Goal: Find specific page/section: Find specific page/section

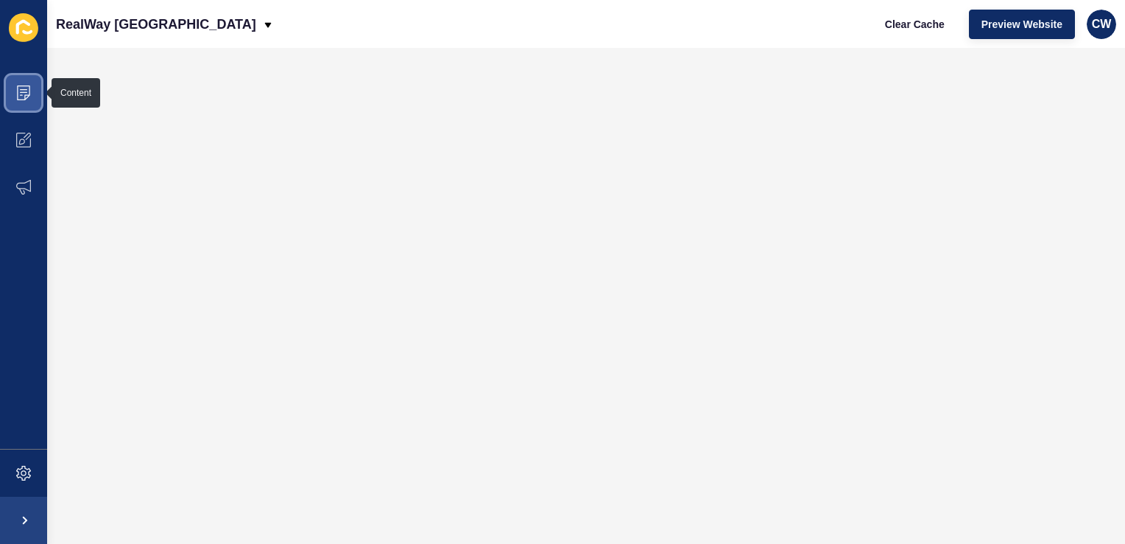
click at [15, 84] on span at bounding box center [23, 92] width 47 height 47
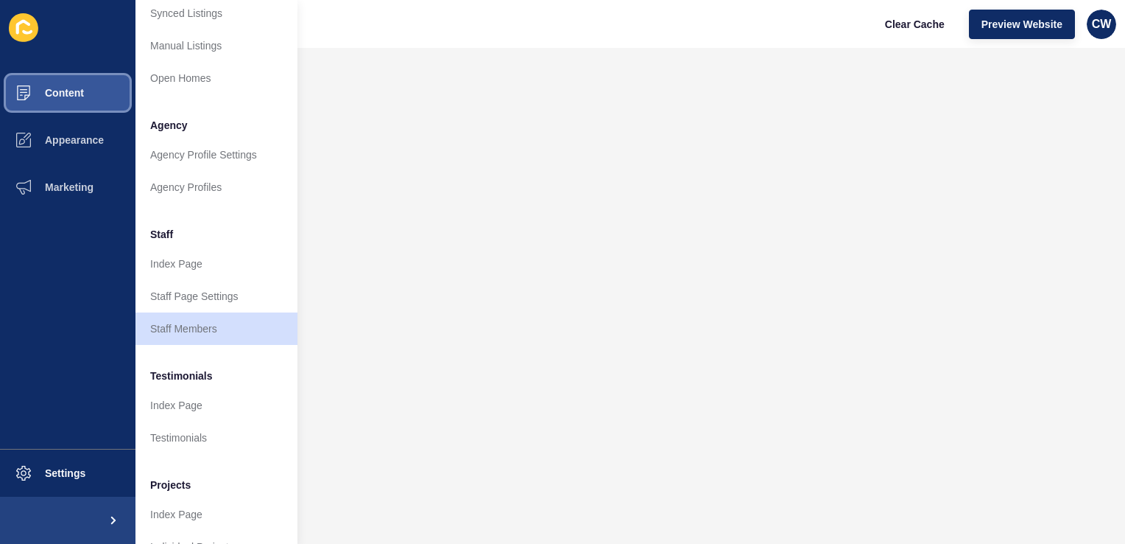
scroll to position [292, 0]
click at [208, 332] on link "Staff Members" at bounding box center [217, 328] width 162 height 32
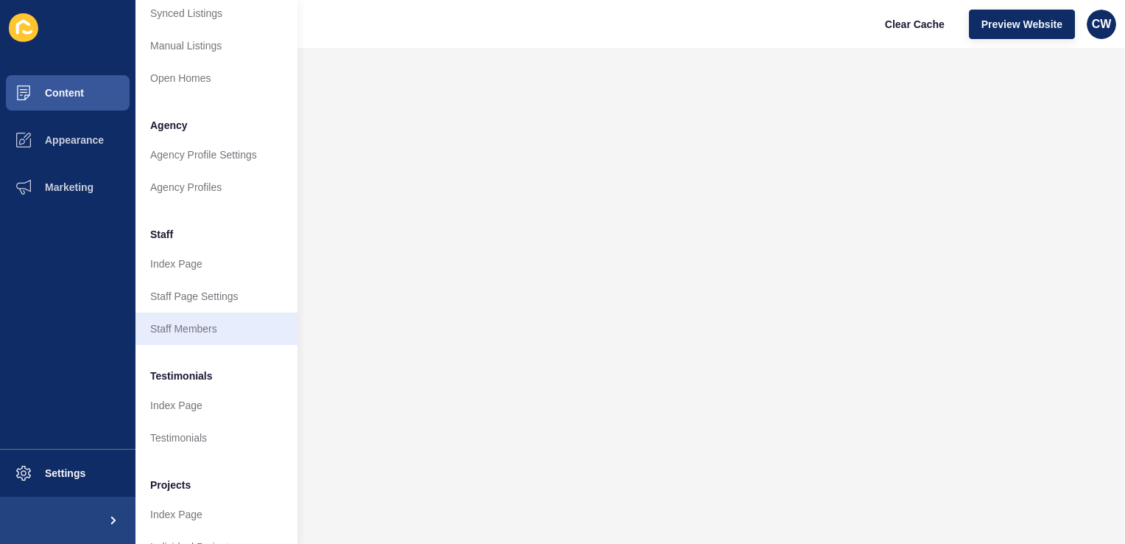
scroll to position [0, 0]
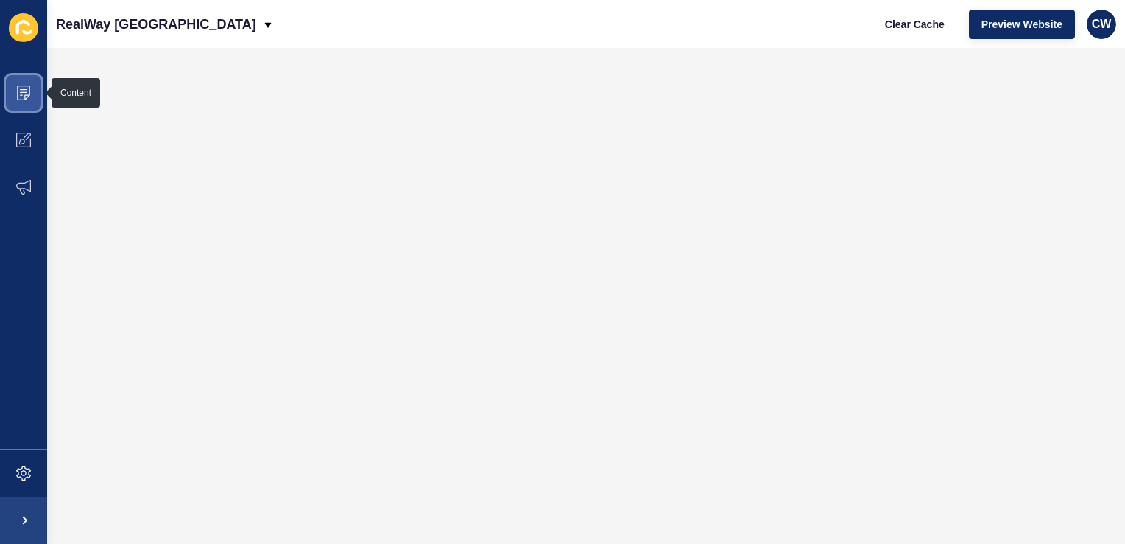
click at [27, 87] on icon at bounding box center [23, 92] width 15 height 15
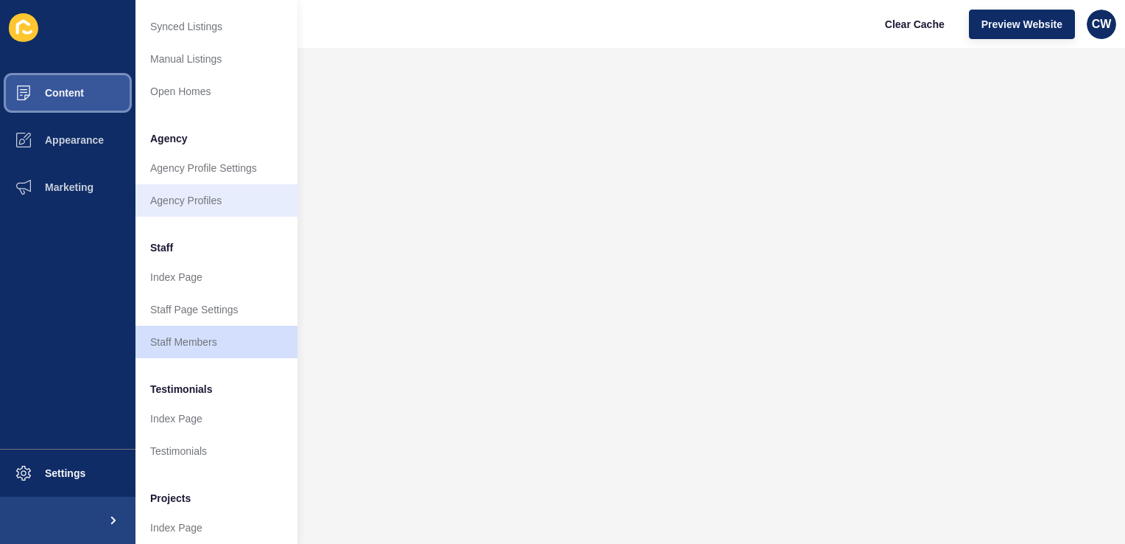
scroll to position [330, 0]
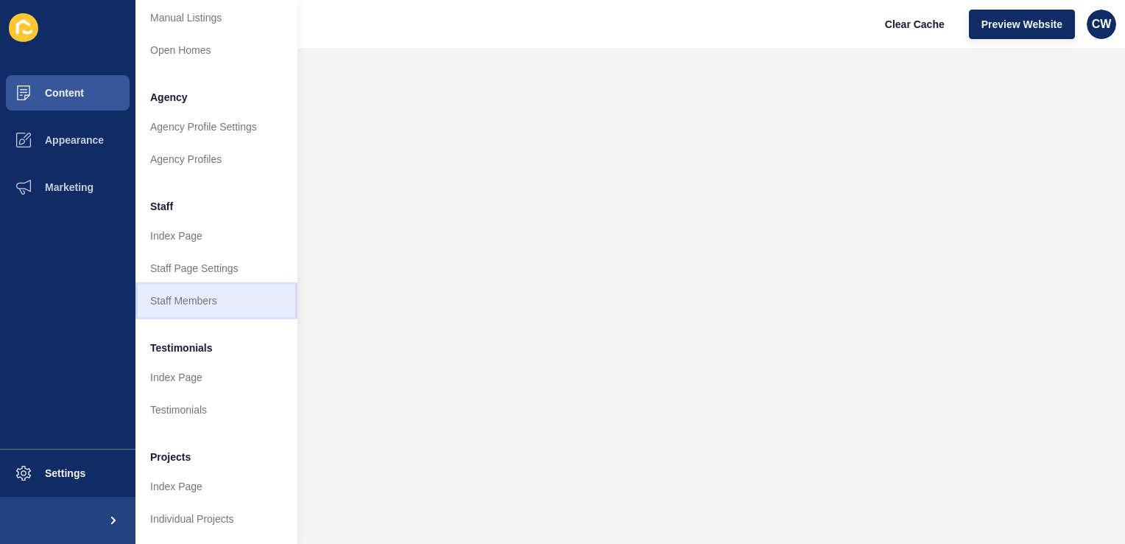
click at [226, 291] on link "Staff Members" at bounding box center [217, 300] width 162 height 32
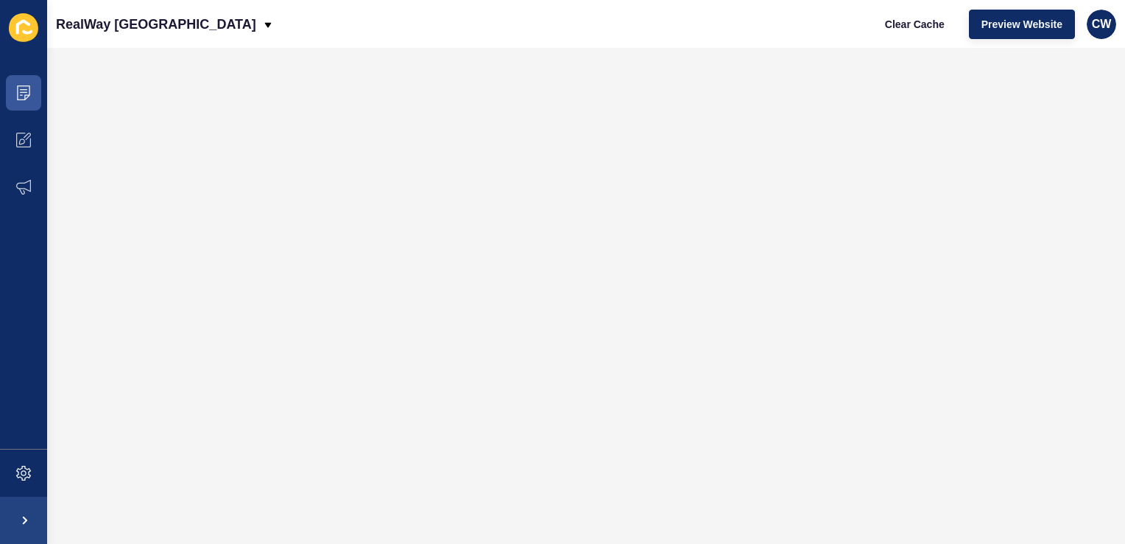
scroll to position [0, 0]
click at [19, 102] on span at bounding box center [23, 92] width 47 height 47
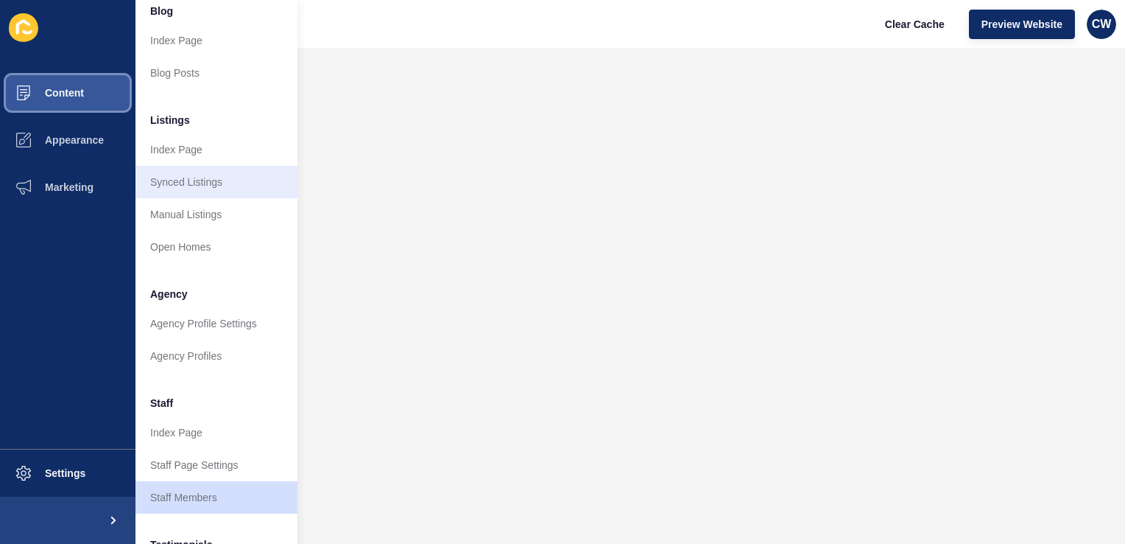
scroll to position [126, 0]
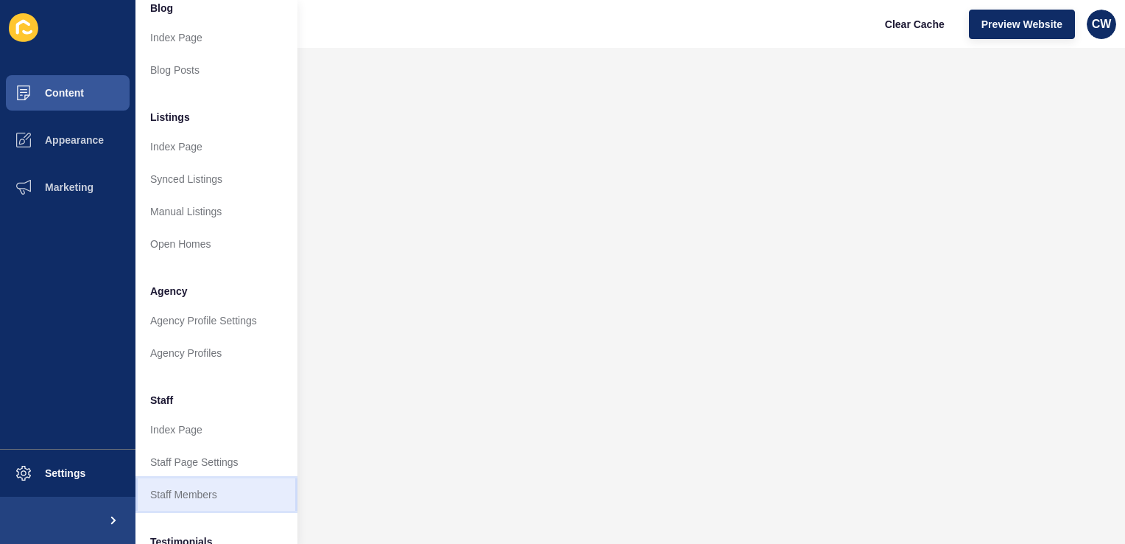
click at [196, 488] on link "Staff Members" at bounding box center [217, 494] width 162 height 32
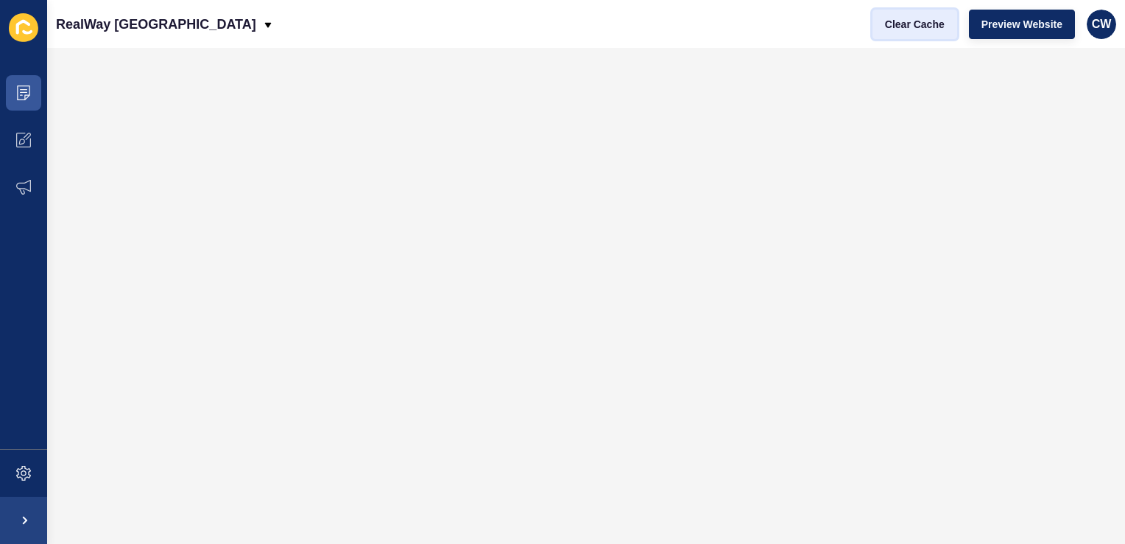
click at [904, 24] on span "Clear Cache" at bounding box center [915, 24] width 60 height 15
click at [22, 88] on icon at bounding box center [23, 92] width 15 height 15
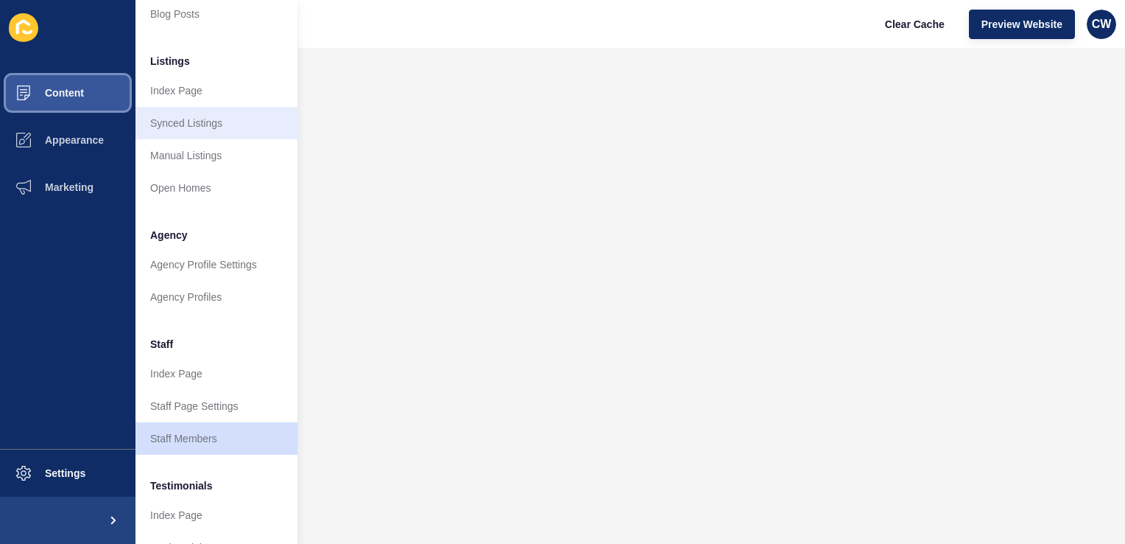
scroll to position [189, 0]
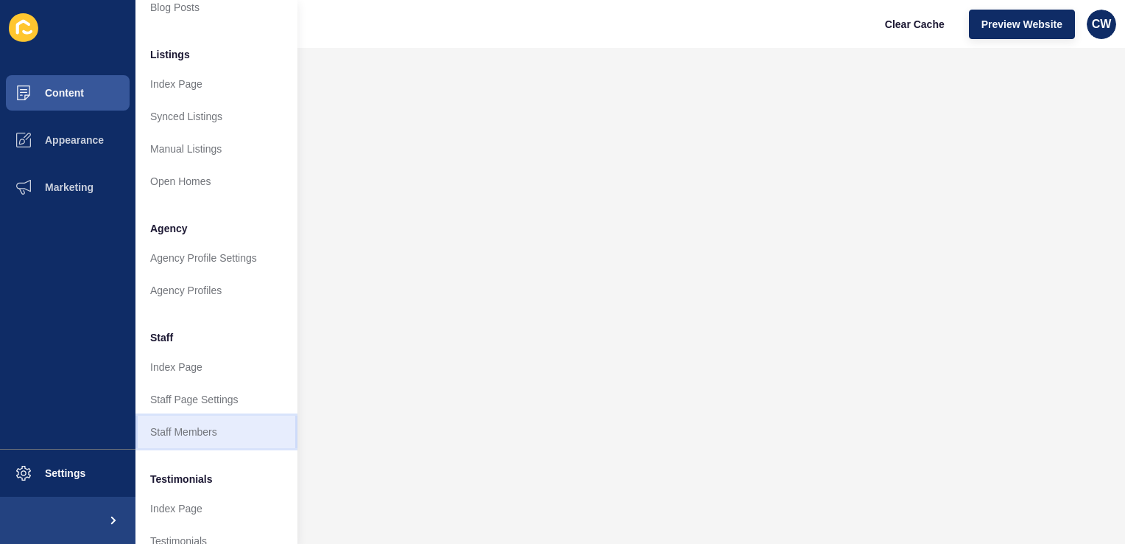
click at [202, 429] on link "Staff Members" at bounding box center [217, 431] width 162 height 32
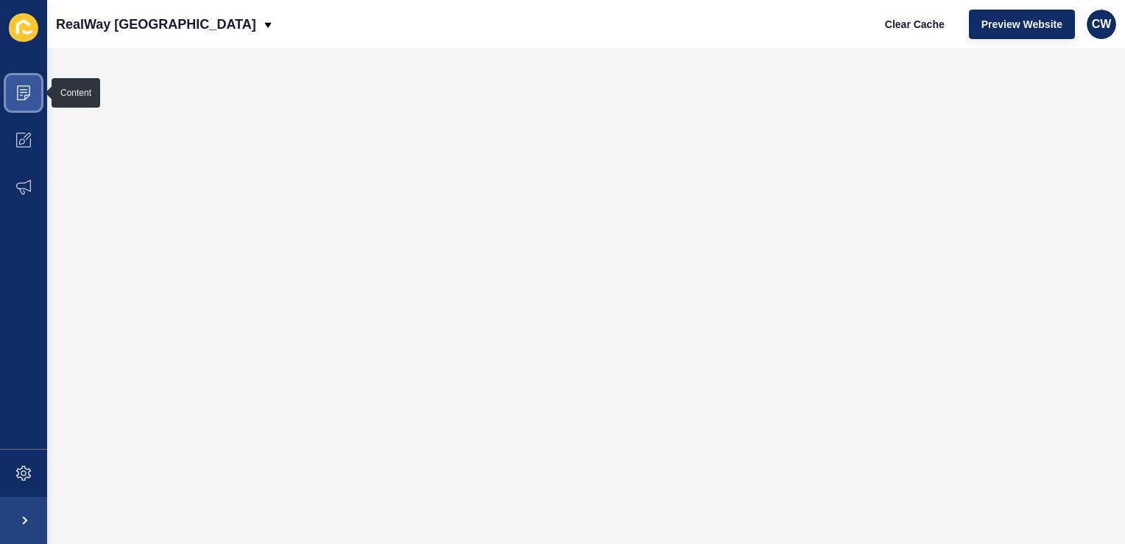
click at [22, 99] on icon at bounding box center [23, 92] width 13 height 15
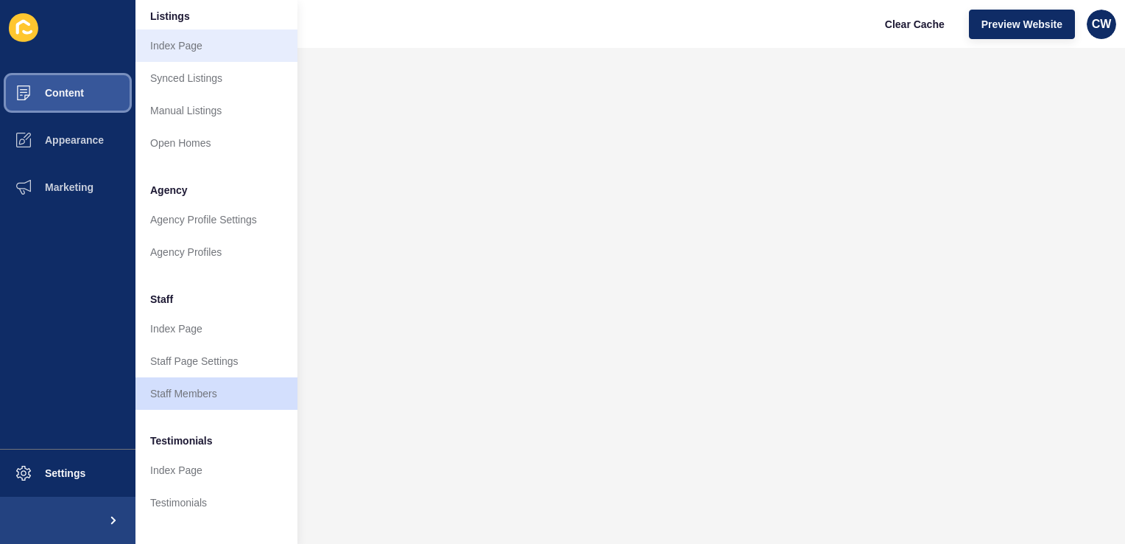
scroll to position [228, 0]
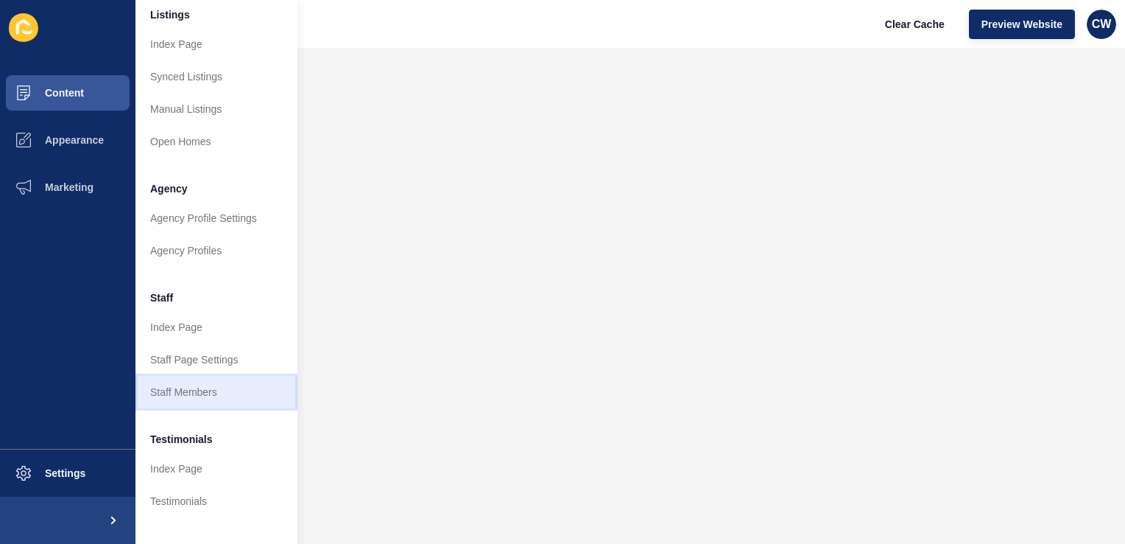
click at [200, 390] on link "Staff Members" at bounding box center [217, 392] width 162 height 32
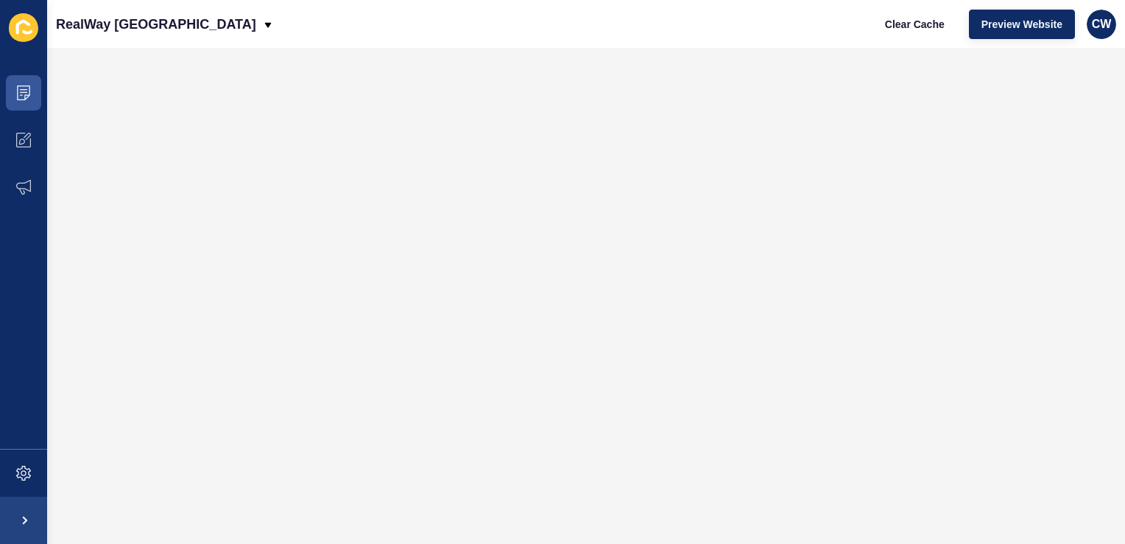
scroll to position [0, 0]
click at [24, 94] on icon at bounding box center [23, 92] width 15 height 15
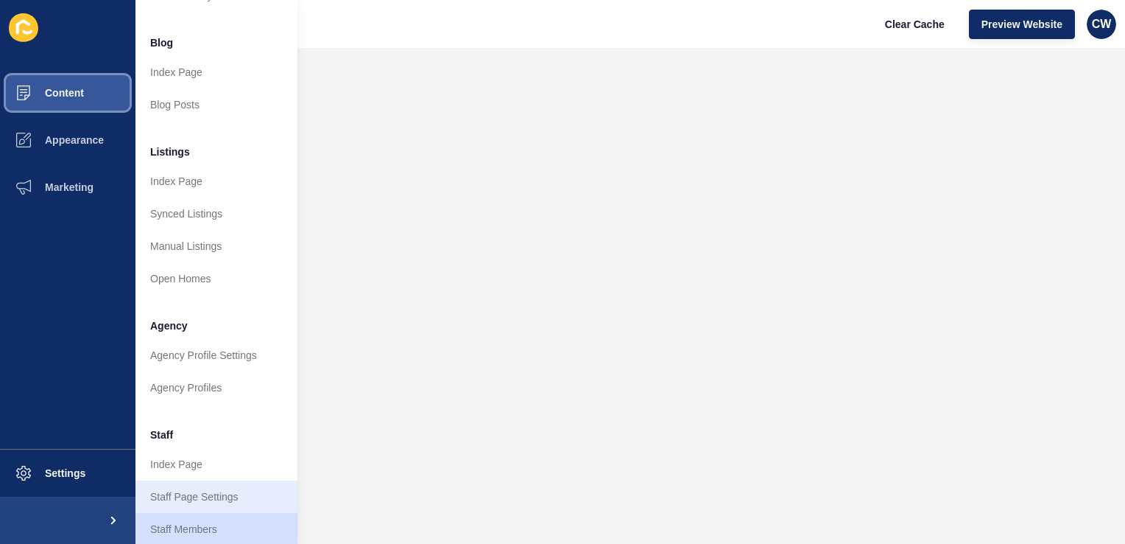
scroll to position [220, 0]
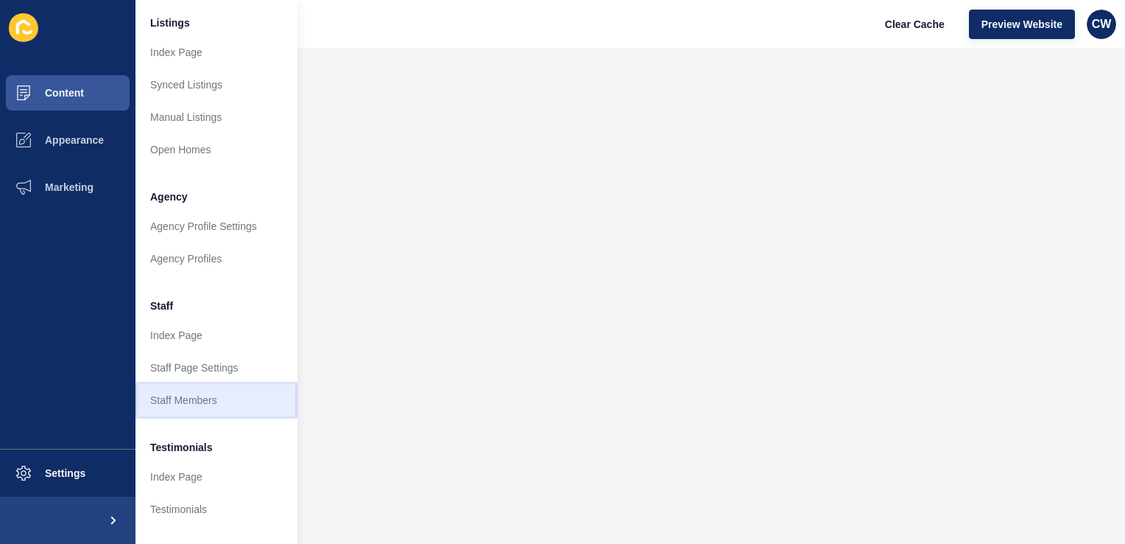
click at [225, 408] on link "Staff Members" at bounding box center [217, 400] width 162 height 32
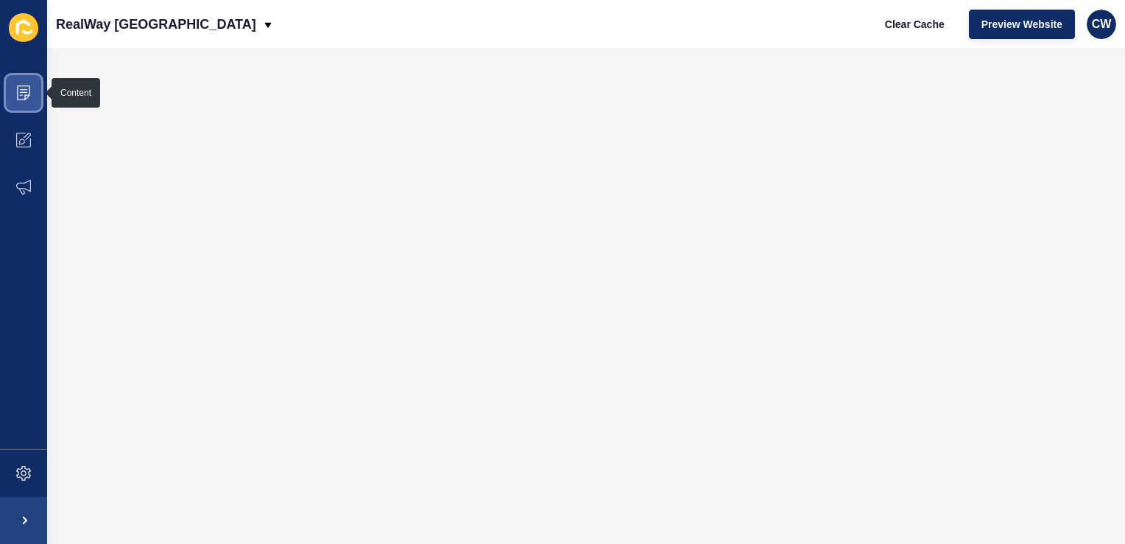
click at [22, 100] on span at bounding box center [23, 92] width 47 height 47
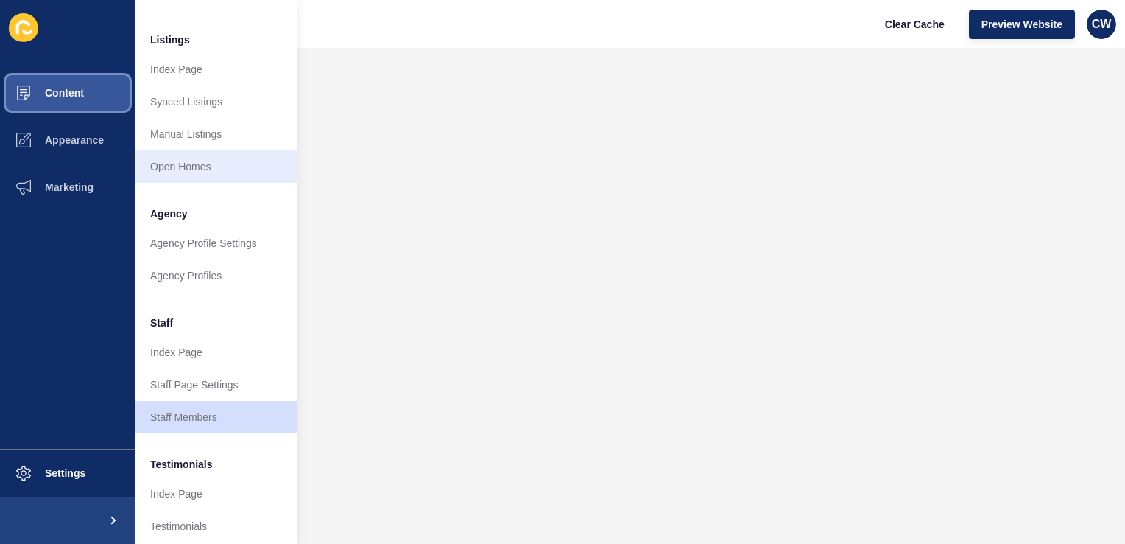
scroll to position [214, 0]
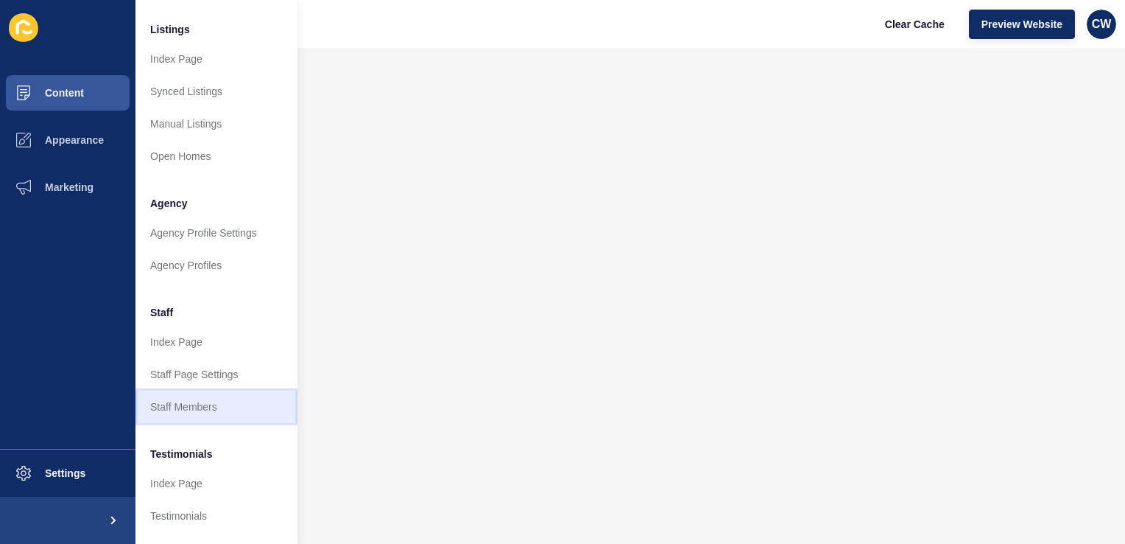
click at [191, 414] on link "Staff Members" at bounding box center [217, 406] width 162 height 32
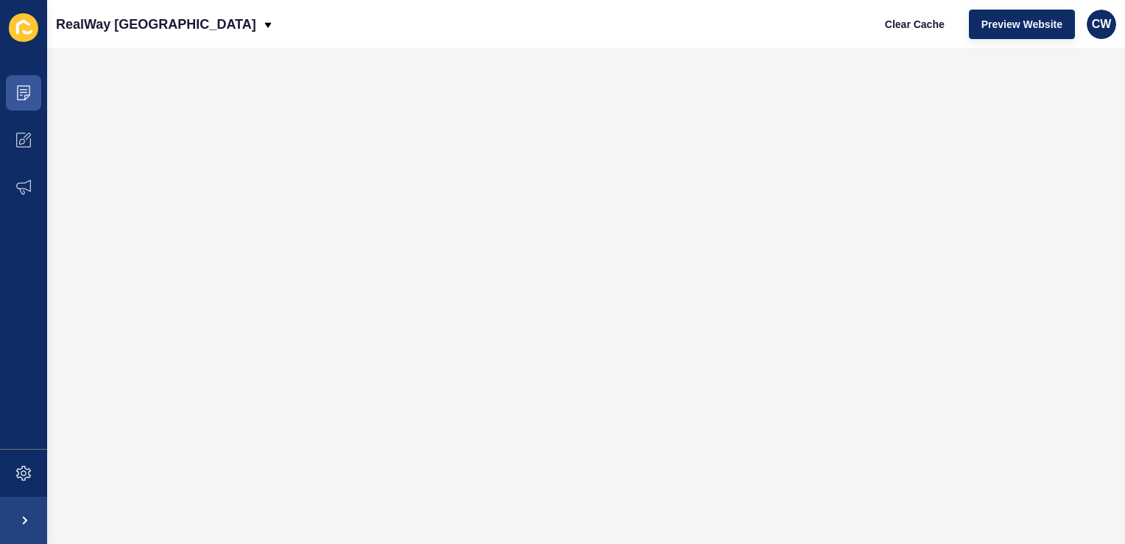
scroll to position [0, 0]
click at [27, 99] on icon at bounding box center [23, 92] width 15 height 15
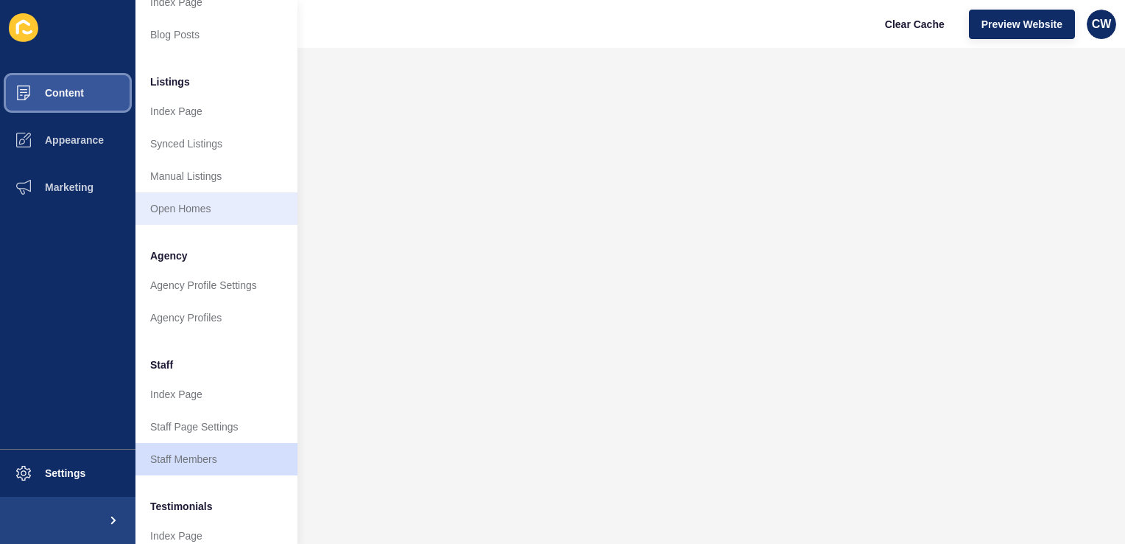
scroll to position [165, 0]
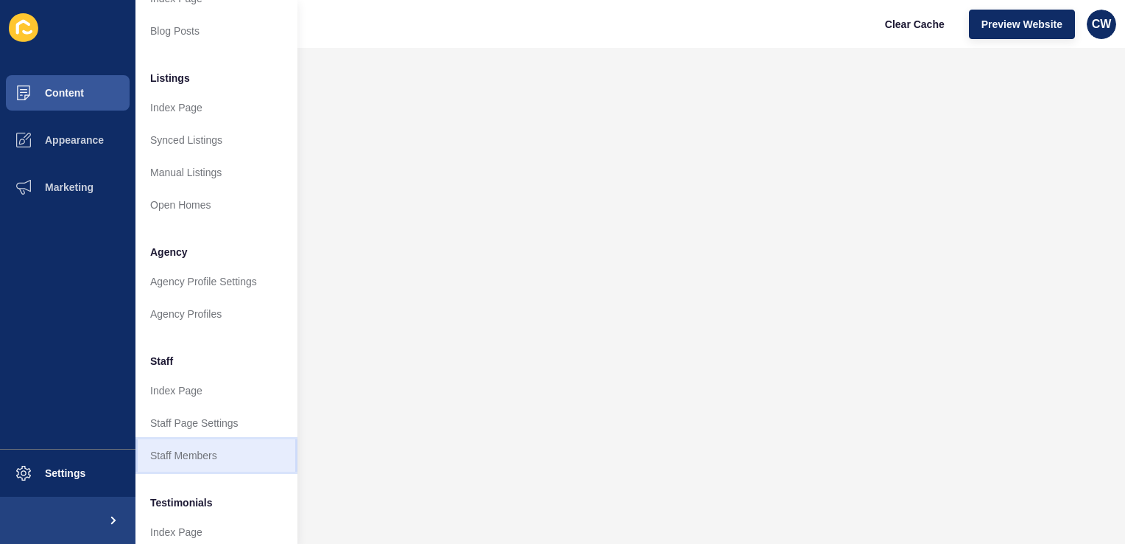
click at [172, 464] on link "Staff Members" at bounding box center [217, 455] width 162 height 32
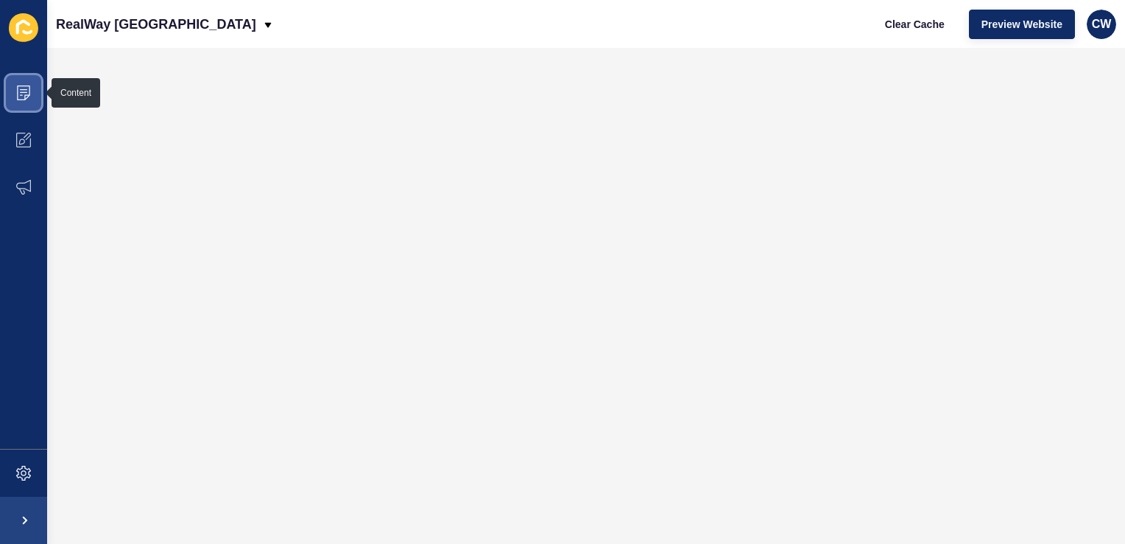
click at [5, 103] on span at bounding box center [23, 92] width 47 height 47
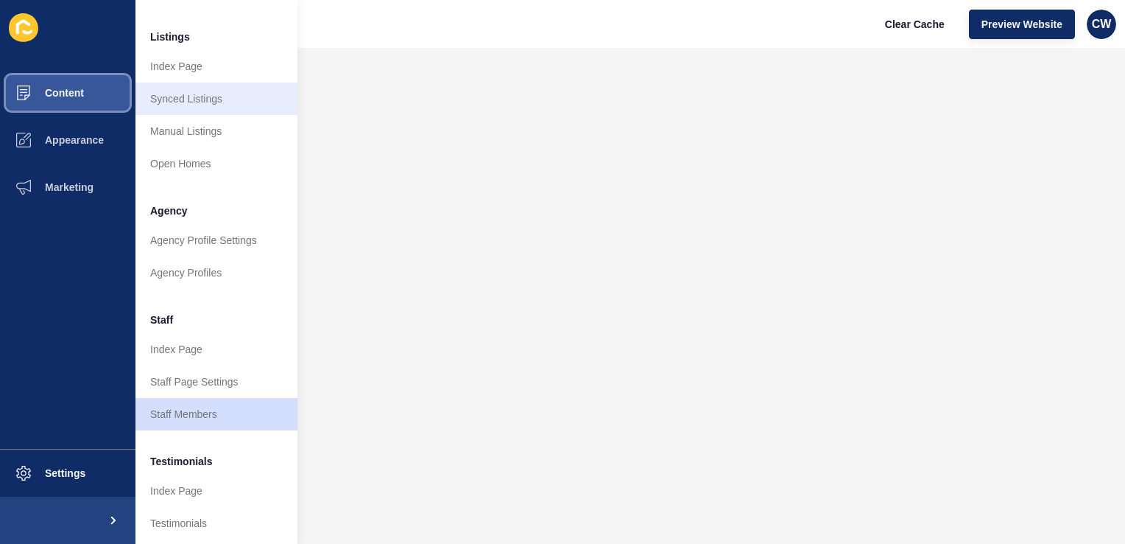
scroll to position [217, 0]
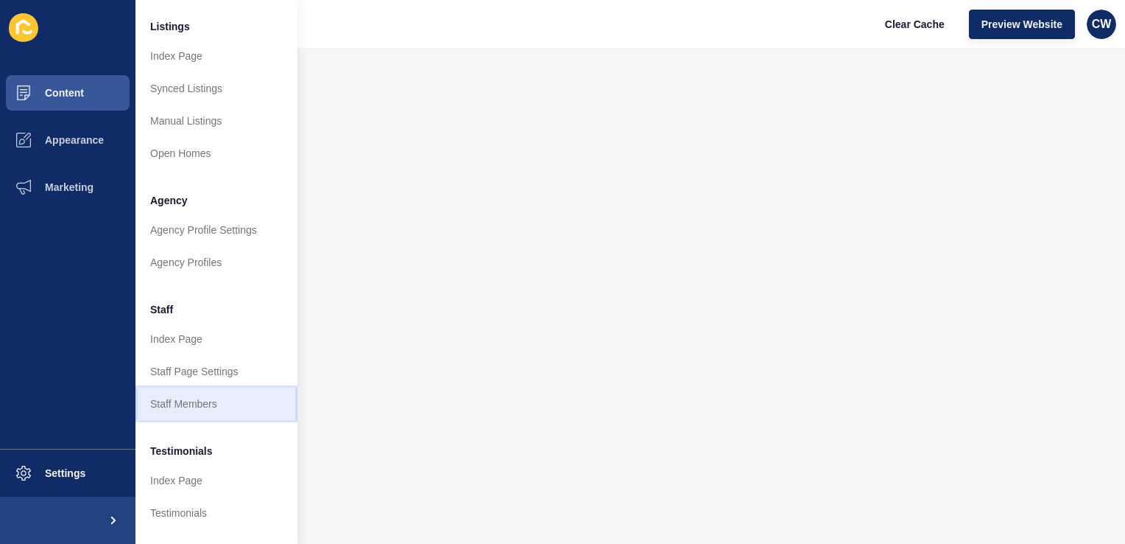
click at [197, 393] on link "Staff Members" at bounding box center [217, 403] width 162 height 32
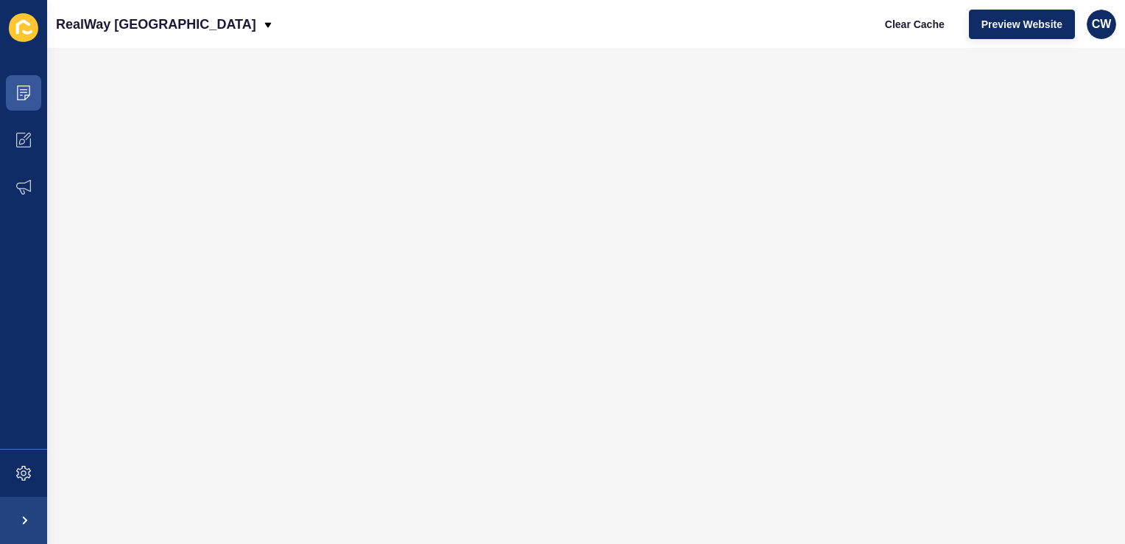
scroll to position [0, 0]
click at [27, 93] on icon at bounding box center [23, 92] width 15 height 15
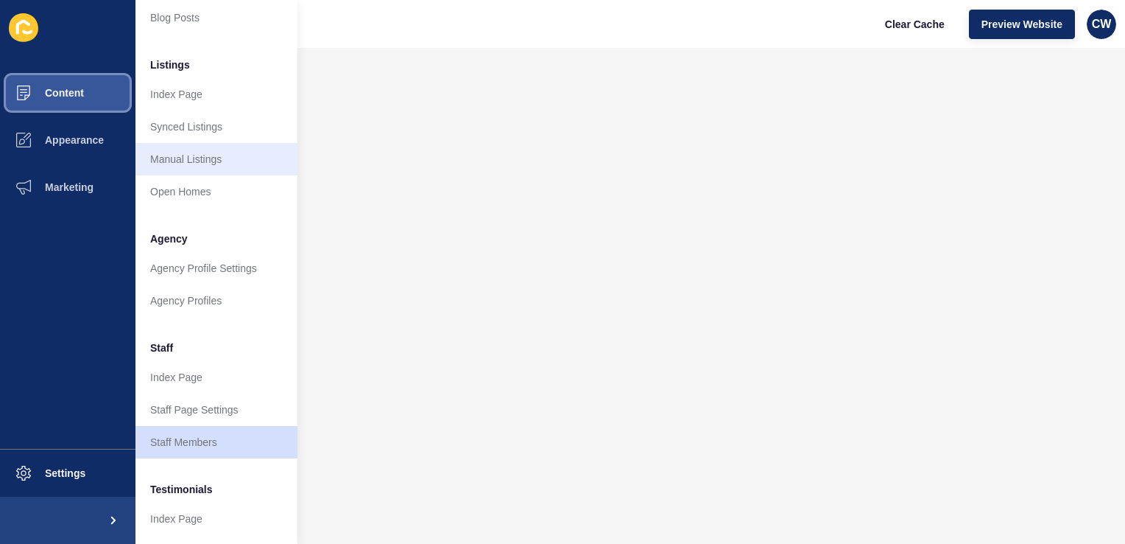
scroll to position [183, 0]
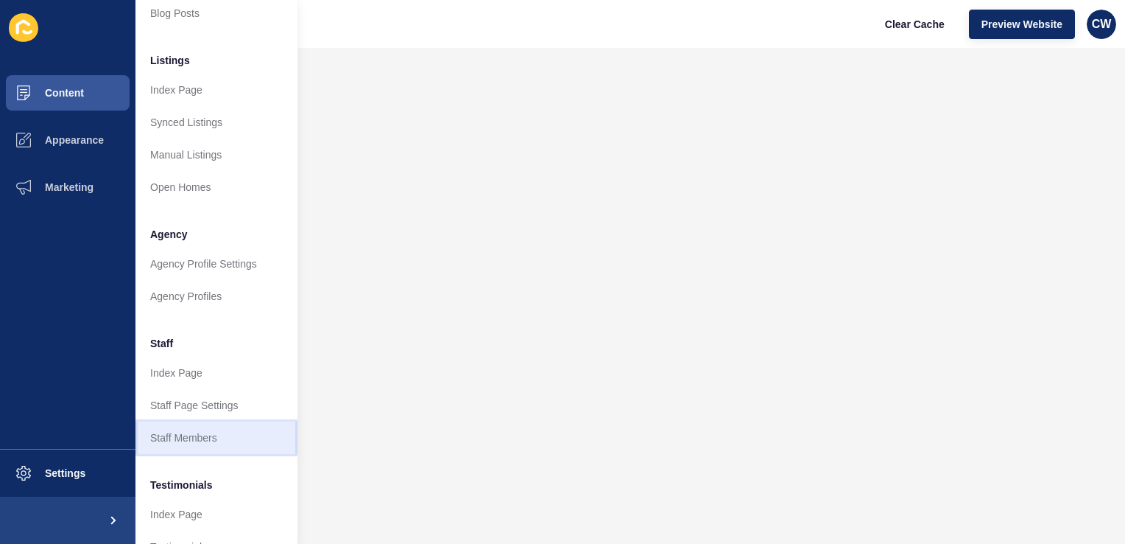
click at [194, 441] on link "Staff Members" at bounding box center [217, 437] width 162 height 32
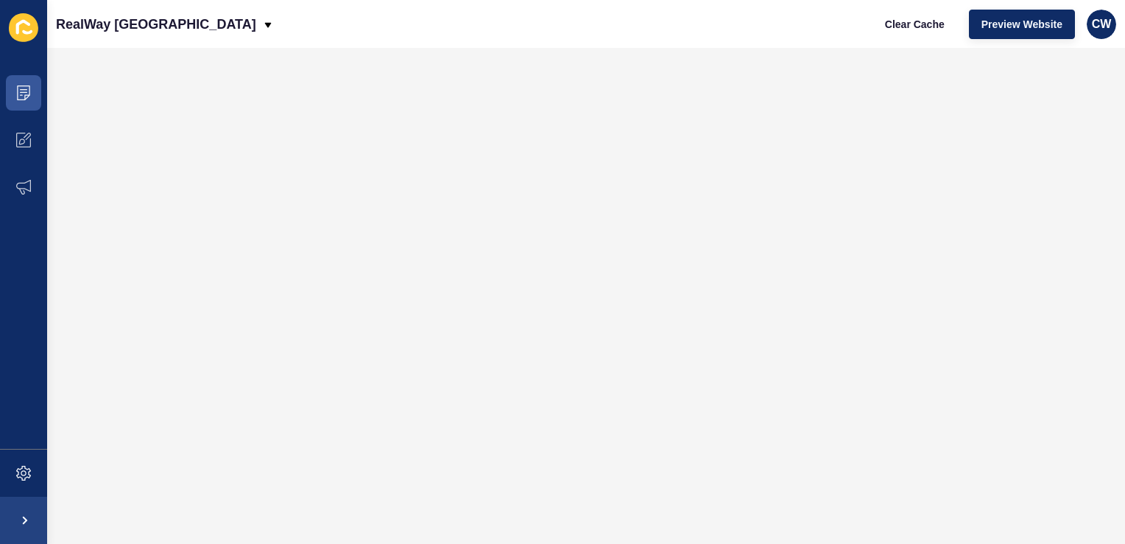
scroll to position [0, 0]
click at [32, 87] on span at bounding box center [23, 92] width 47 height 47
click at [29, 94] on icon at bounding box center [23, 92] width 15 height 15
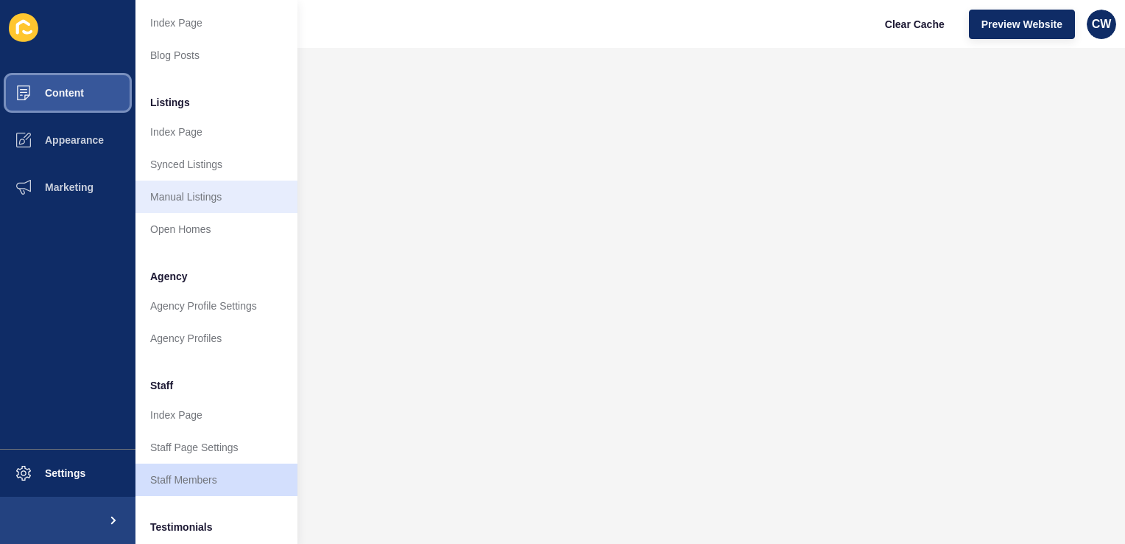
scroll to position [141, 0]
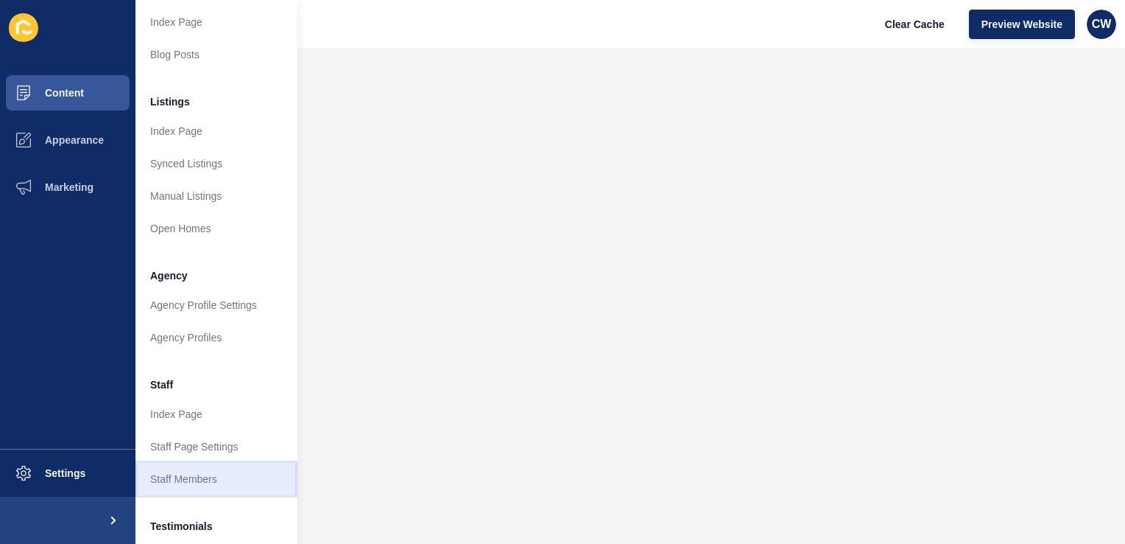
click at [171, 468] on link "Staff Members" at bounding box center [217, 479] width 162 height 32
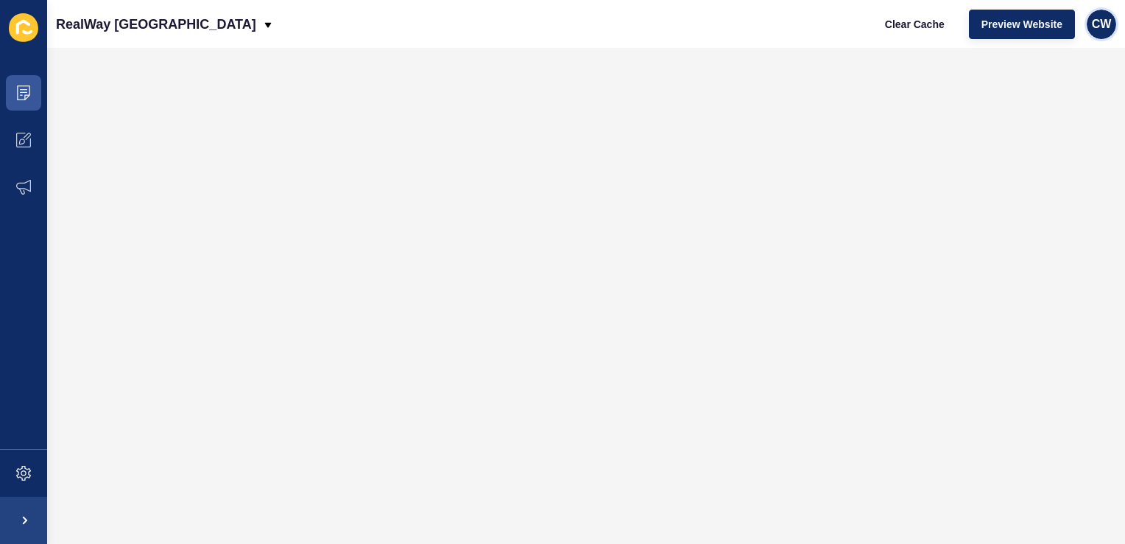
click at [1100, 31] on span "CW" at bounding box center [1102, 24] width 20 height 15
click at [1047, 122] on link "Logout" at bounding box center [1067, 123] width 108 height 32
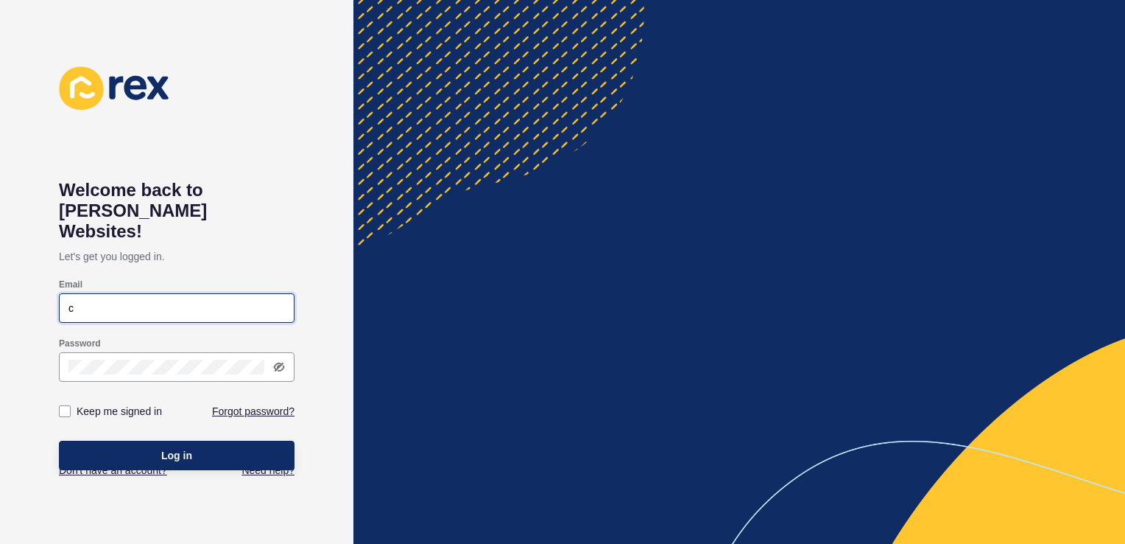
click at [242, 300] on input "c" at bounding box center [176, 307] width 217 height 15
type input "[PERSON_NAME][EMAIL_ADDRESS][PERSON_NAME][DOMAIN_NAME]"
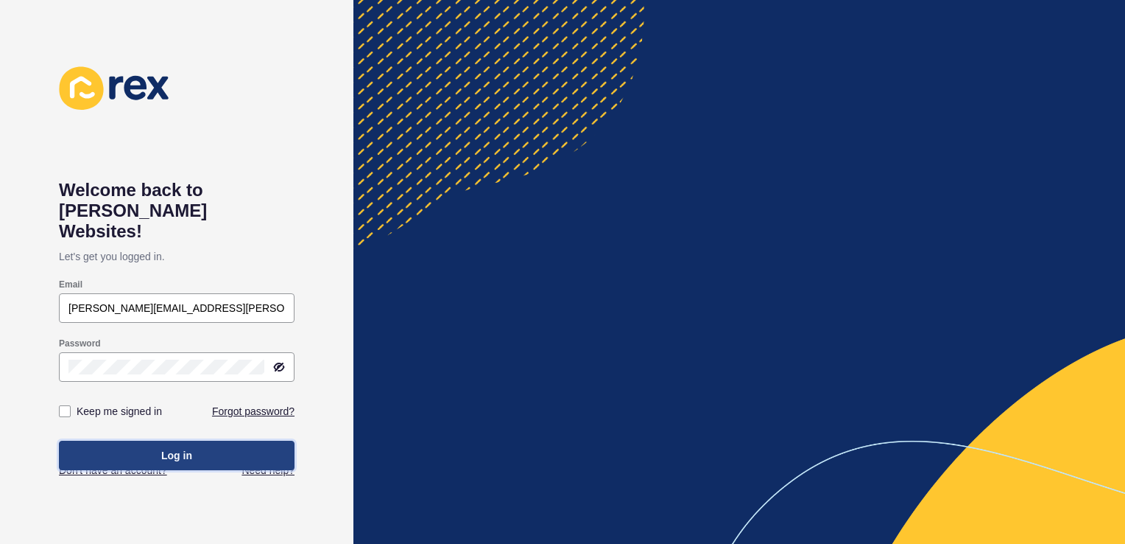
click at [196, 440] on button "Log in" at bounding box center [177, 454] width 236 height 29
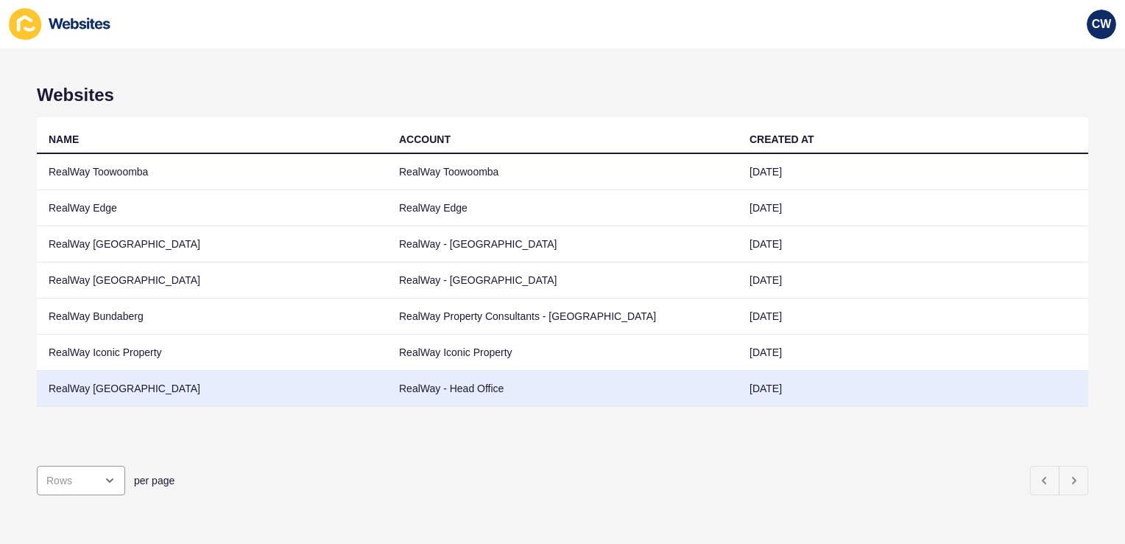
click at [122, 394] on td "RealWay [GEOGRAPHIC_DATA]" at bounding box center [212, 388] width 351 height 36
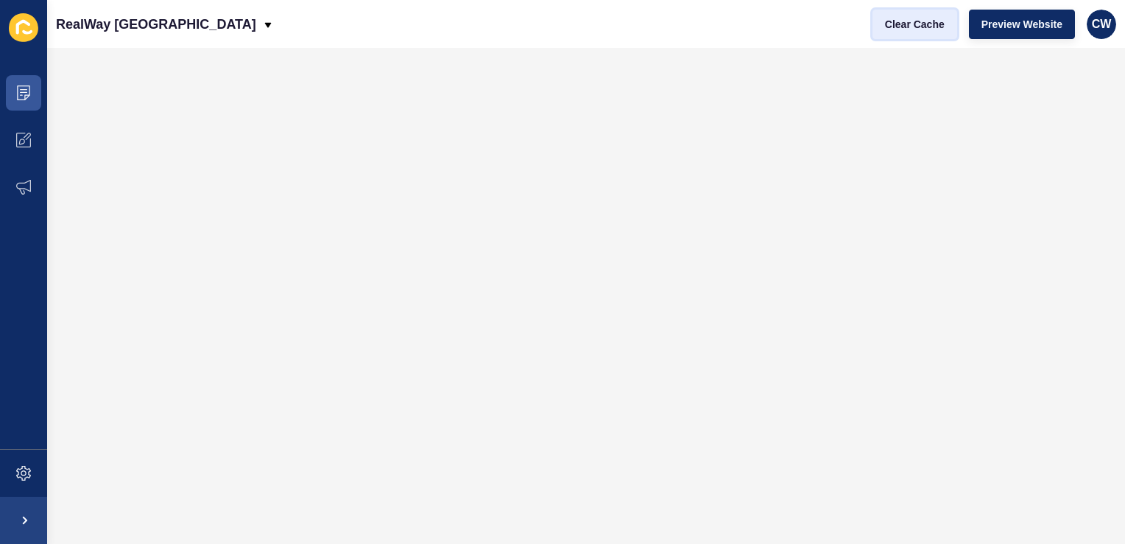
click at [904, 21] on span "Clear Cache" at bounding box center [915, 24] width 60 height 15
click at [13, 89] on span at bounding box center [23, 92] width 47 height 47
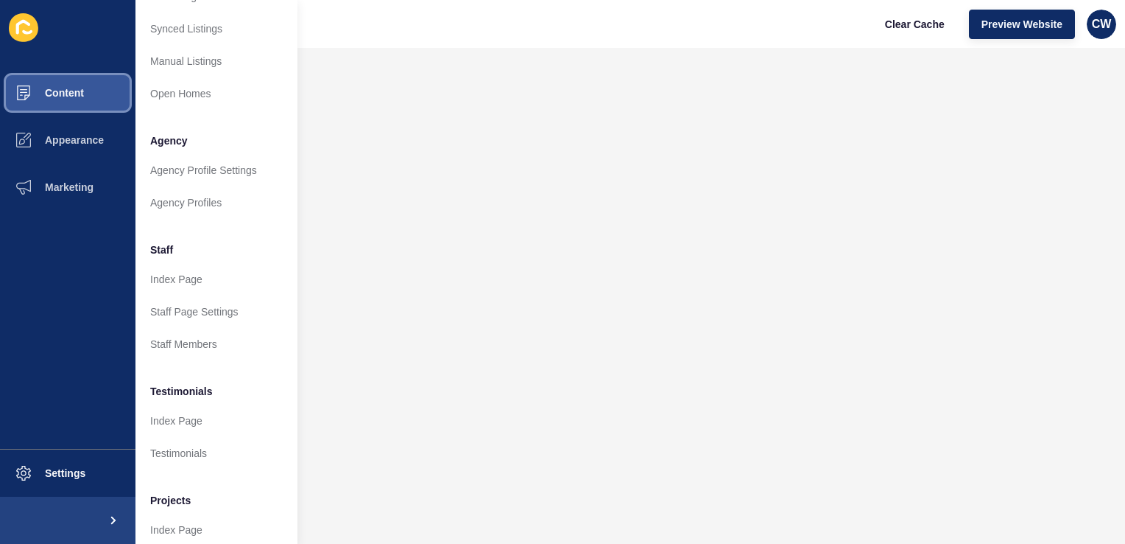
scroll to position [283, 0]
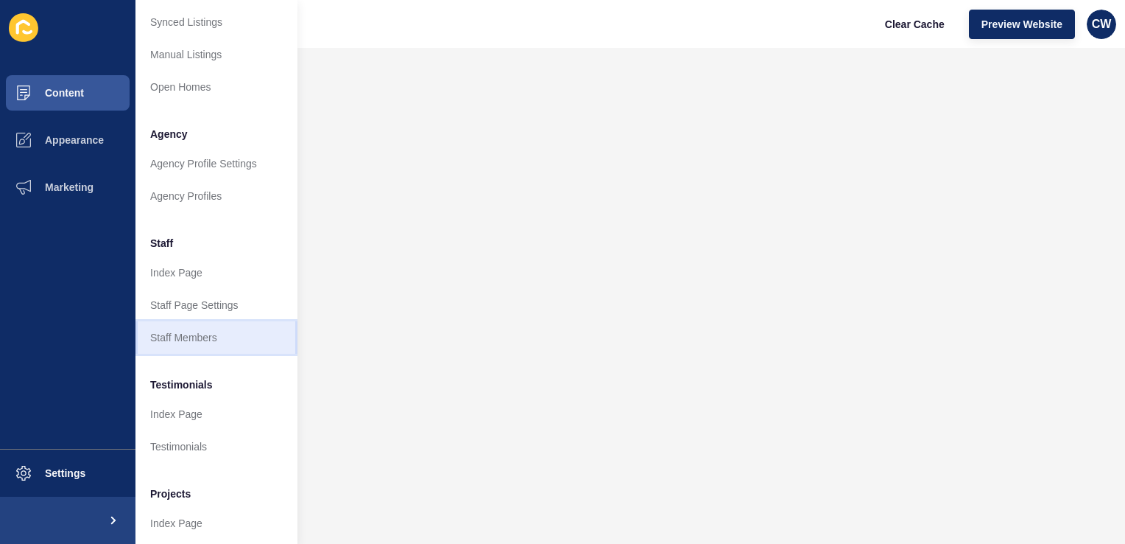
click at [208, 326] on link "Staff Members" at bounding box center [217, 337] width 162 height 32
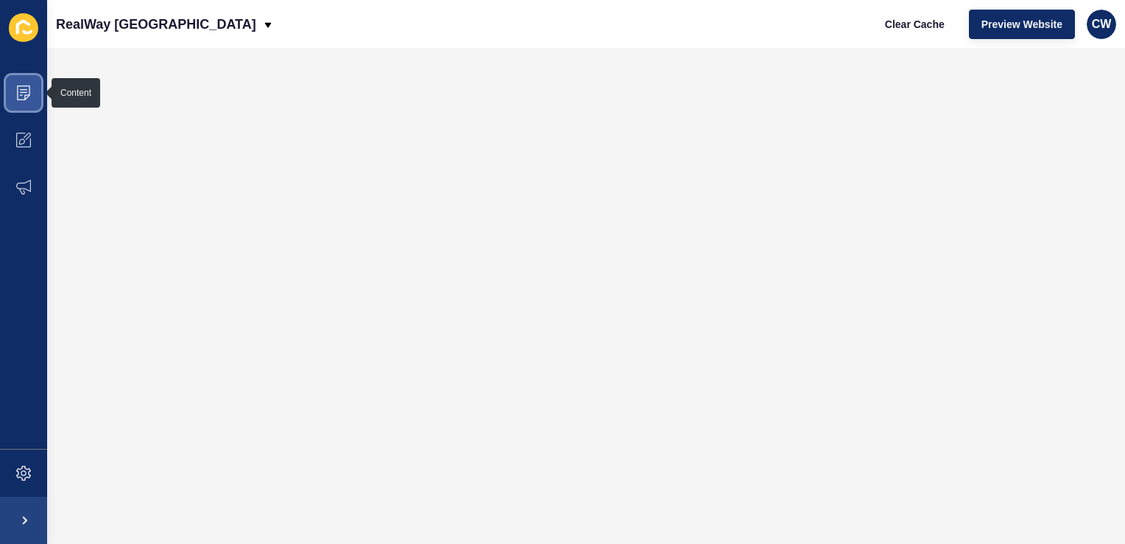
click at [23, 93] on icon at bounding box center [23, 92] width 7 height 1
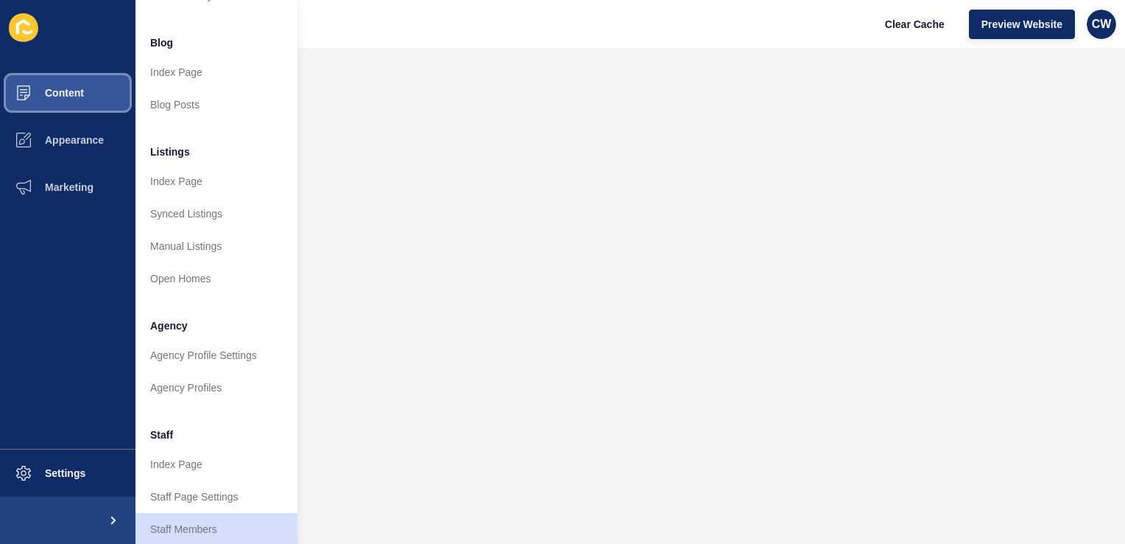
scroll to position [96, 0]
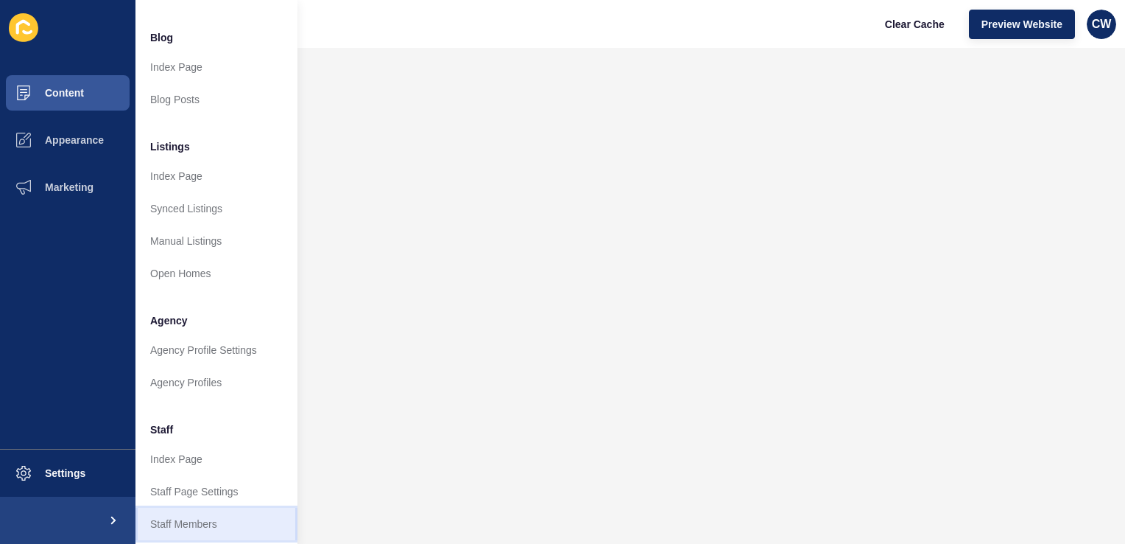
click at [203, 517] on link "Staff Members" at bounding box center [217, 523] width 162 height 32
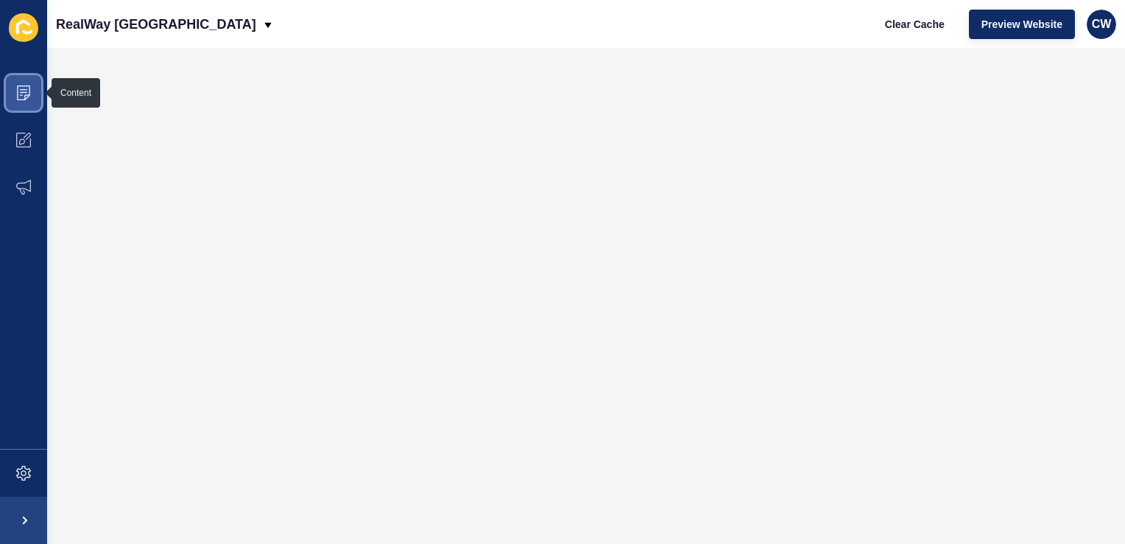
click at [31, 91] on span at bounding box center [23, 92] width 47 height 47
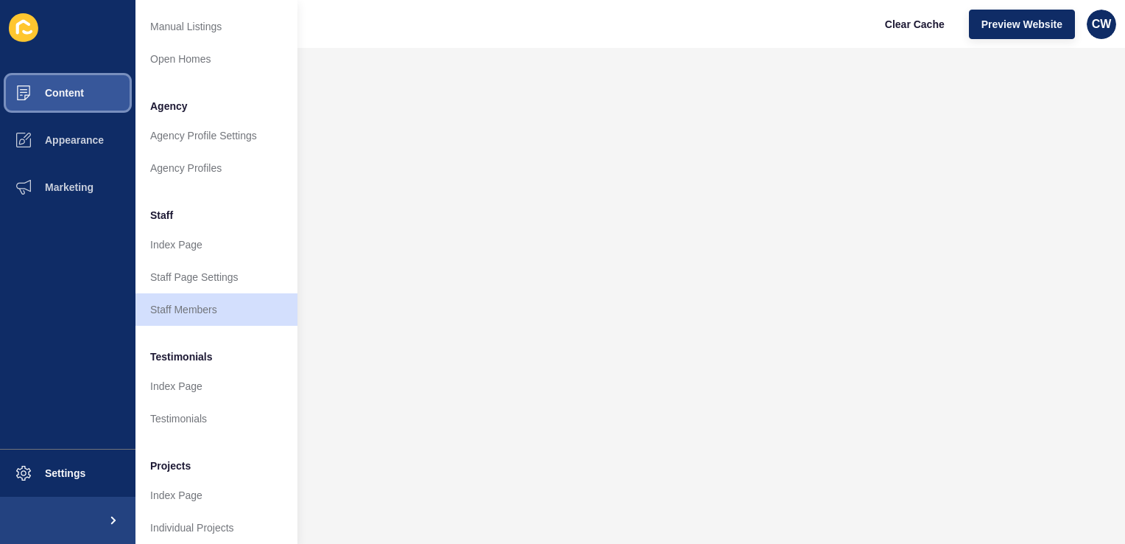
scroll to position [330, 0]
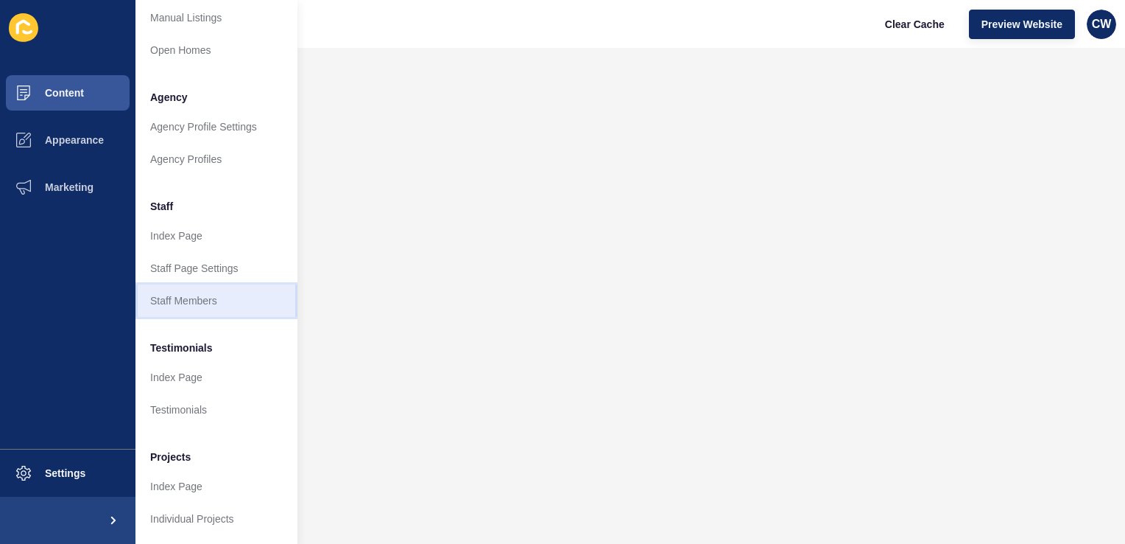
click at [180, 284] on link "Staff Members" at bounding box center [217, 300] width 162 height 32
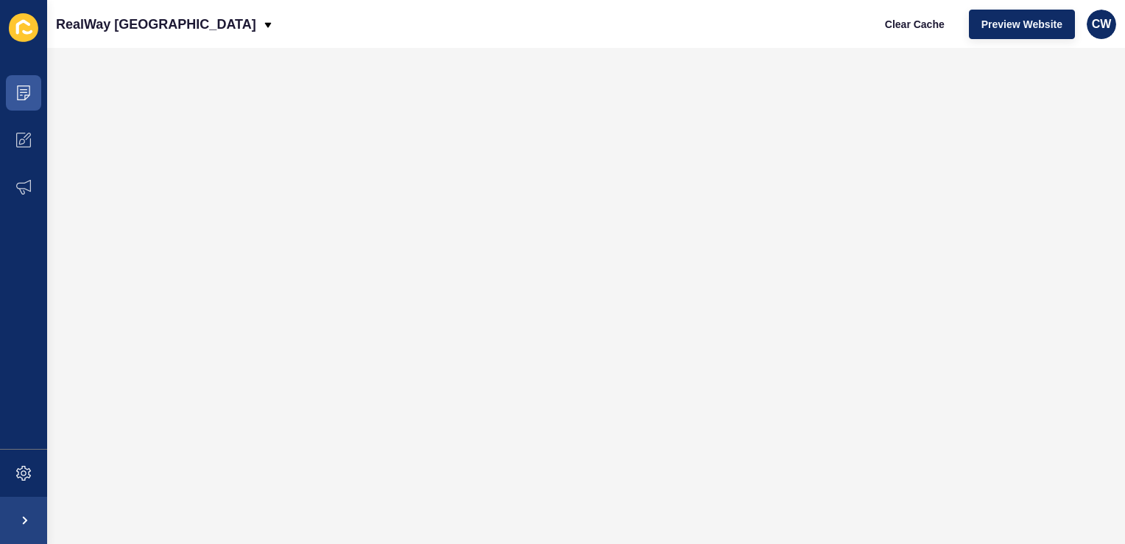
scroll to position [0, 0]
click at [30, 89] on icon at bounding box center [23, 92] width 15 height 15
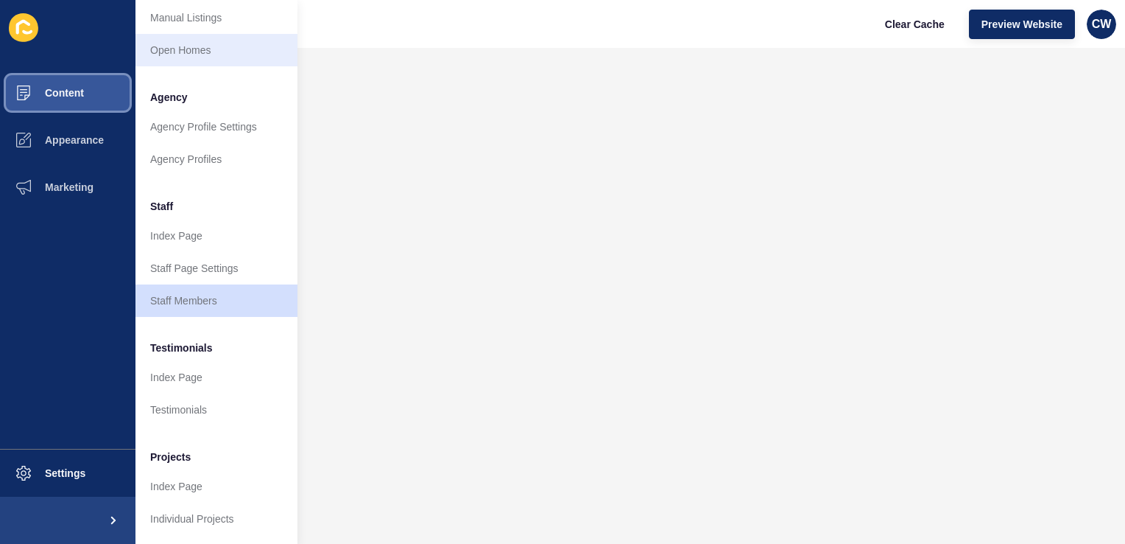
scroll to position [330, 0]
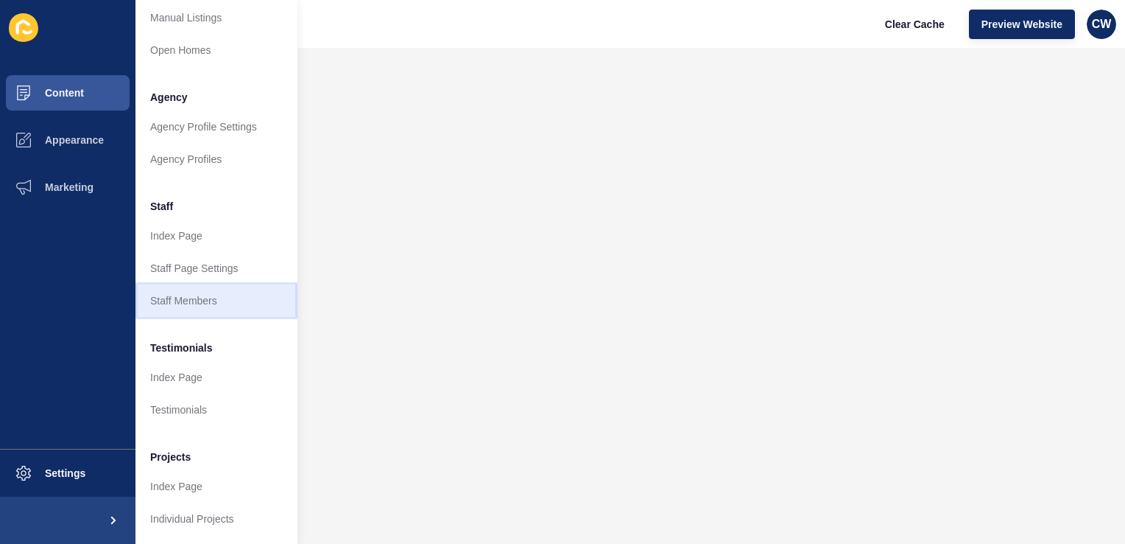
click at [221, 298] on link "Staff Members" at bounding box center [217, 300] width 162 height 32
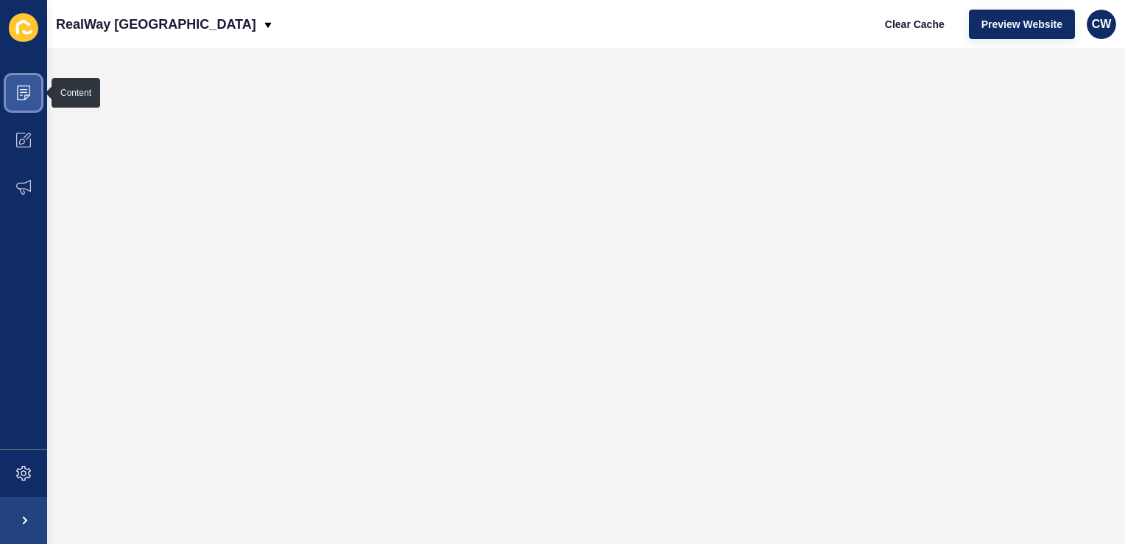
click at [32, 93] on span at bounding box center [23, 92] width 47 height 47
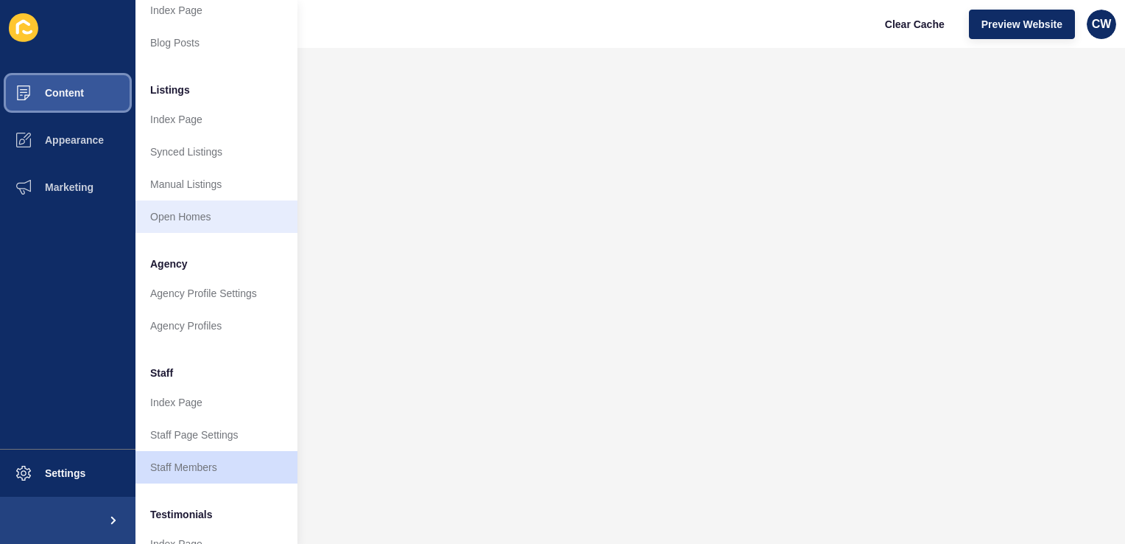
scroll to position [156, 0]
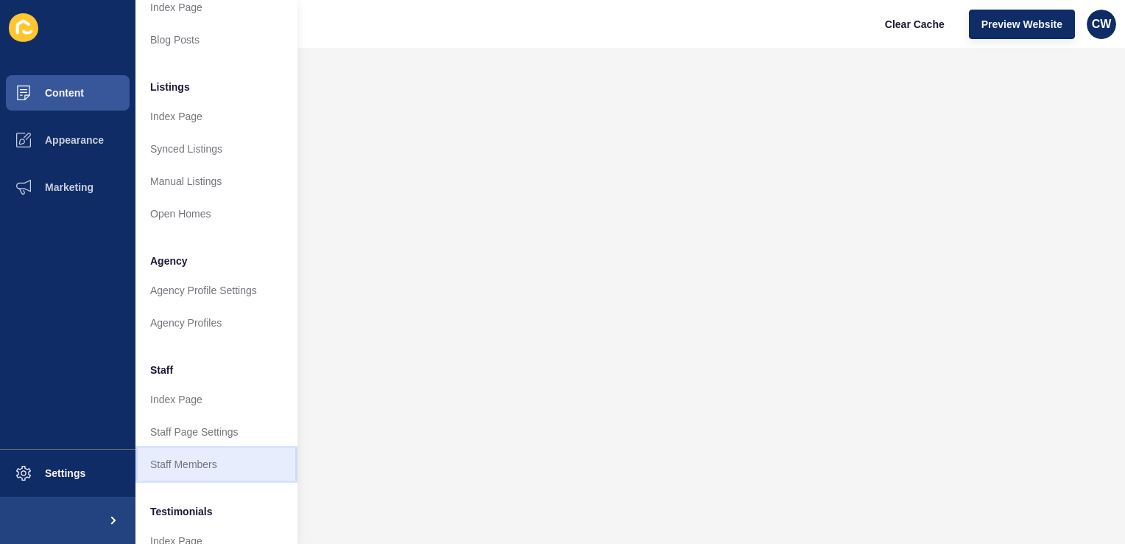
click at [200, 462] on link "Staff Members" at bounding box center [217, 464] width 162 height 32
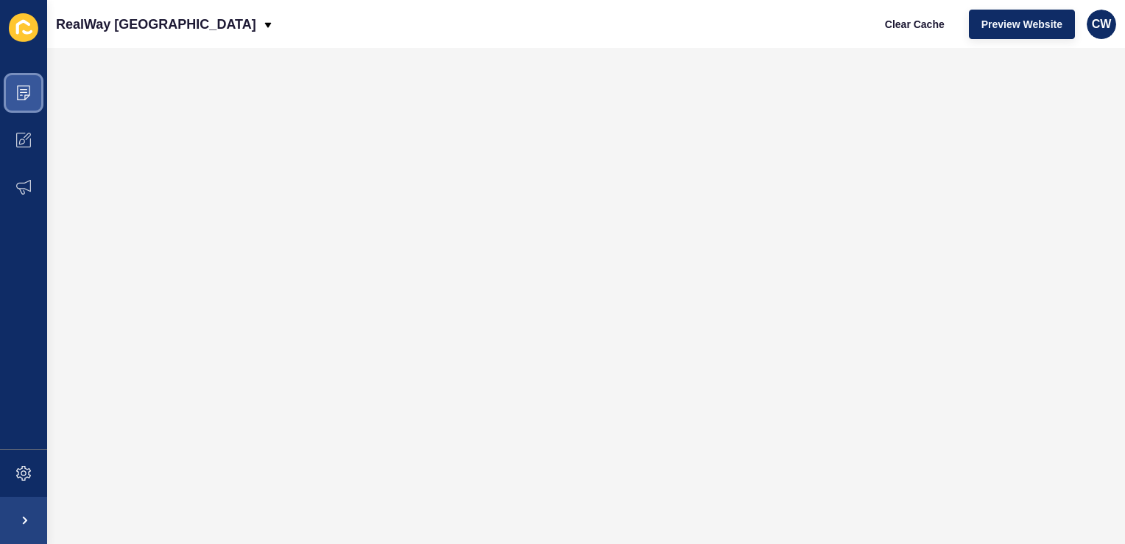
click at [32, 97] on span at bounding box center [23, 92] width 47 height 47
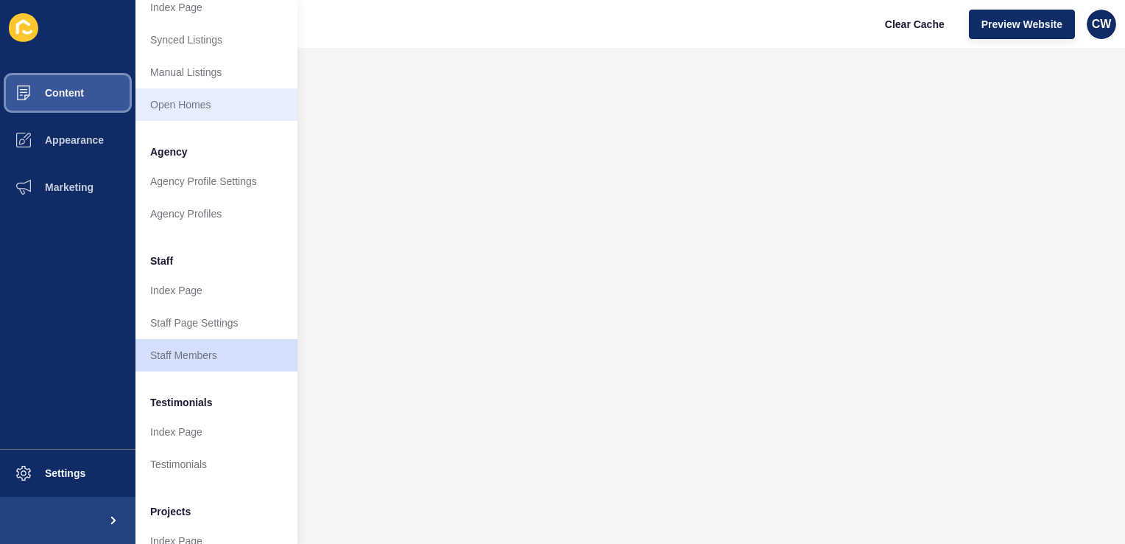
scroll to position [270, 0]
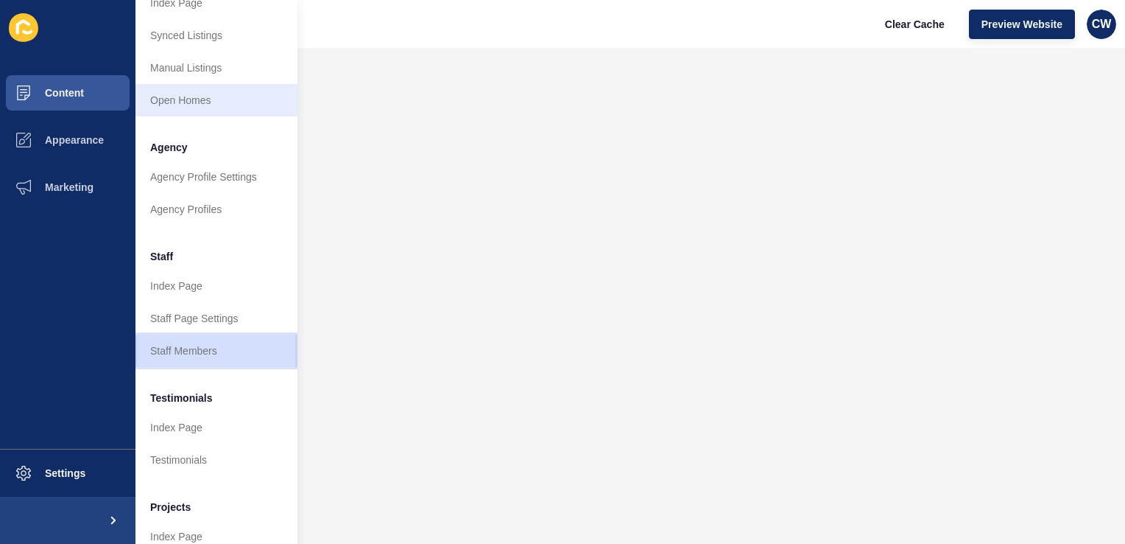
click at [191, 354] on link "Staff Members" at bounding box center [217, 350] width 162 height 32
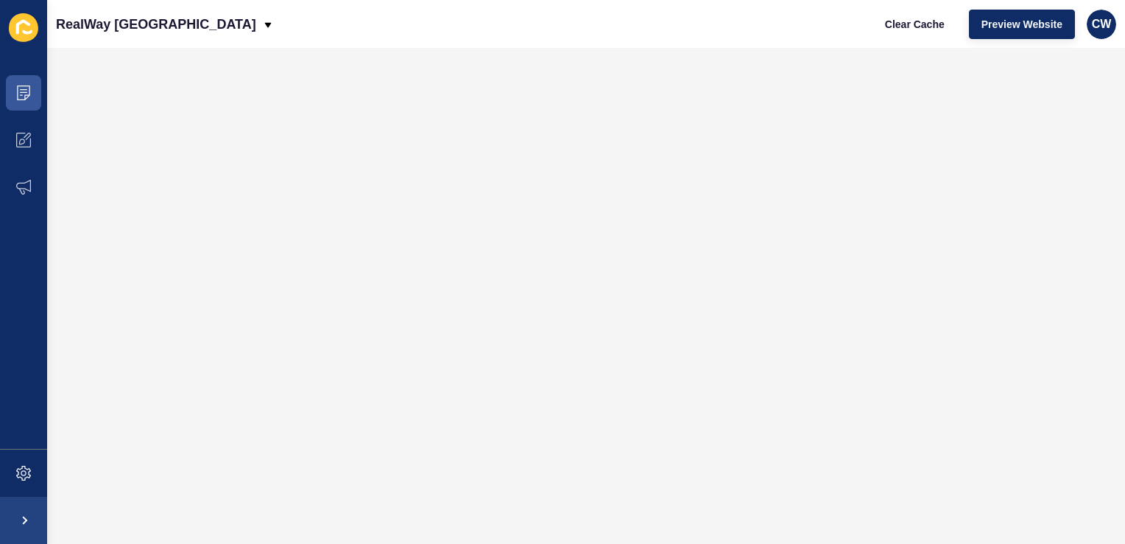
scroll to position [0, 0]
click at [24, 95] on icon at bounding box center [23, 92] width 15 height 15
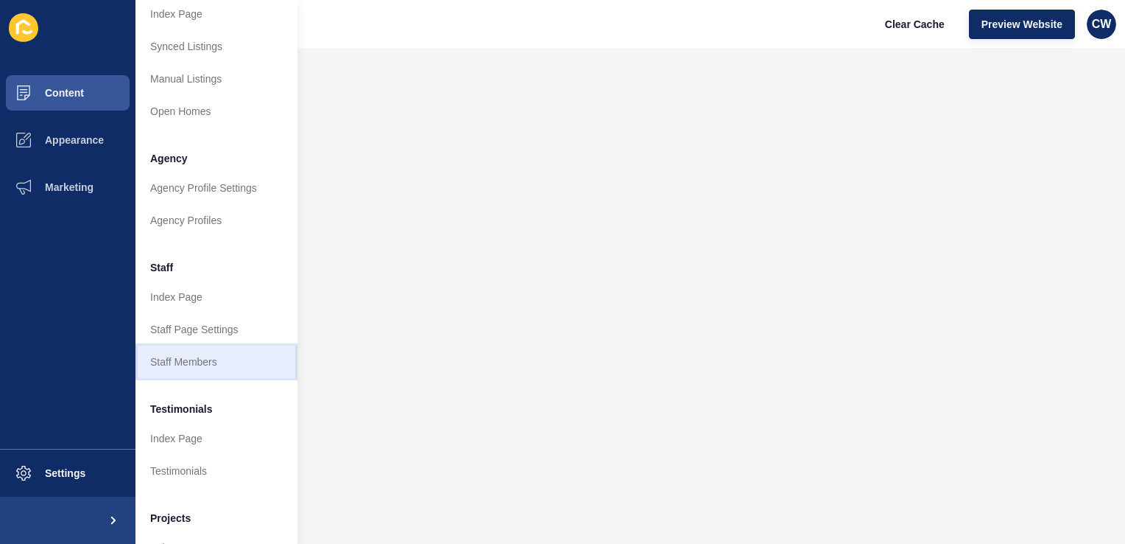
click at [182, 367] on link "Staff Members" at bounding box center [217, 361] width 162 height 32
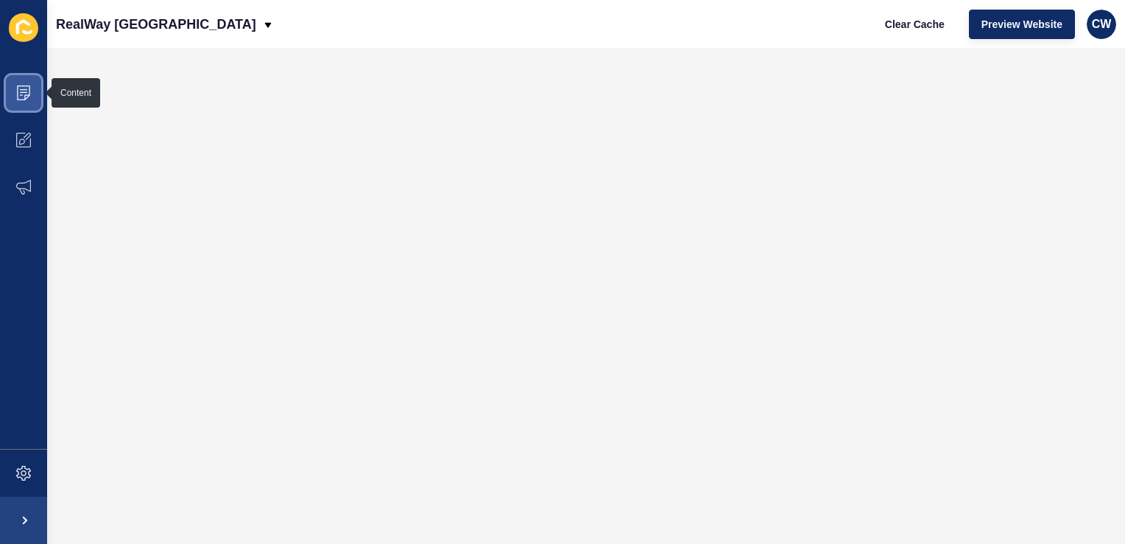
click at [26, 89] on icon at bounding box center [23, 89] width 7 height 1
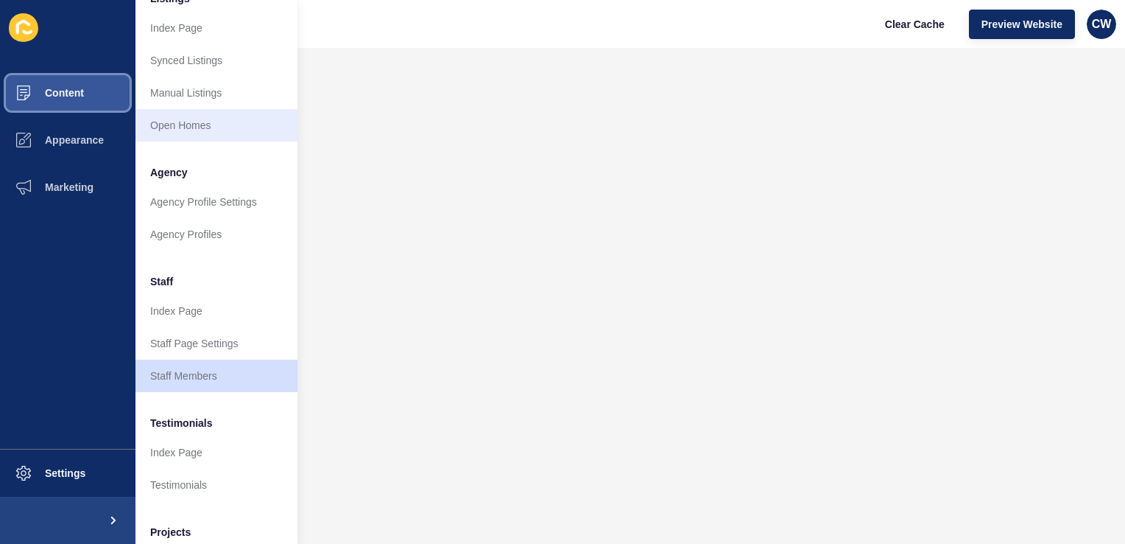
scroll to position [245, 0]
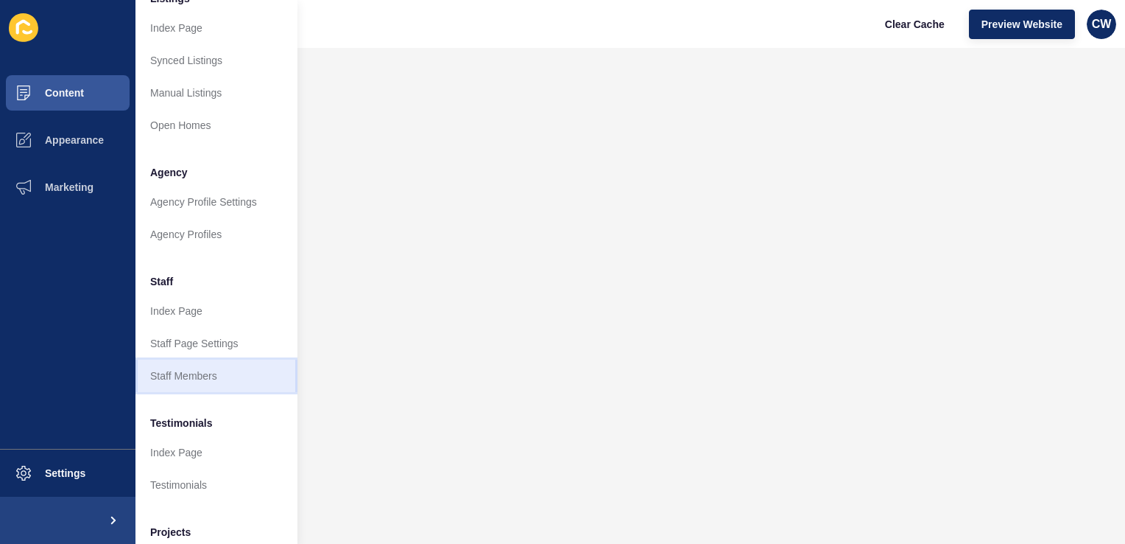
click at [180, 372] on link "Staff Members" at bounding box center [217, 375] width 162 height 32
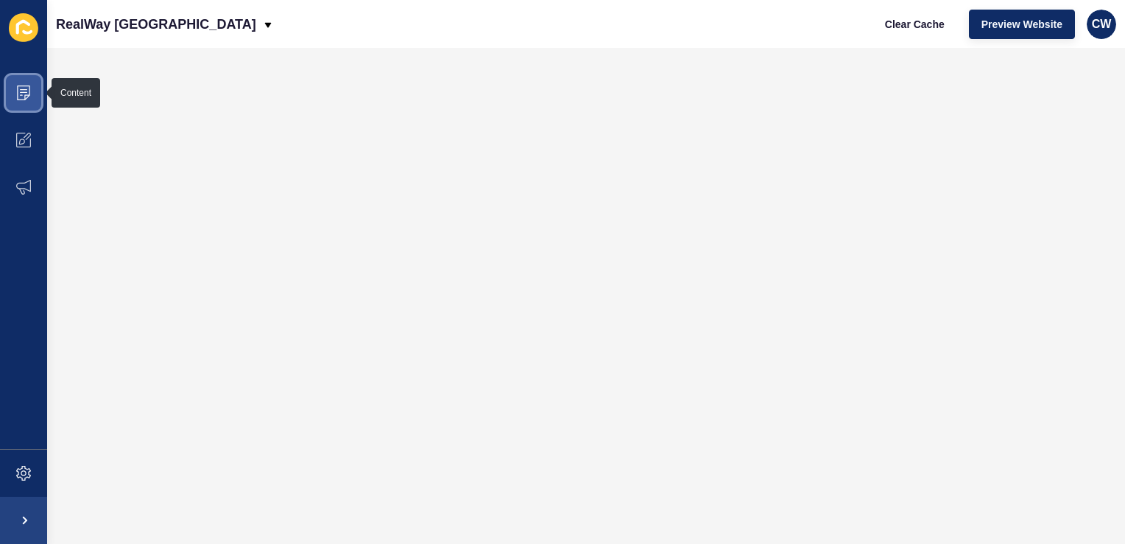
click at [37, 91] on span at bounding box center [23, 92] width 47 height 47
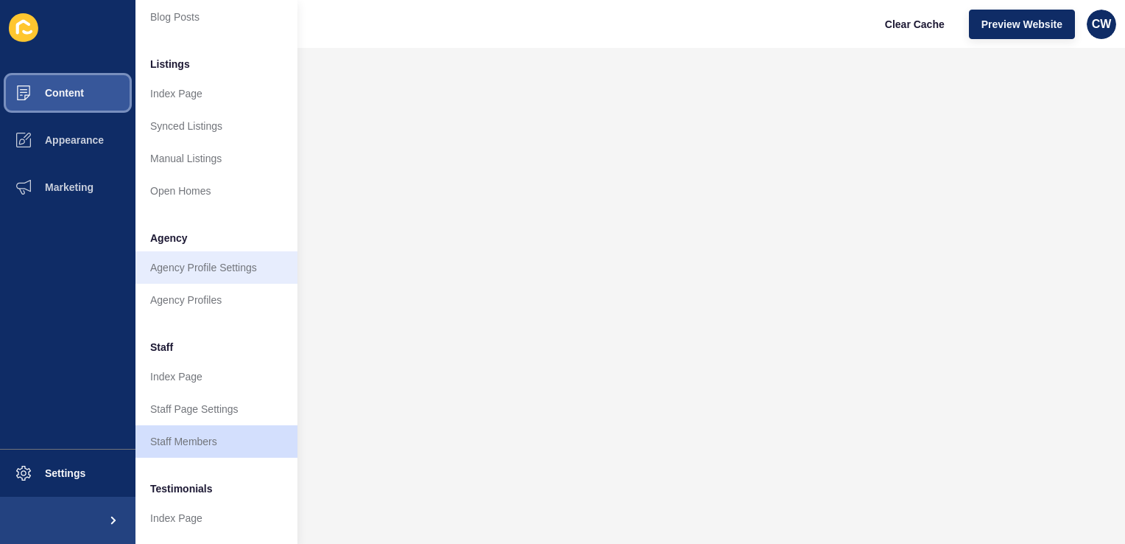
scroll to position [180, 0]
click at [183, 444] on link "Staff Members" at bounding box center [217, 440] width 162 height 32
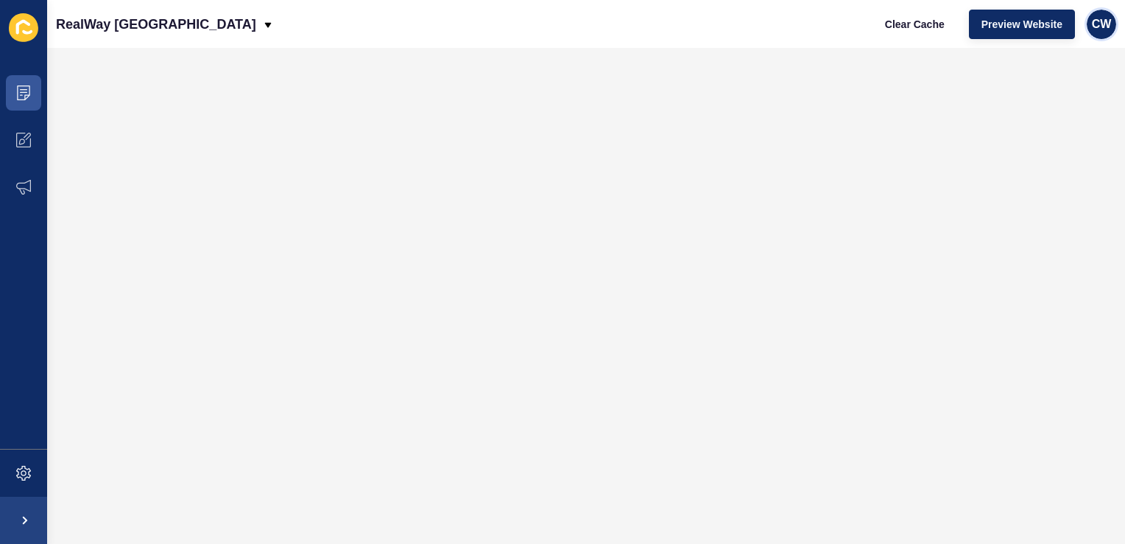
click at [1094, 27] on span "CW" at bounding box center [1102, 24] width 20 height 15
click at [1041, 123] on link "Logout" at bounding box center [1067, 123] width 108 height 32
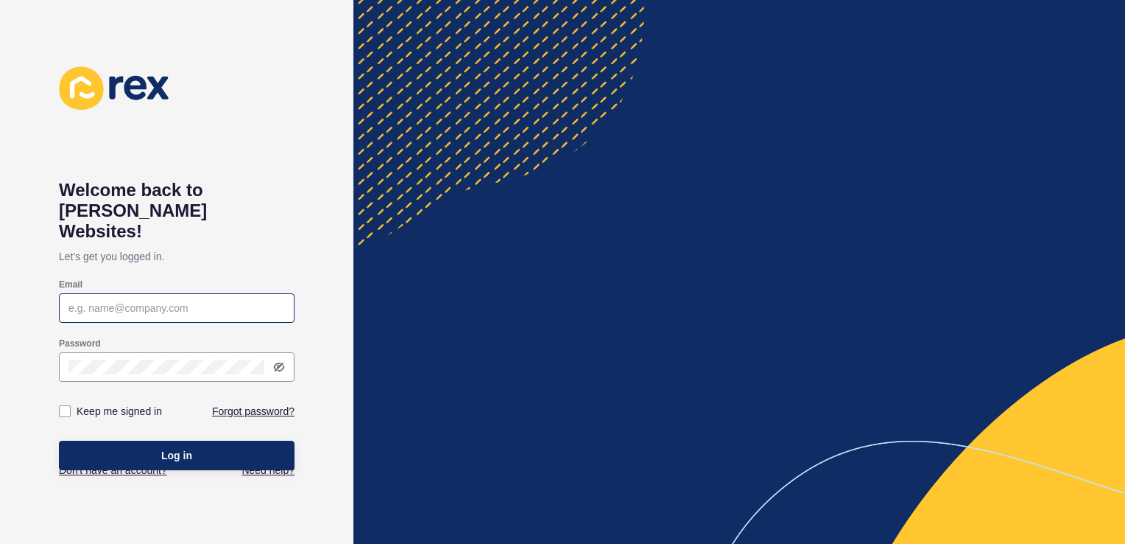
click at [127, 300] on div at bounding box center [177, 307] width 236 height 29
type input "[PERSON_NAME][EMAIL_ADDRESS][PERSON_NAME][DOMAIN_NAME]"
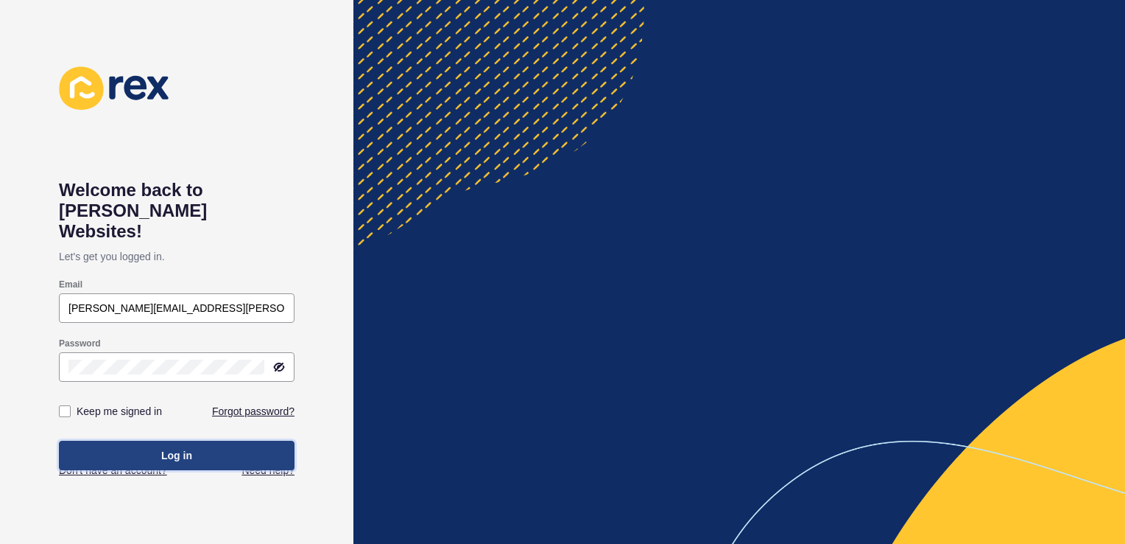
click at [162, 448] on span "Log in" at bounding box center [176, 455] width 31 height 15
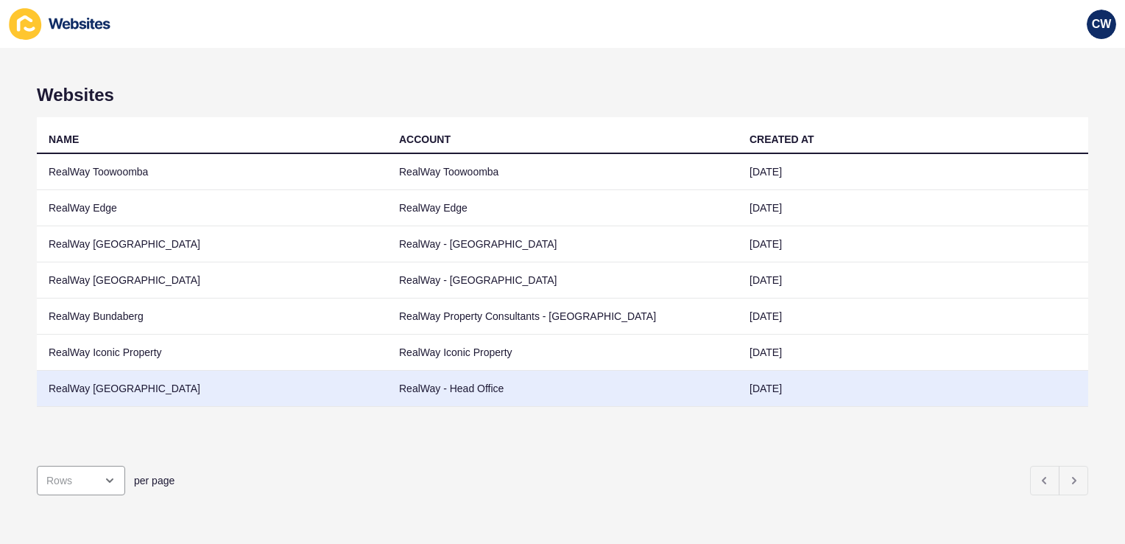
click at [131, 396] on td "RealWay [GEOGRAPHIC_DATA]" at bounding box center [212, 388] width 351 height 36
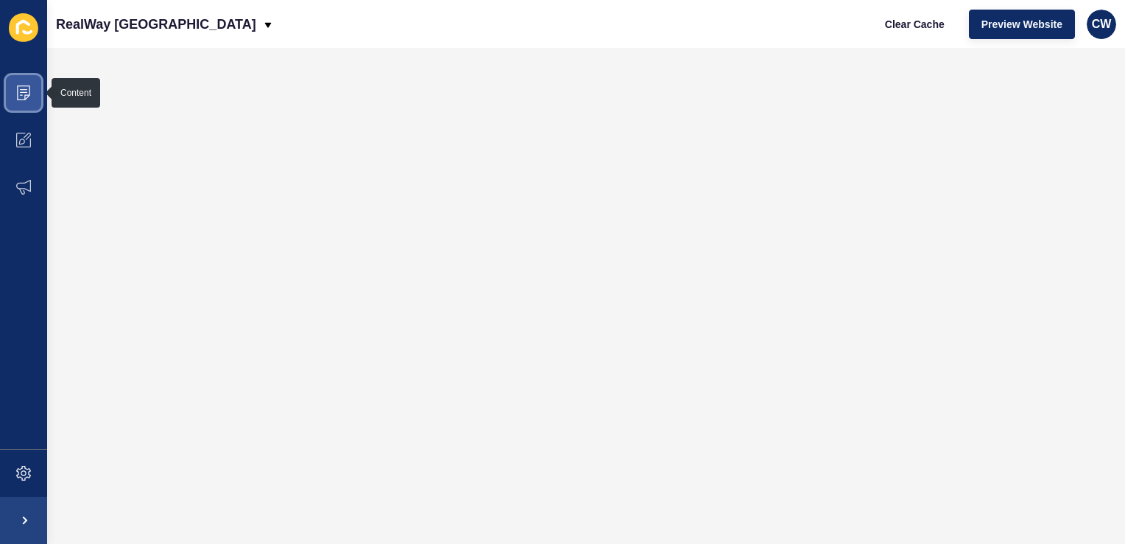
click at [27, 91] on icon at bounding box center [23, 92] width 15 height 15
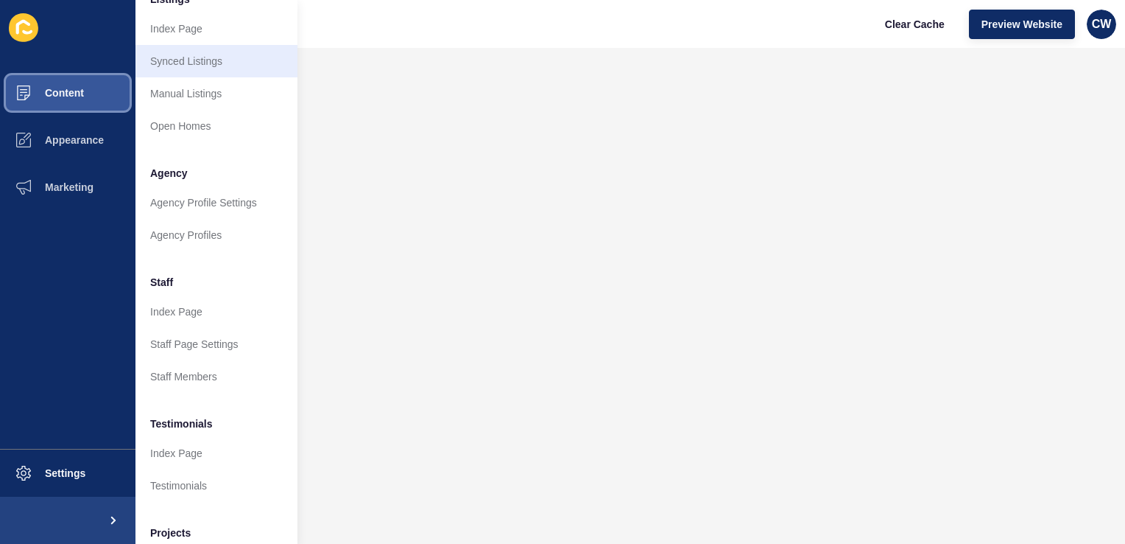
scroll to position [256, 0]
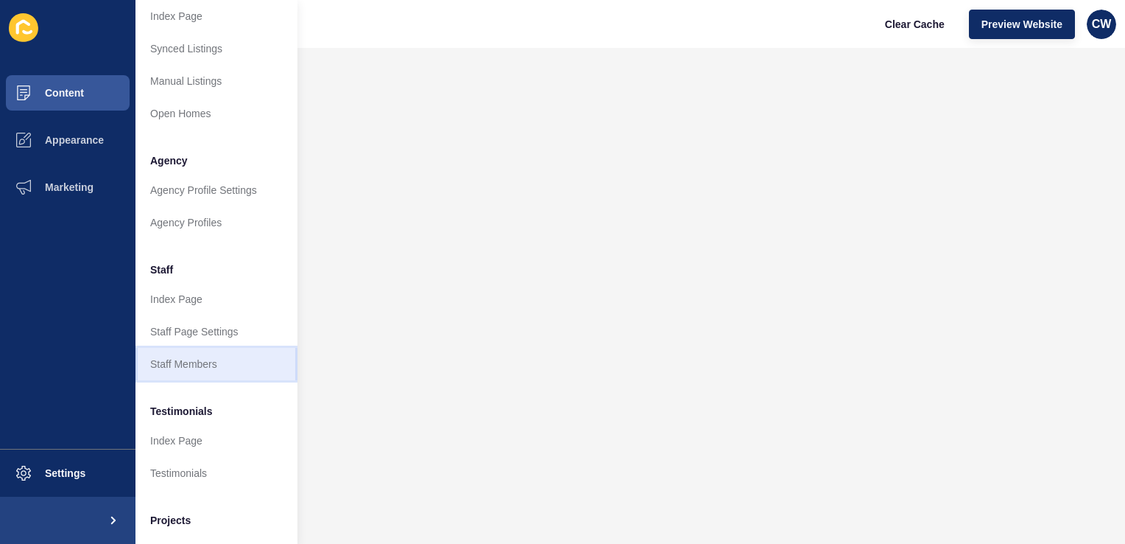
click at [204, 360] on link "Staff Members" at bounding box center [217, 364] width 162 height 32
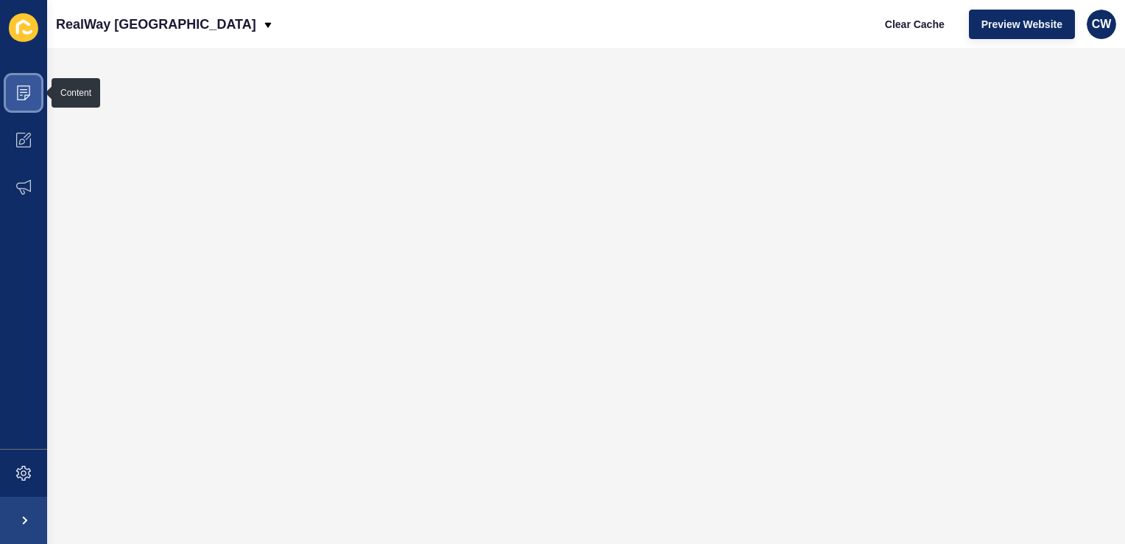
click at [29, 85] on icon at bounding box center [23, 92] width 13 height 15
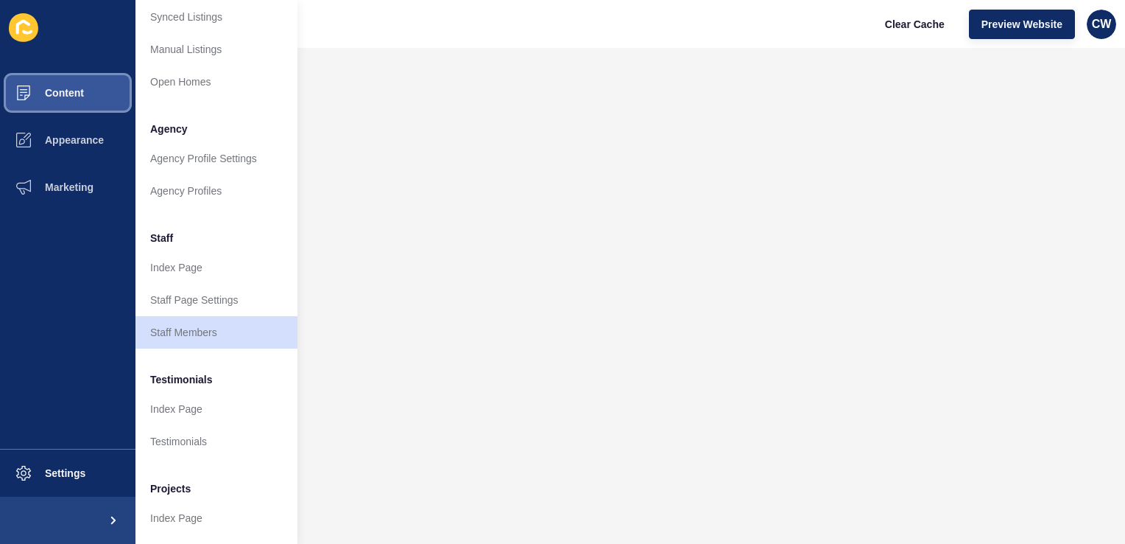
scroll to position [330, 0]
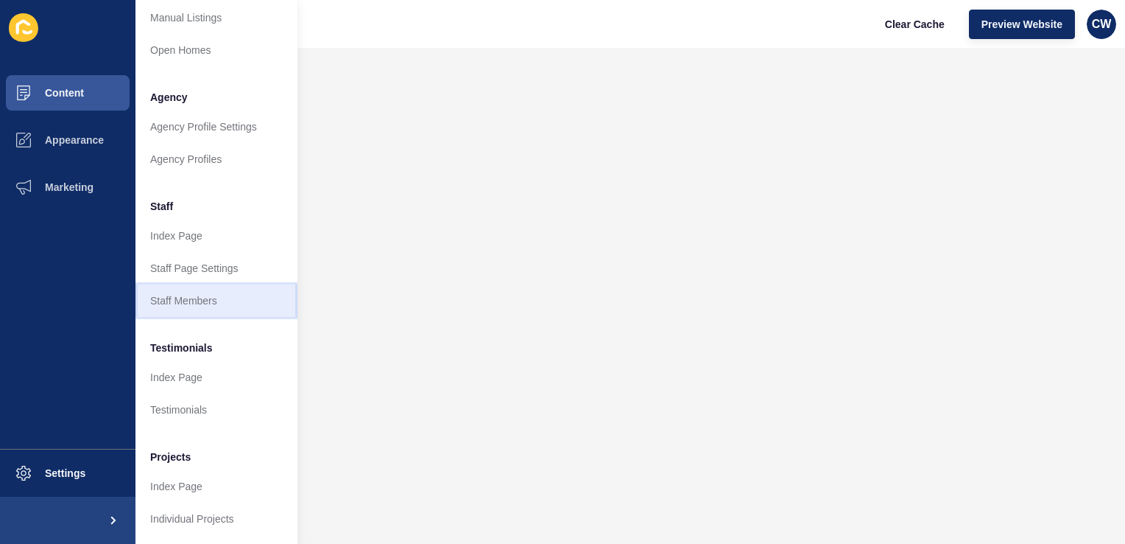
click at [205, 298] on link "Staff Members" at bounding box center [217, 300] width 162 height 32
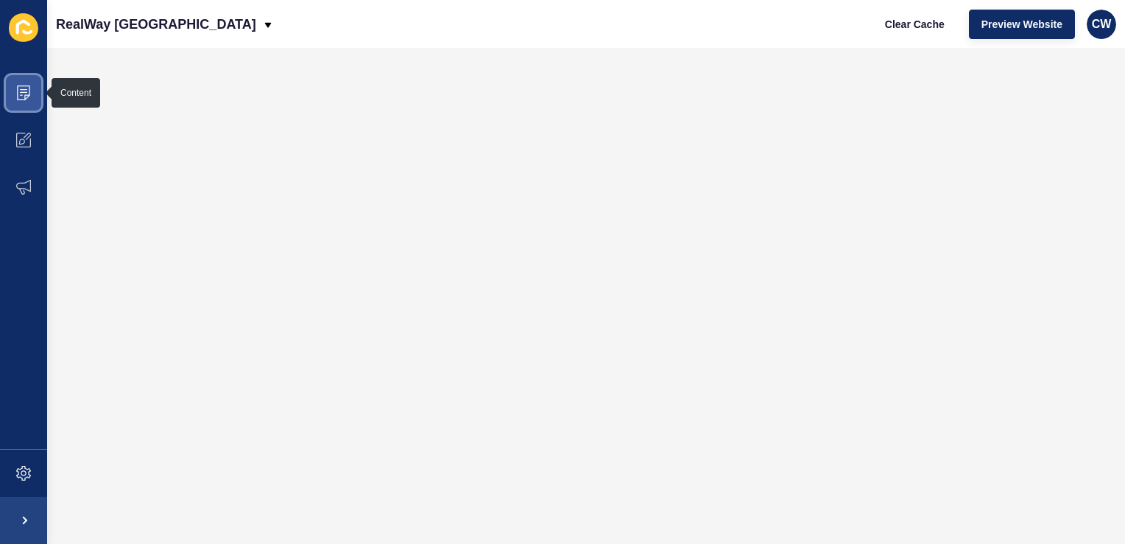
click at [30, 93] on icon at bounding box center [23, 92] width 15 height 15
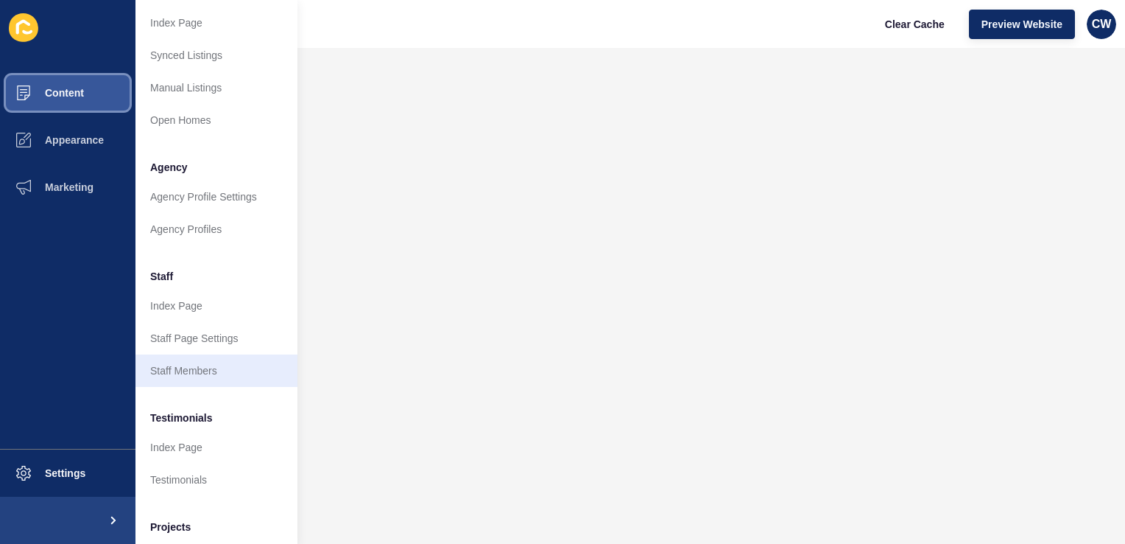
scroll to position [250, 0]
click at [196, 366] on link "Staff Members" at bounding box center [217, 370] width 162 height 32
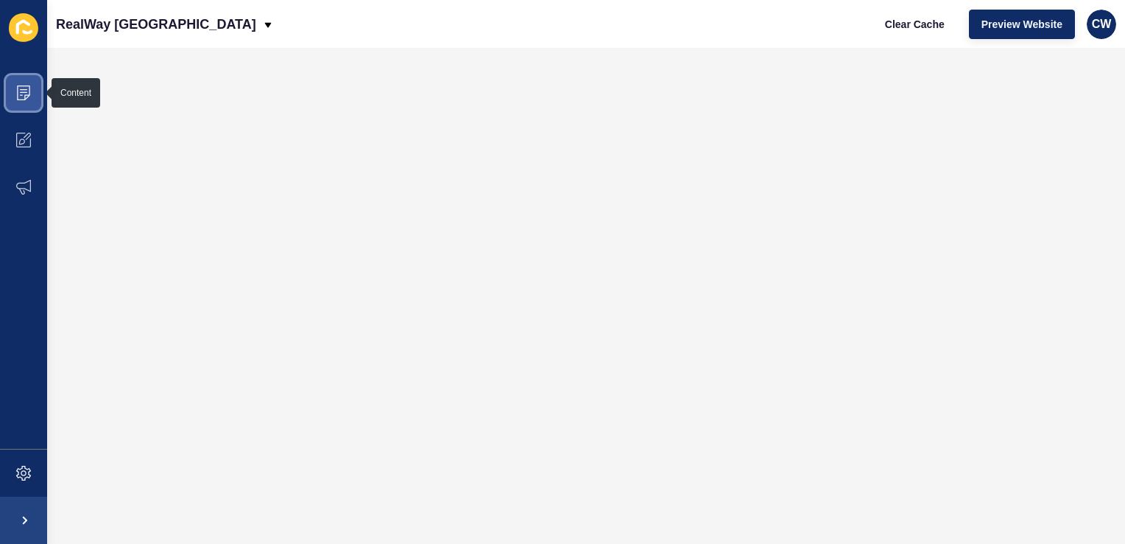
click at [25, 90] on icon at bounding box center [23, 89] width 7 height 1
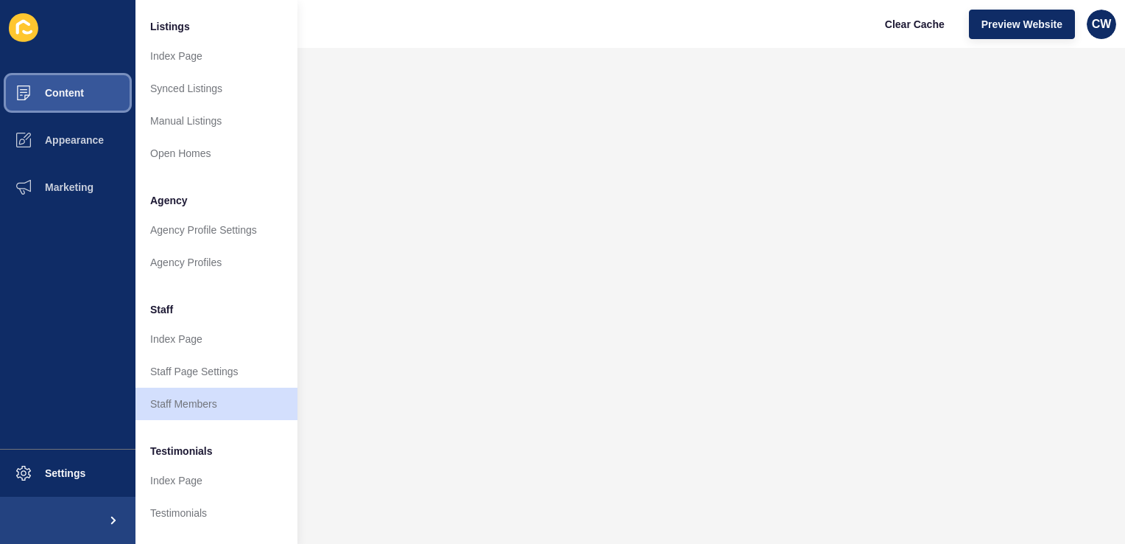
scroll to position [221, 0]
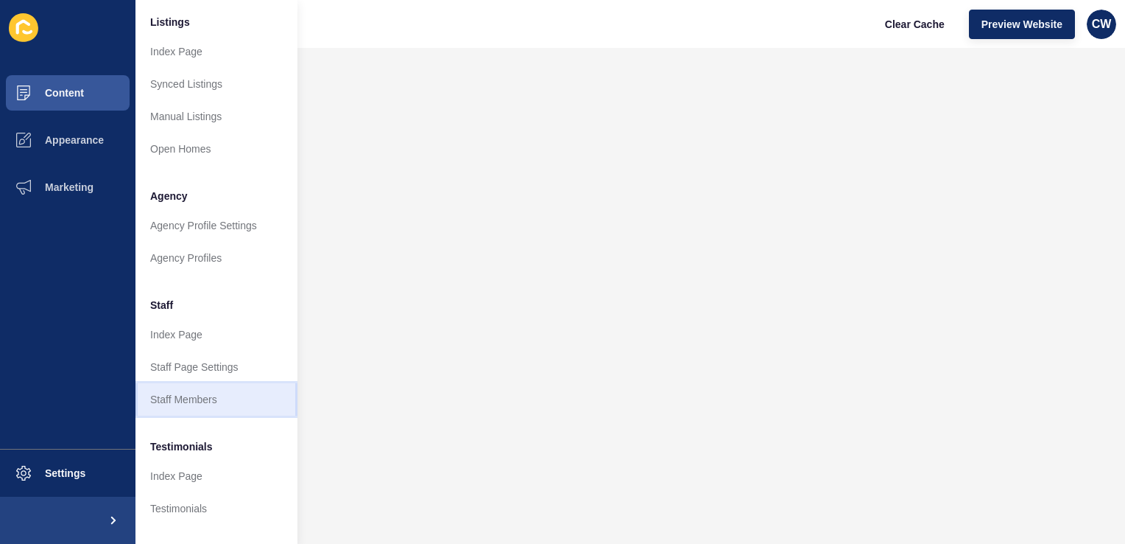
click at [229, 388] on link "Staff Members" at bounding box center [217, 399] width 162 height 32
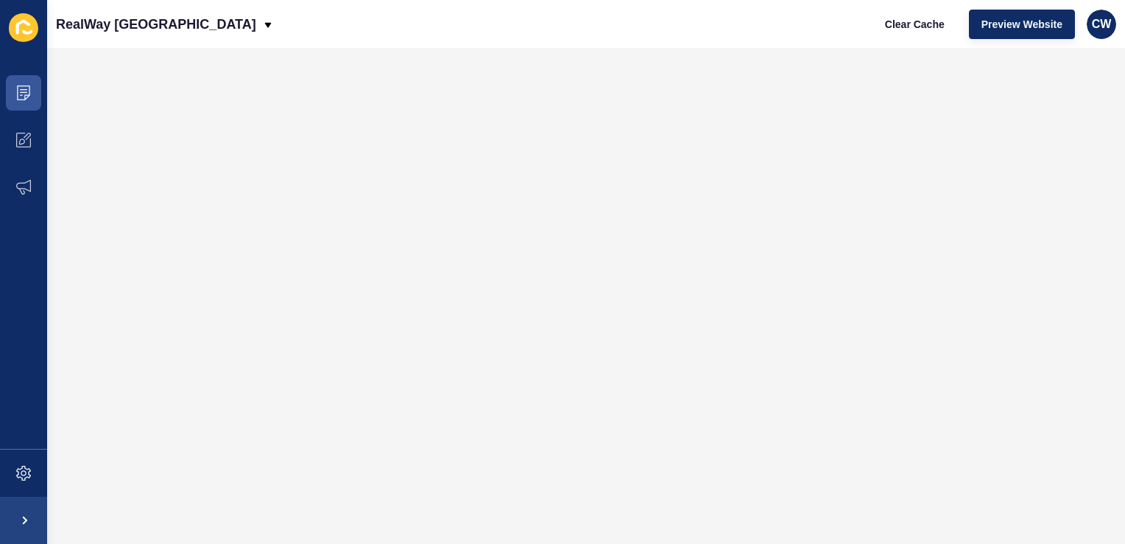
scroll to position [0, 0]
click at [24, 91] on icon at bounding box center [23, 92] width 15 height 15
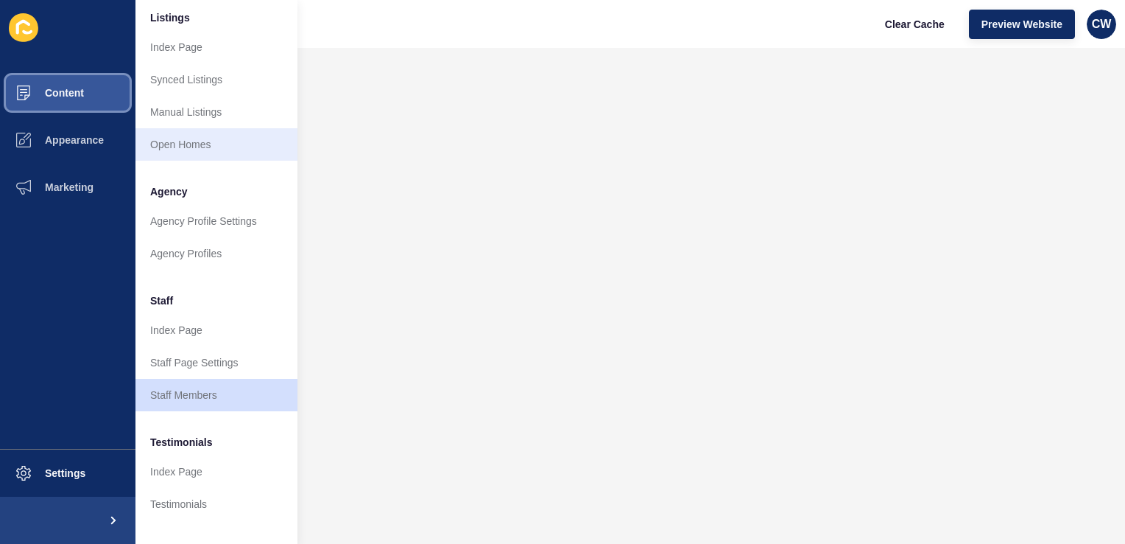
scroll to position [224, 0]
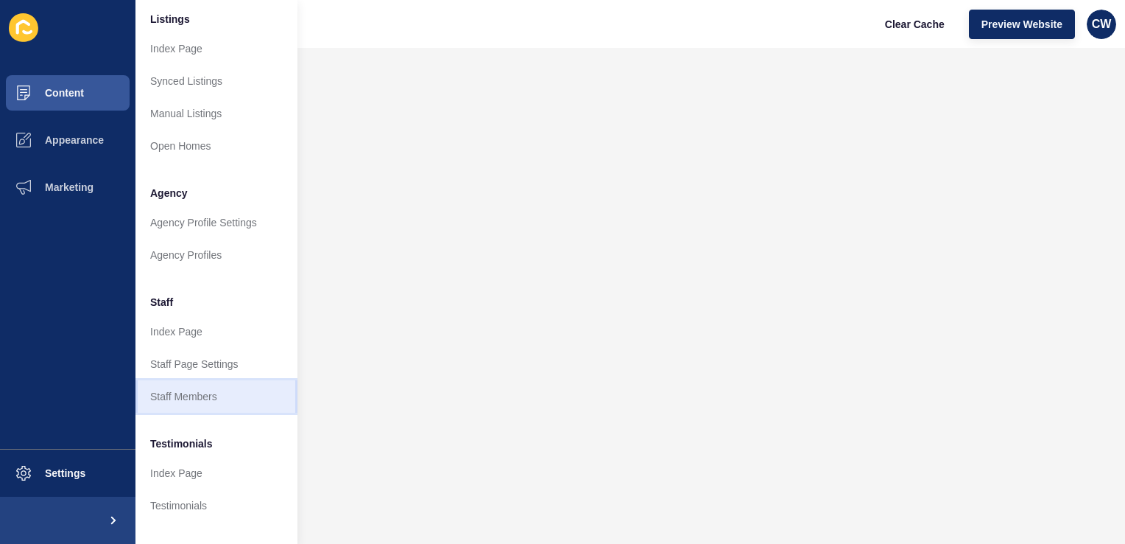
click at [195, 396] on link "Staff Members" at bounding box center [217, 396] width 162 height 32
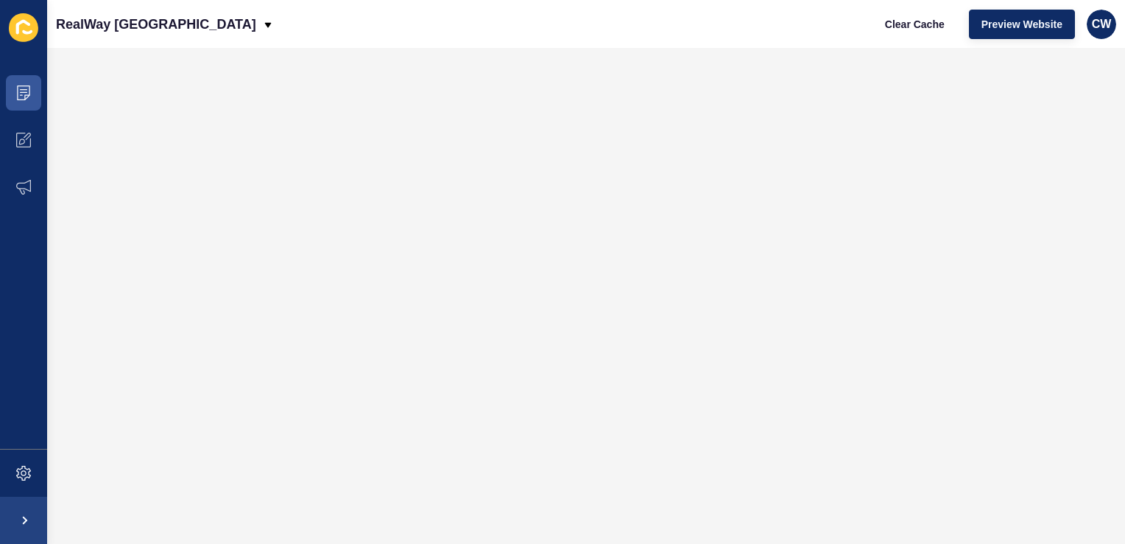
scroll to position [0, 0]
click at [9, 95] on span at bounding box center [23, 92] width 47 height 47
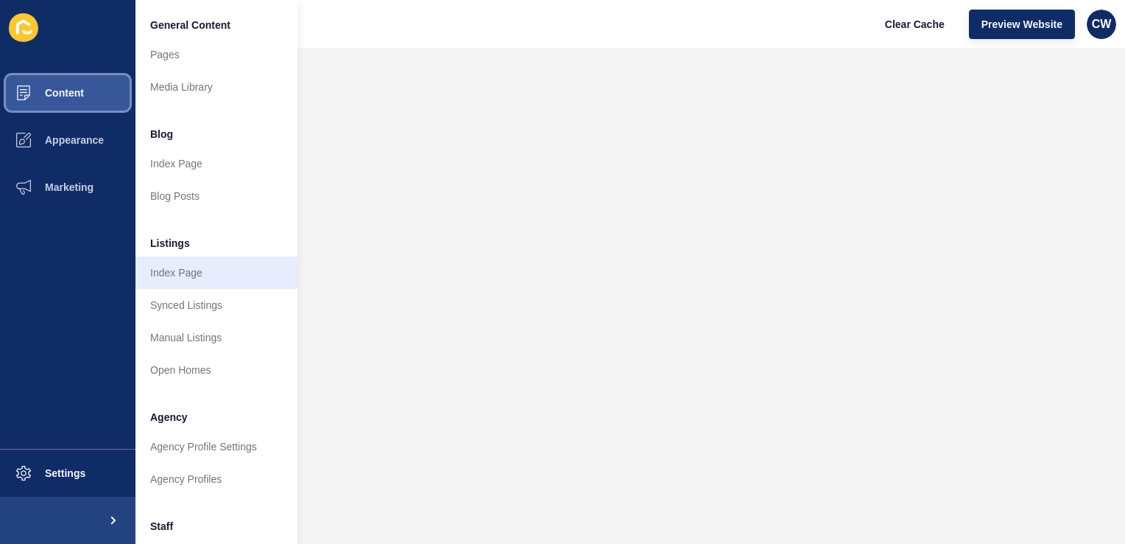
scroll to position [330, 0]
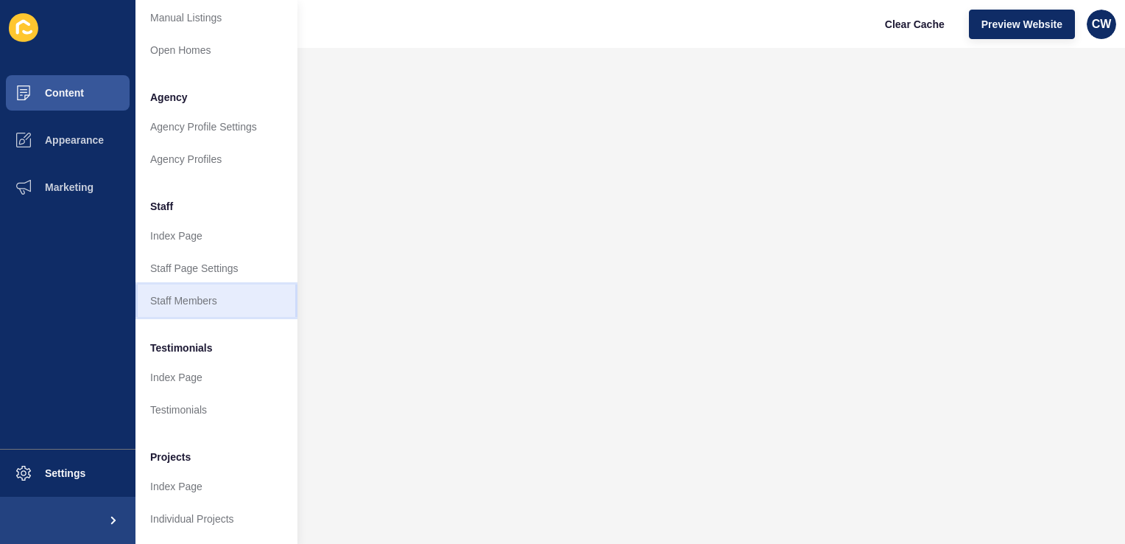
click at [206, 293] on link "Staff Members" at bounding box center [217, 300] width 162 height 32
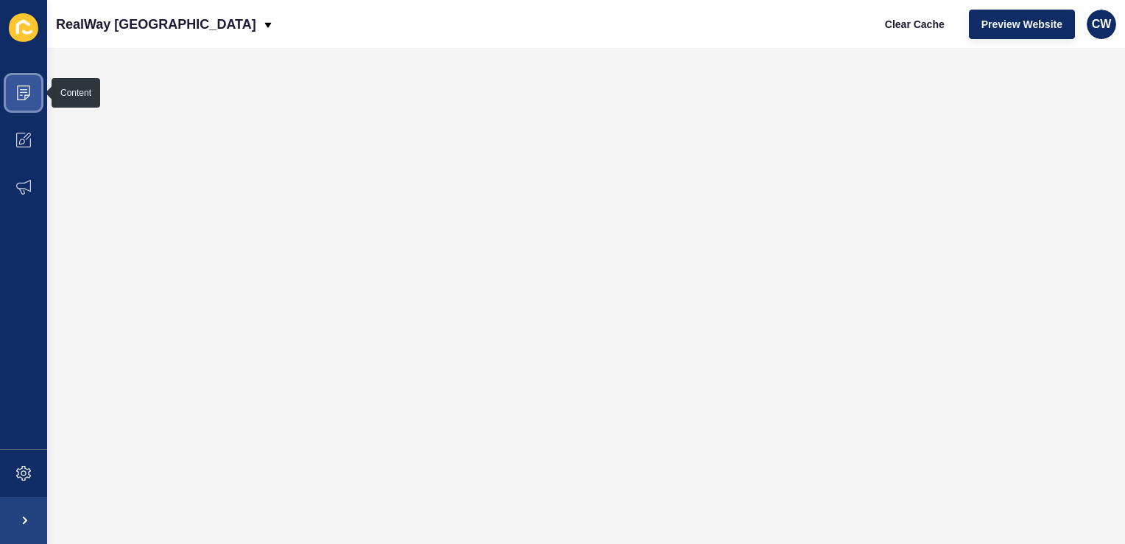
click at [29, 96] on icon at bounding box center [23, 92] width 13 height 15
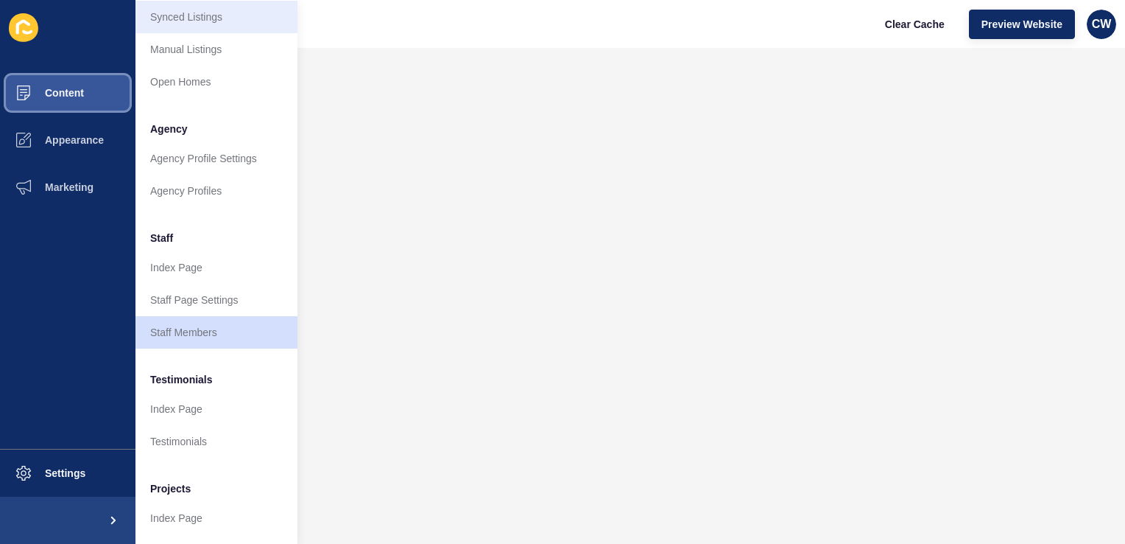
scroll to position [289, 0]
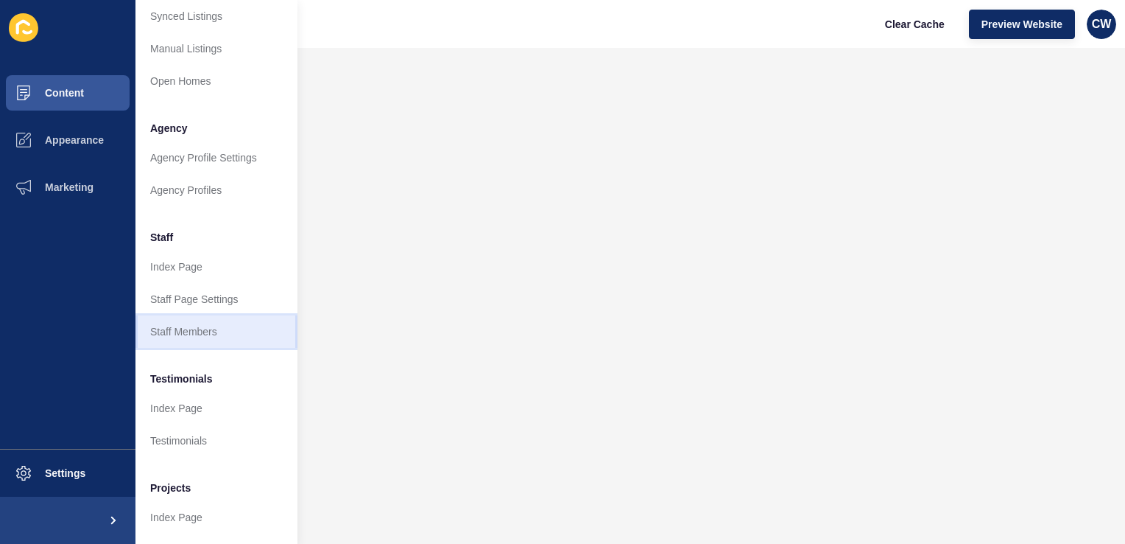
click at [222, 330] on link "Staff Members" at bounding box center [217, 331] width 162 height 32
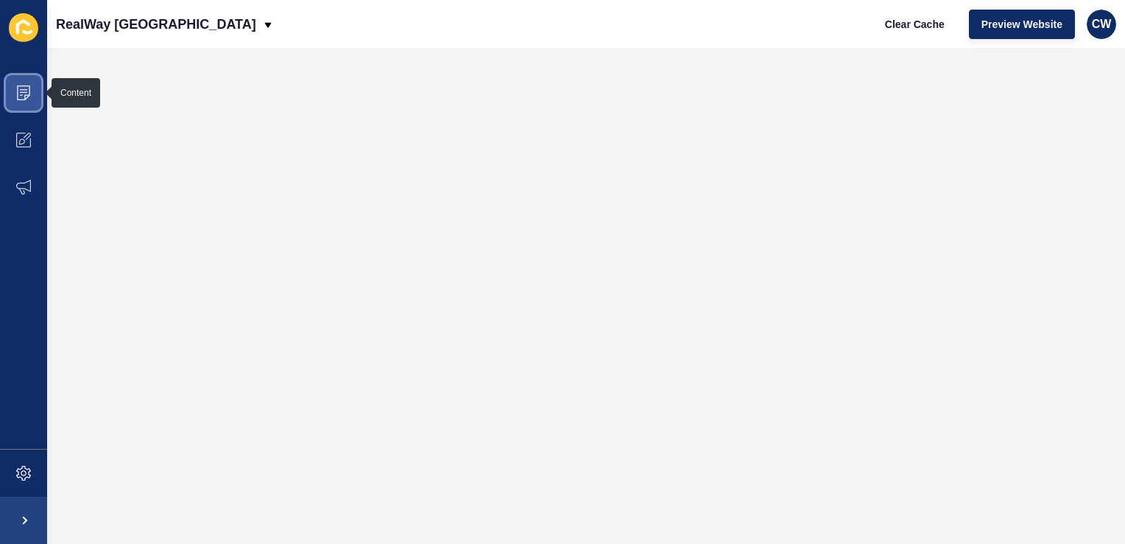
click at [40, 99] on span at bounding box center [23, 92] width 47 height 47
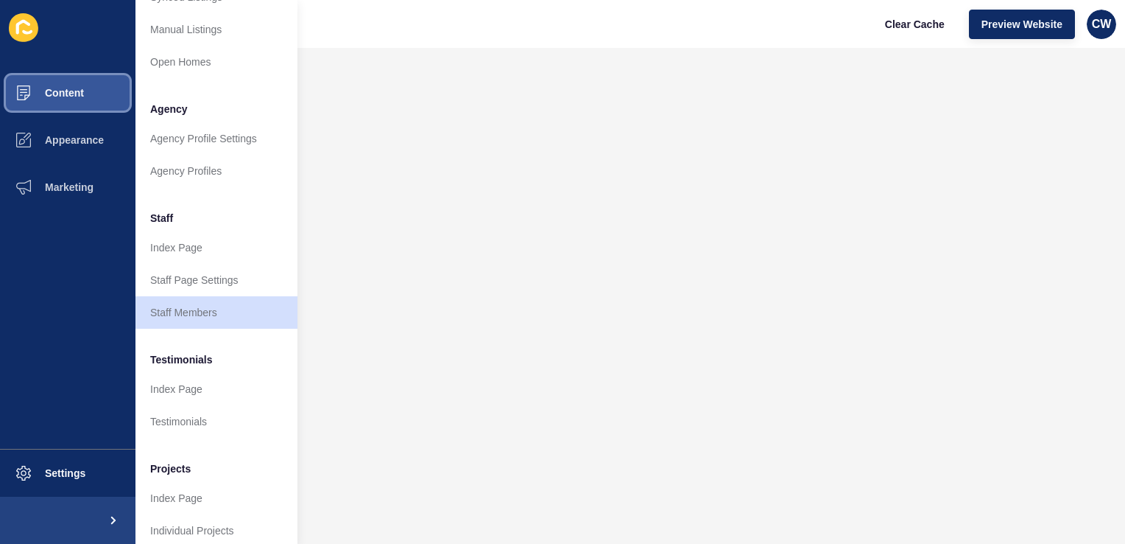
scroll to position [330, 0]
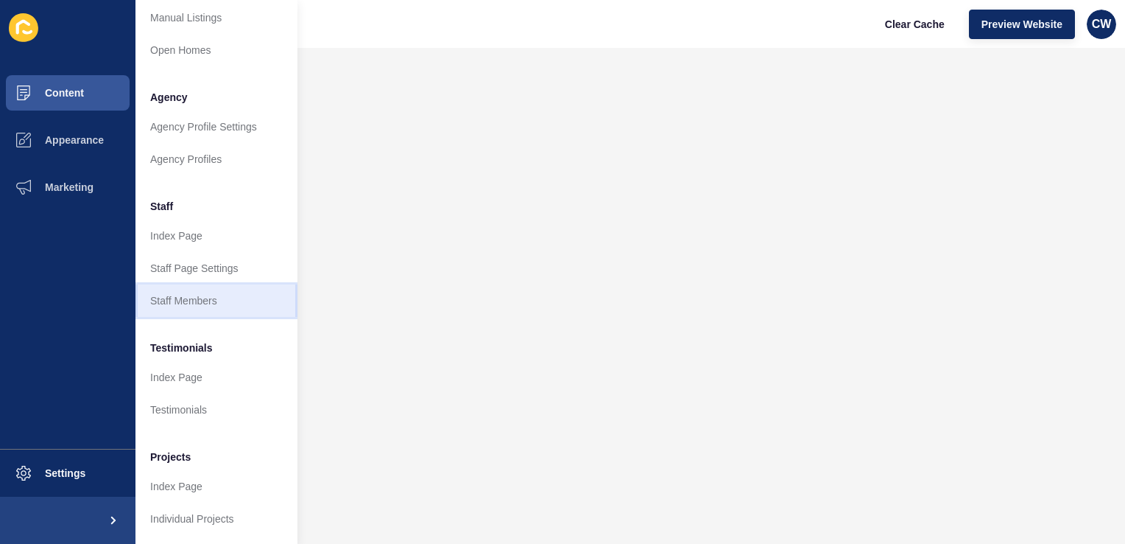
click at [217, 287] on link "Staff Members" at bounding box center [217, 300] width 162 height 32
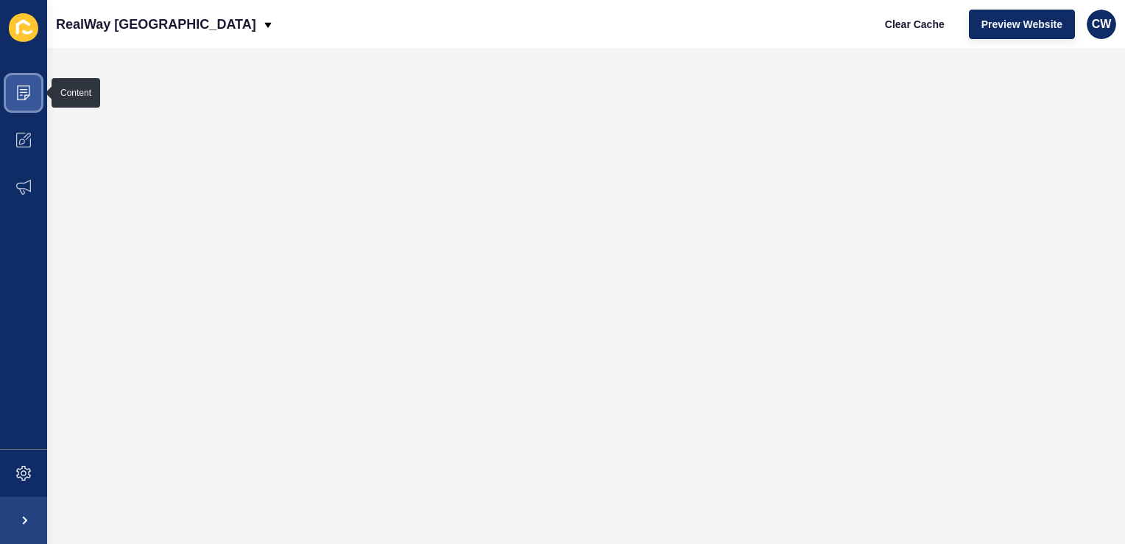
click at [32, 83] on span at bounding box center [23, 92] width 47 height 47
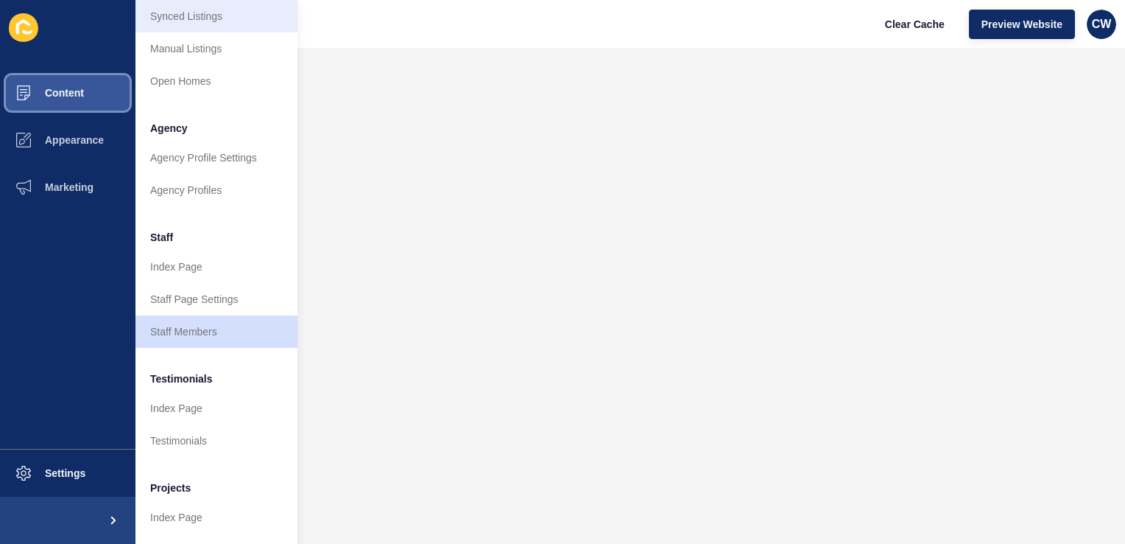
scroll to position [292, 0]
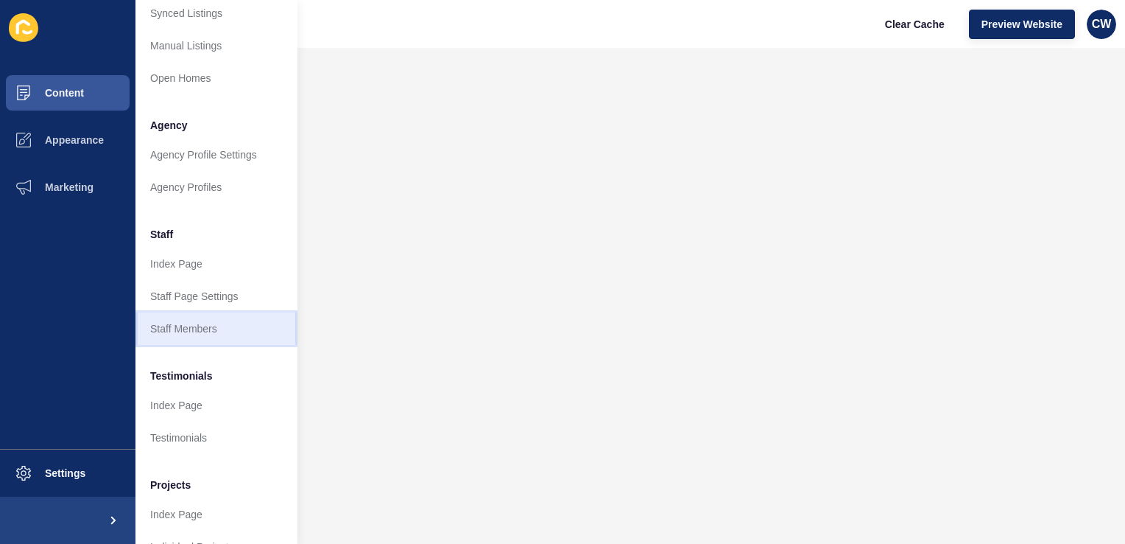
click at [196, 339] on link "Staff Members" at bounding box center [217, 328] width 162 height 32
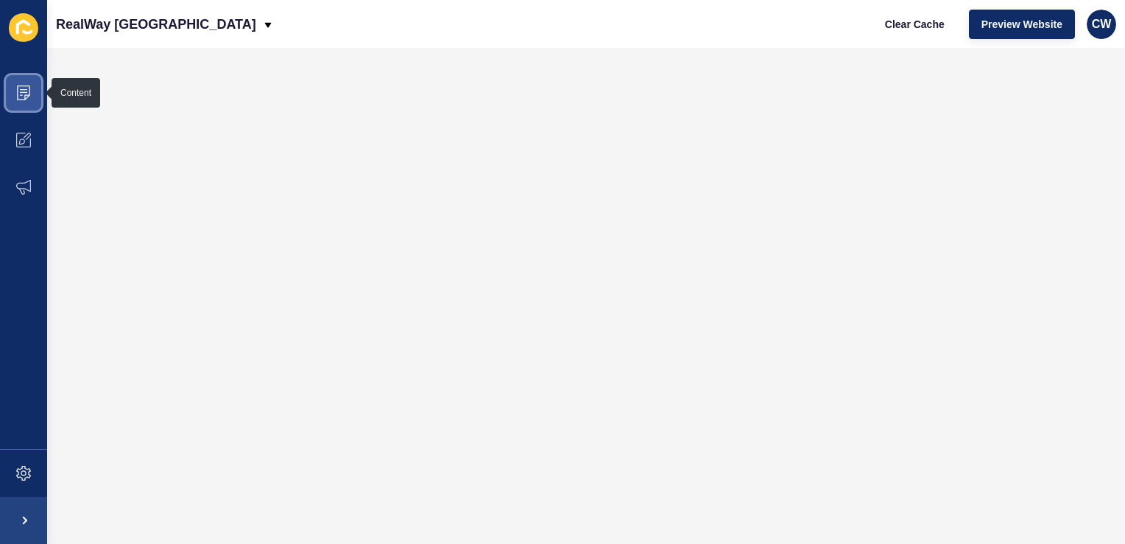
click at [38, 99] on span at bounding box center [23, 92] width 47 height 47
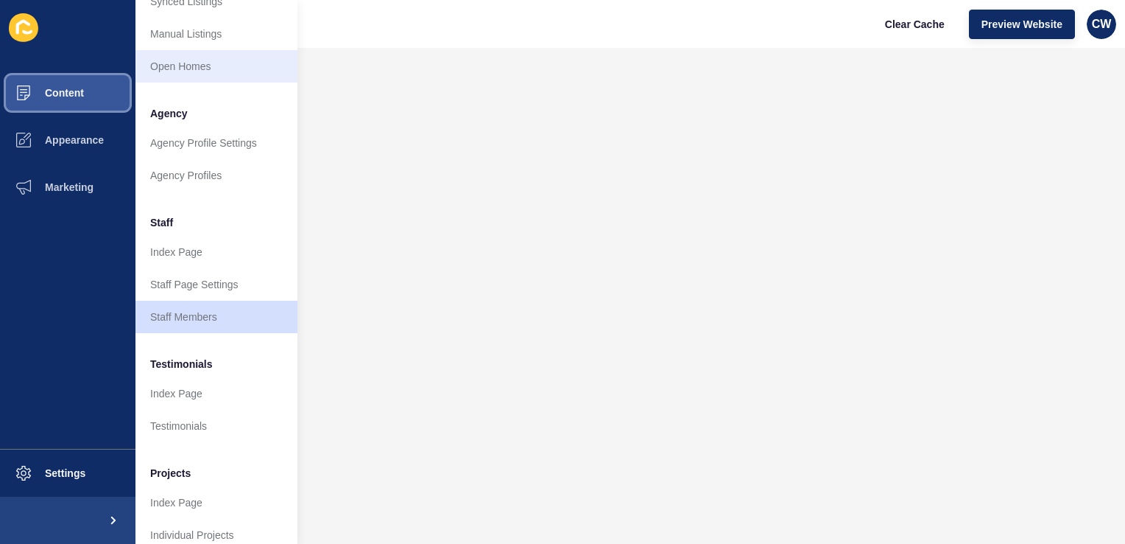
scroll to position [305, 0]
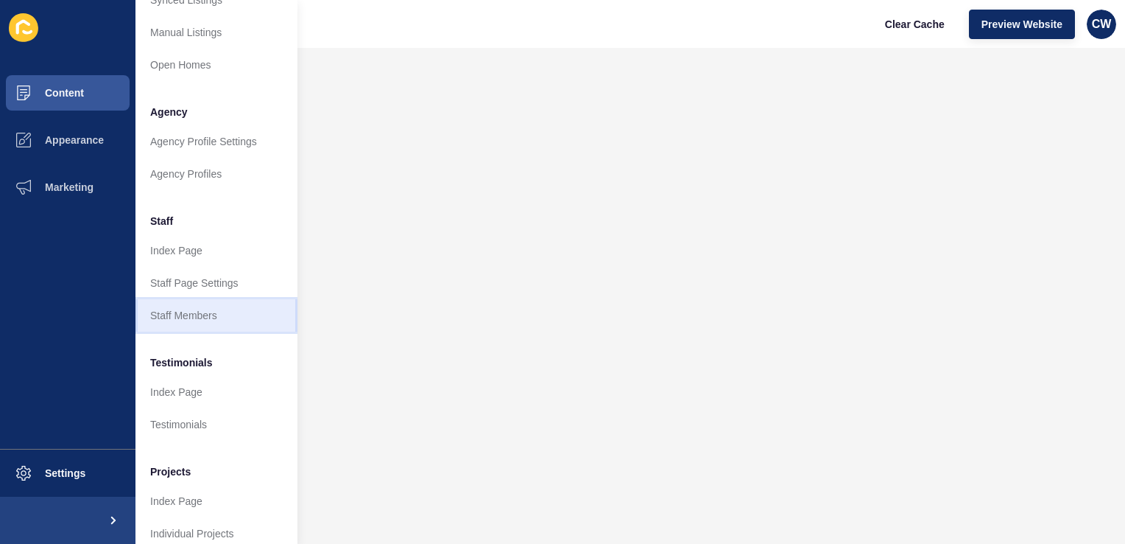
click at [224, 323] on link "Staff Members" at bounding box center [217, 315] width 162 height 32
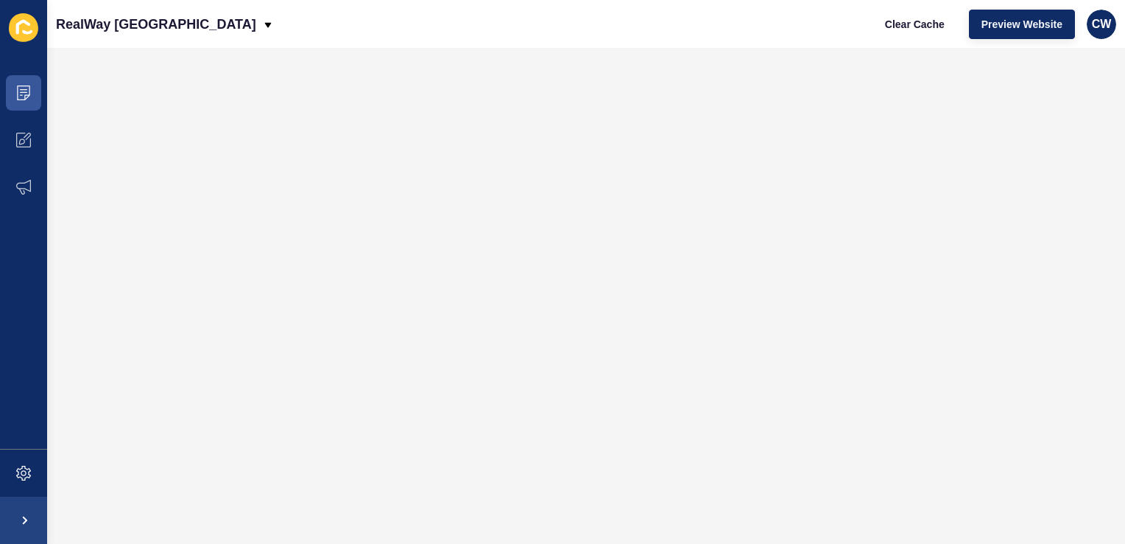
scroll to position [0, 0]
click at [24, 90] on icon at bounding box center [23, 89] width 7 height 1
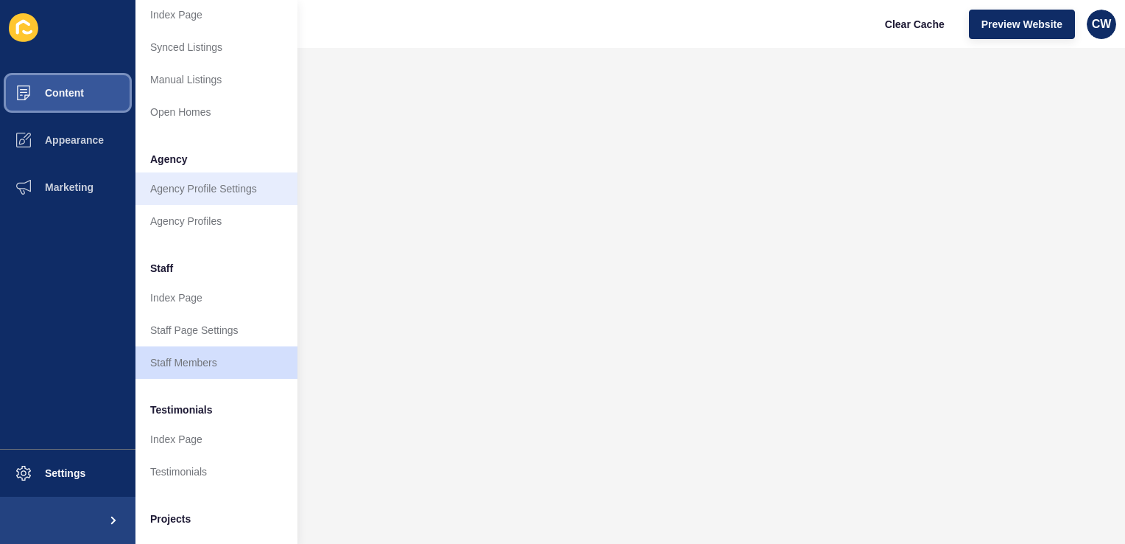
scroll to position [268, 0]
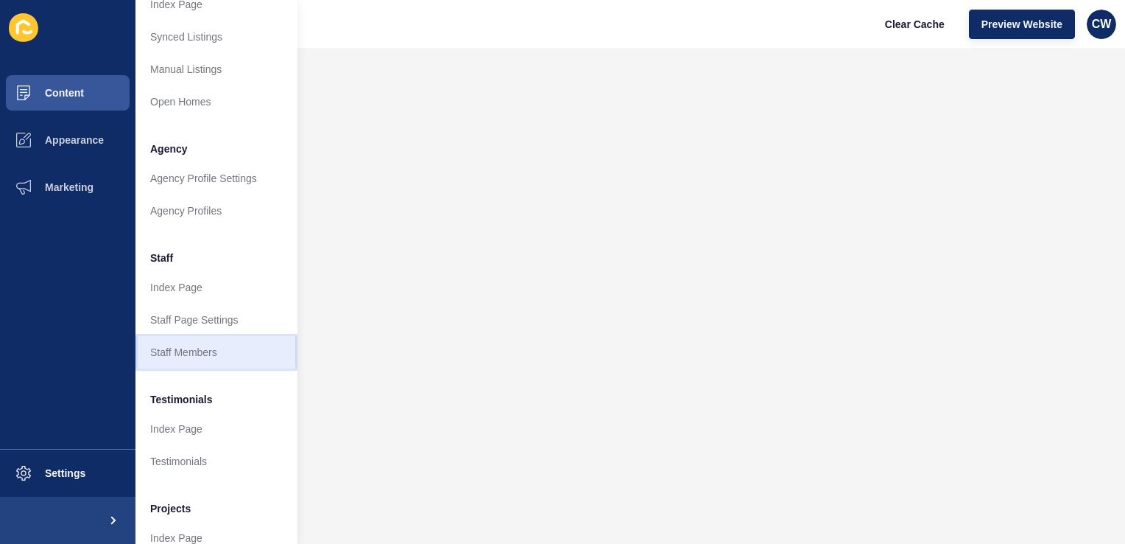
click at [200, 360] on link "Staff Members" at bounding box center [217, 352] width 162 height 32
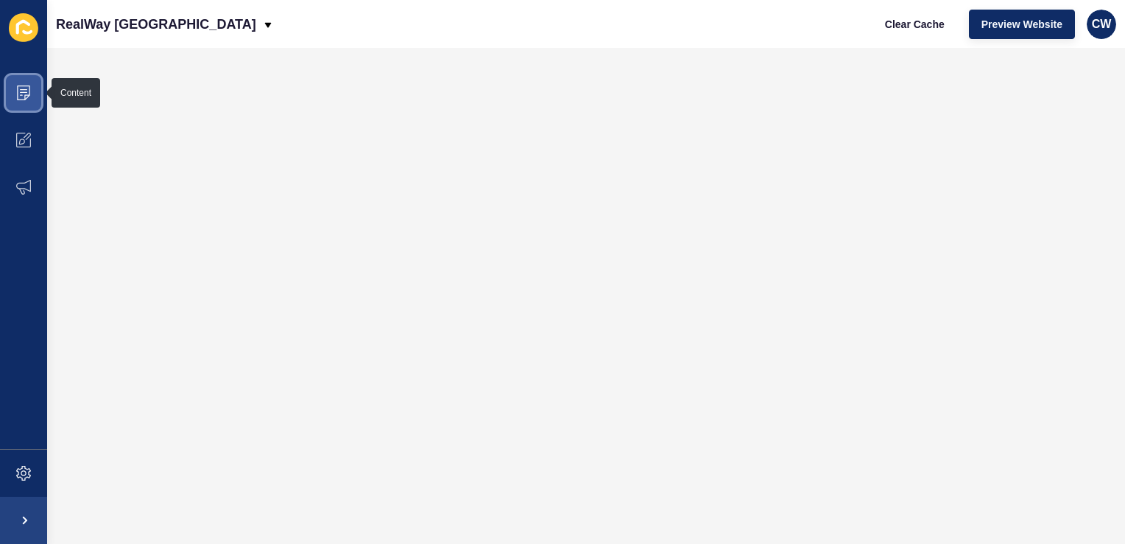
click at [24, 82] on span at bounding box center [23, 92] width 47 height 47
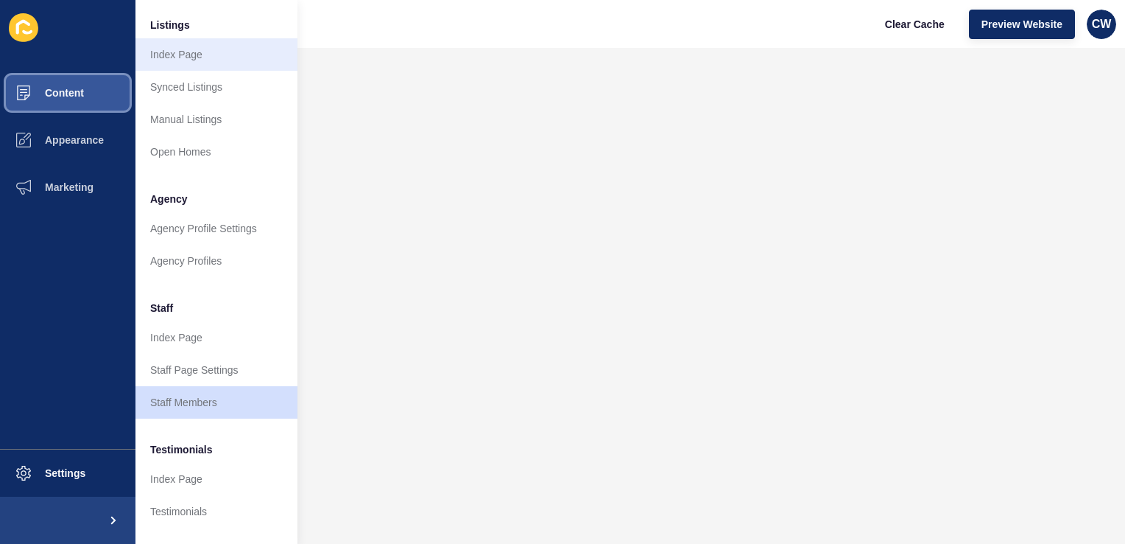
scroll to position [218, 0]
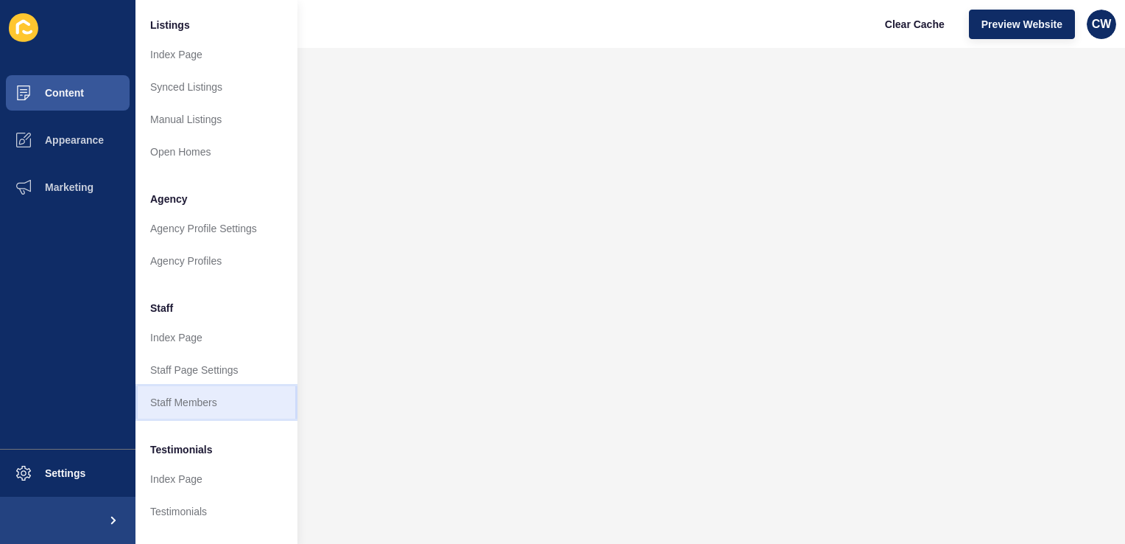
click at [183, 397] on link "Staff Members" at bounding box center [217, 402] width 162 height 32
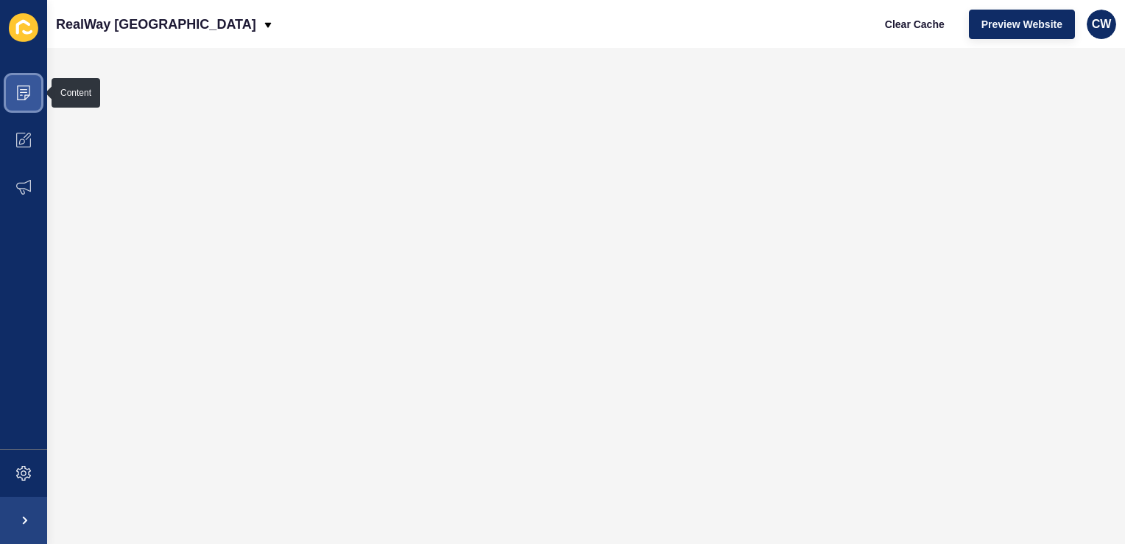
click at [13, 82] on span at bounding box center [23, 92] width 47 height 47
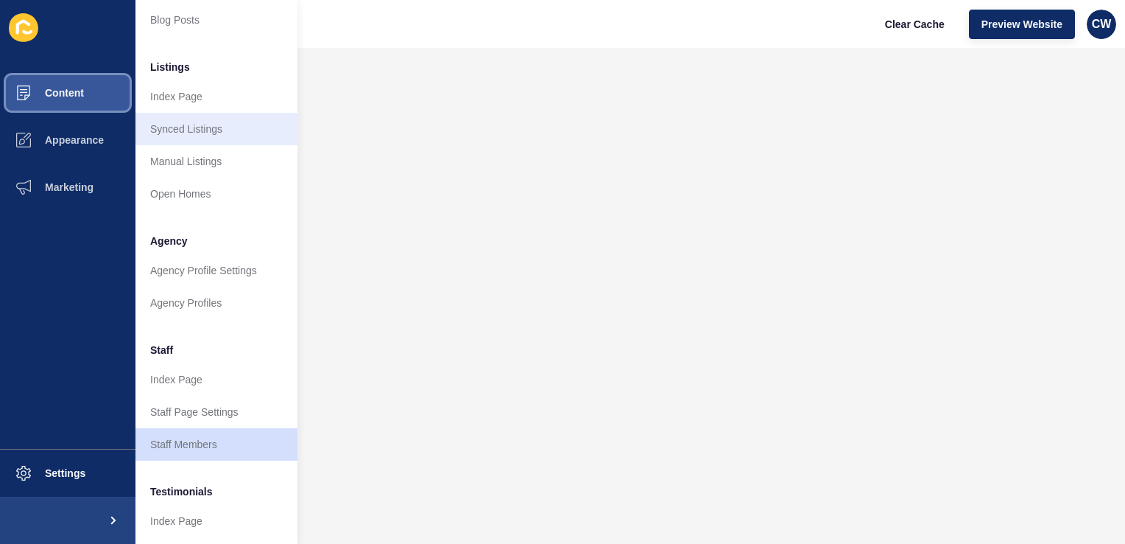
scroll to position [177, 0]
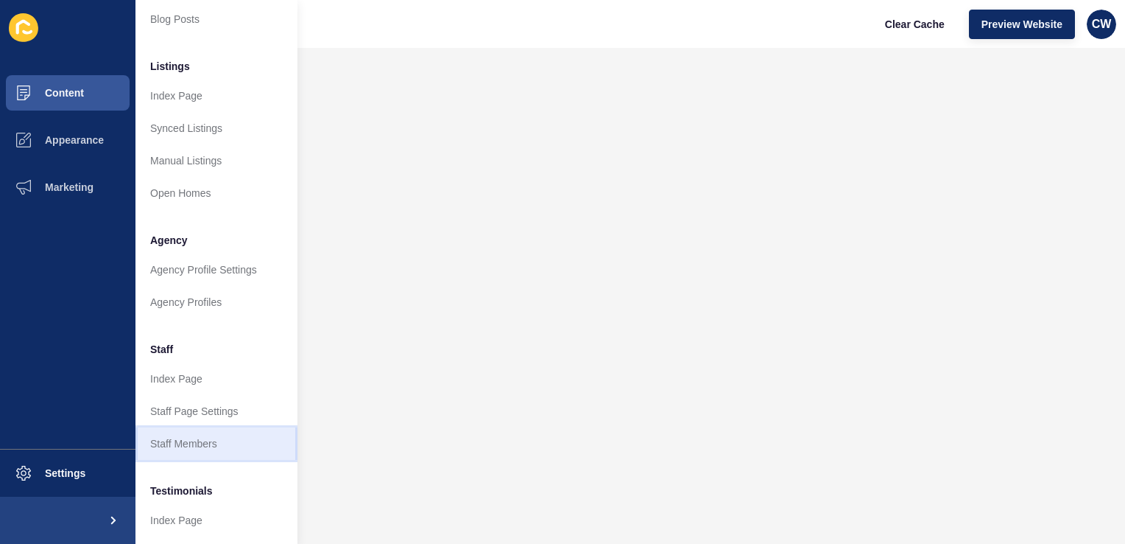
click at [210, 449] on link "Staff Members" at bounding box center [217, 443] width 162 height 32
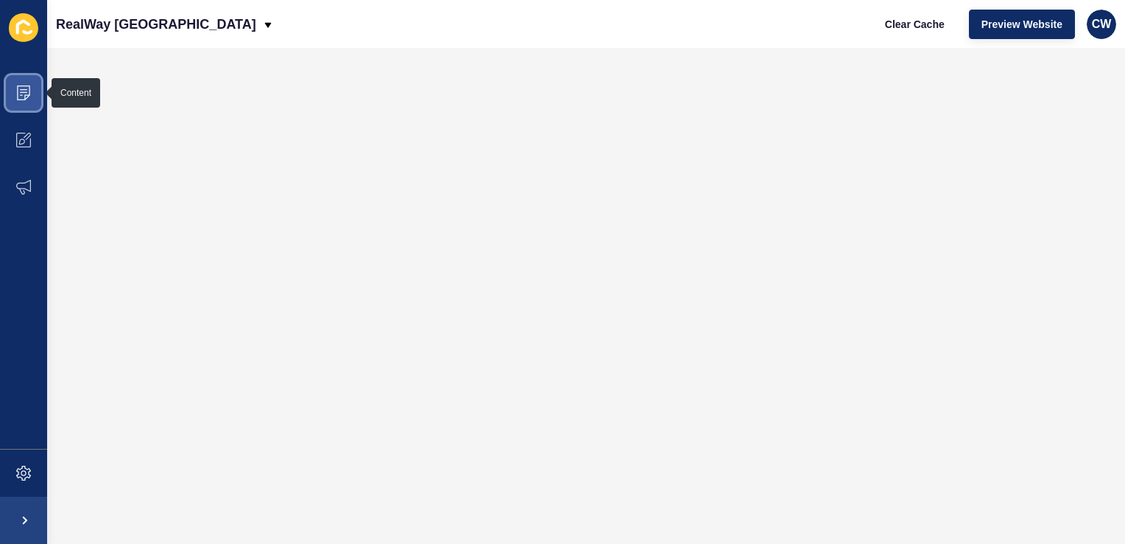
click at [34, 99] on span at bounding box center [23, 92] width 47 height 47
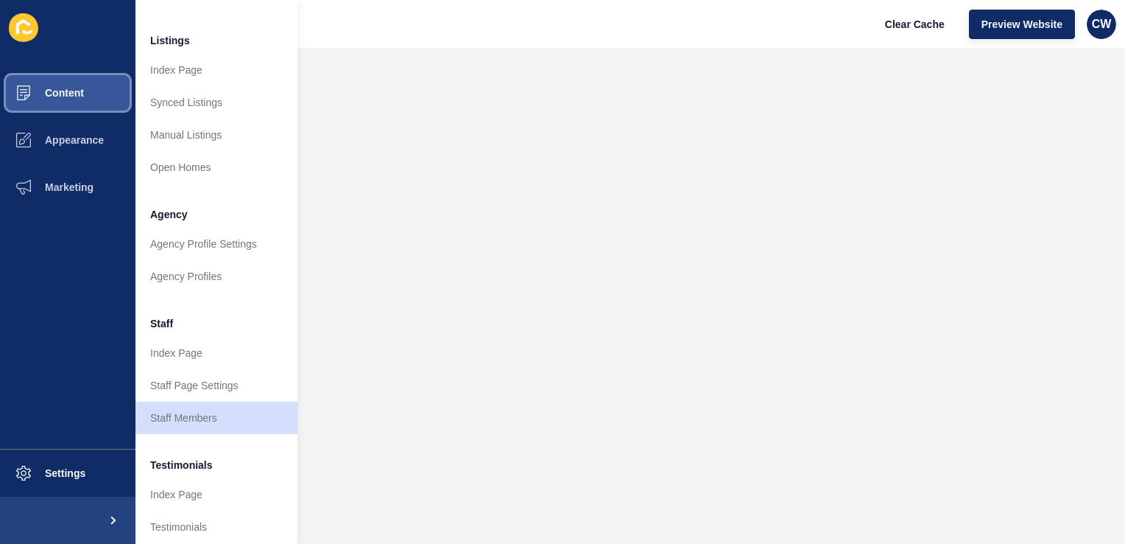
scroll to position [209, 0]
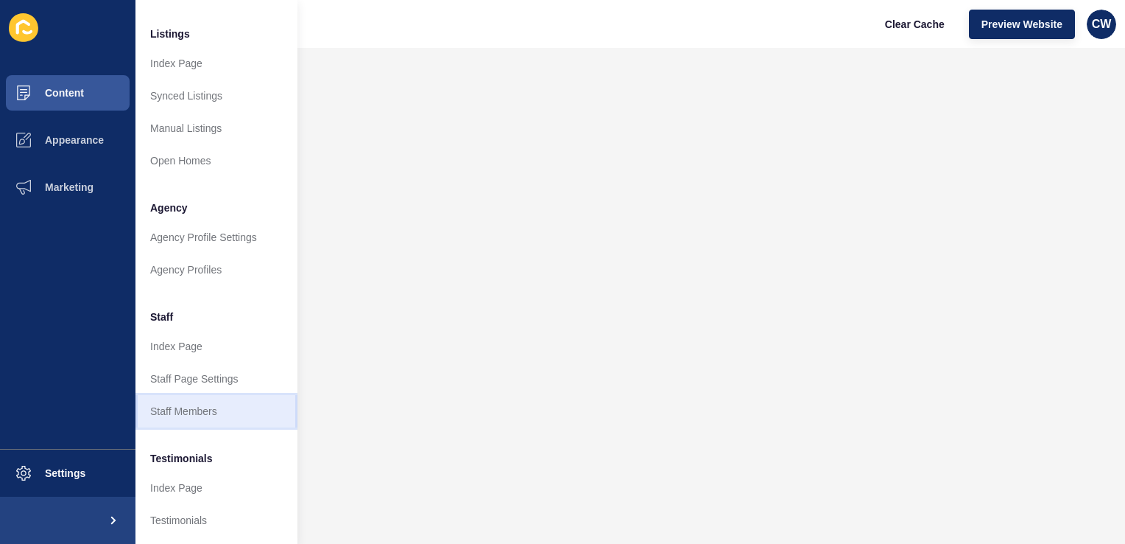
click at [223, 408] on link "Staff Members" at bounding box center [217, 411] width 162 height 32
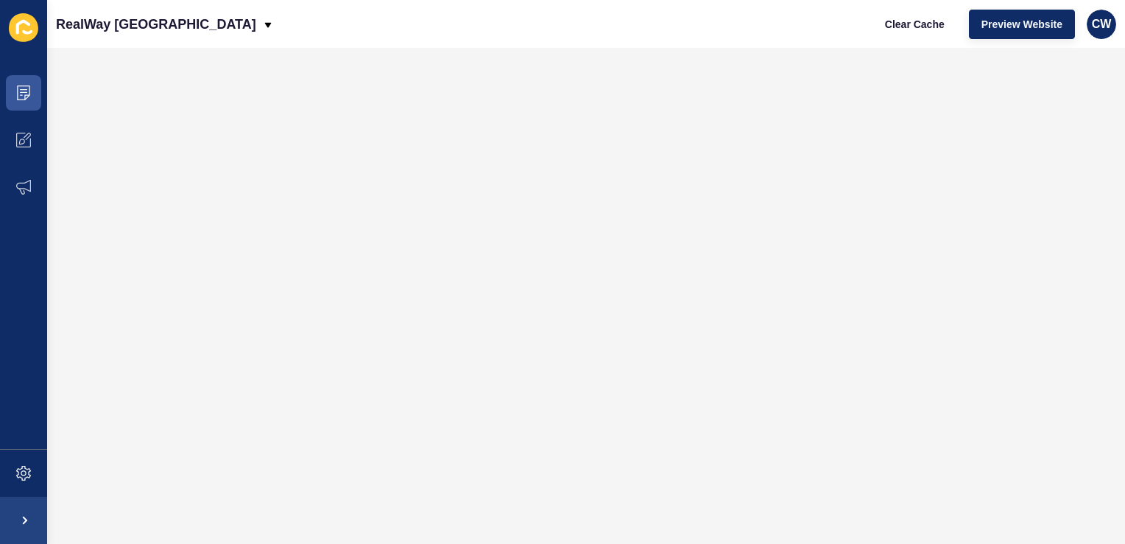
scroll to position [0, 0]
click at [18, 91] on icon at bounding box center [23, 92] width 13 height 15
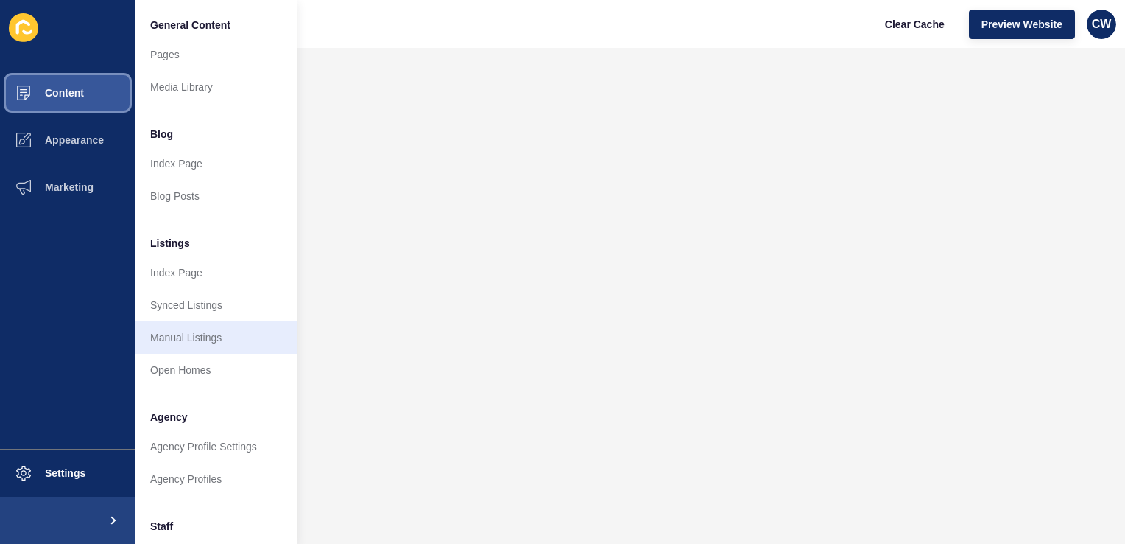
scroll to position [161, 0]
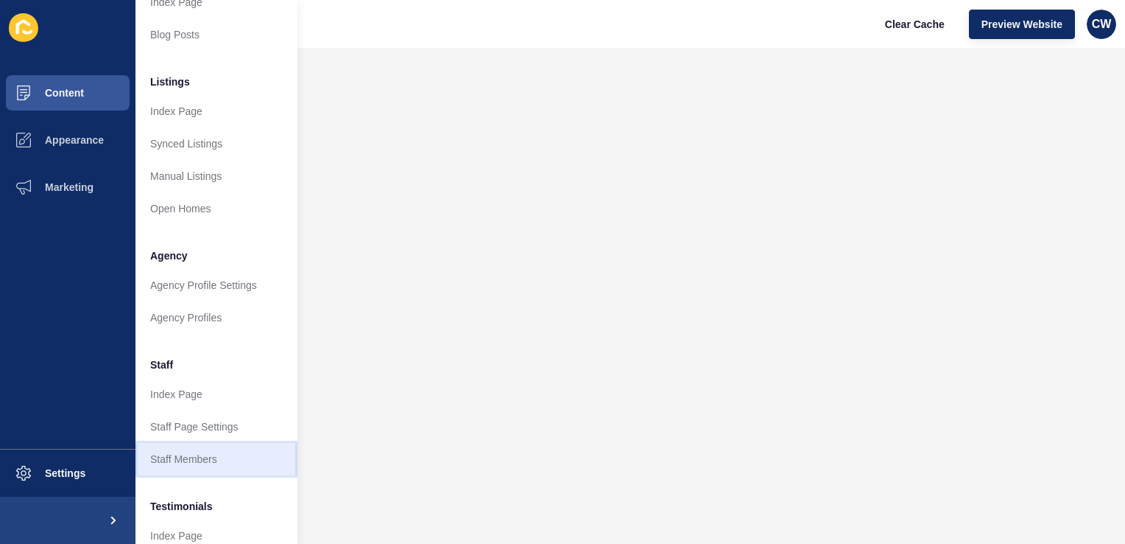
click at [218, 465] on link "Staff Members" at bounding box center [217, 459] width 162 height 32
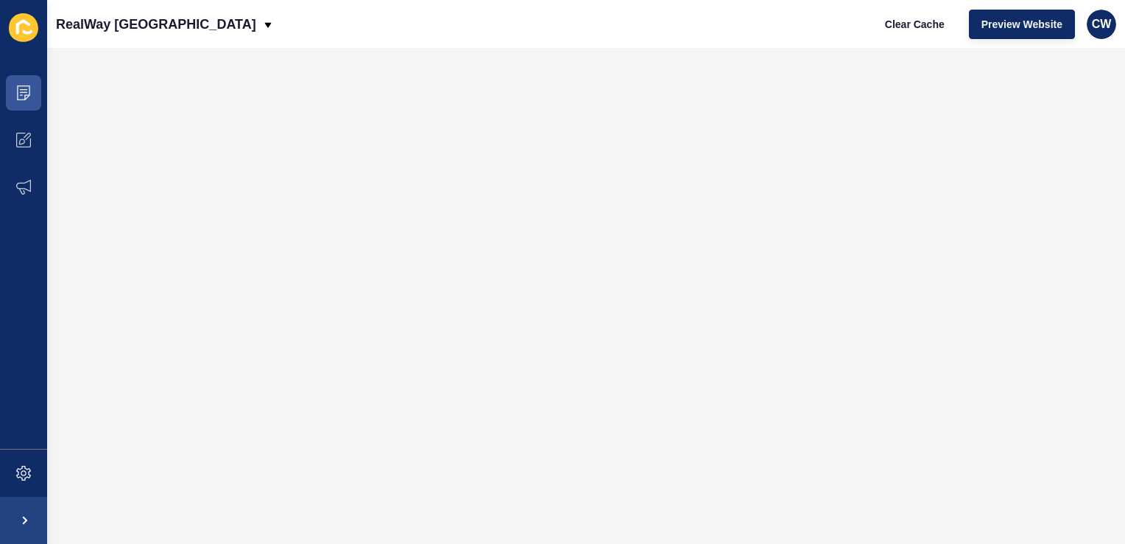
scroll to position [0, 0]
click at [20, 89] on icon at bounding box center [23, 89] width 7 height 1
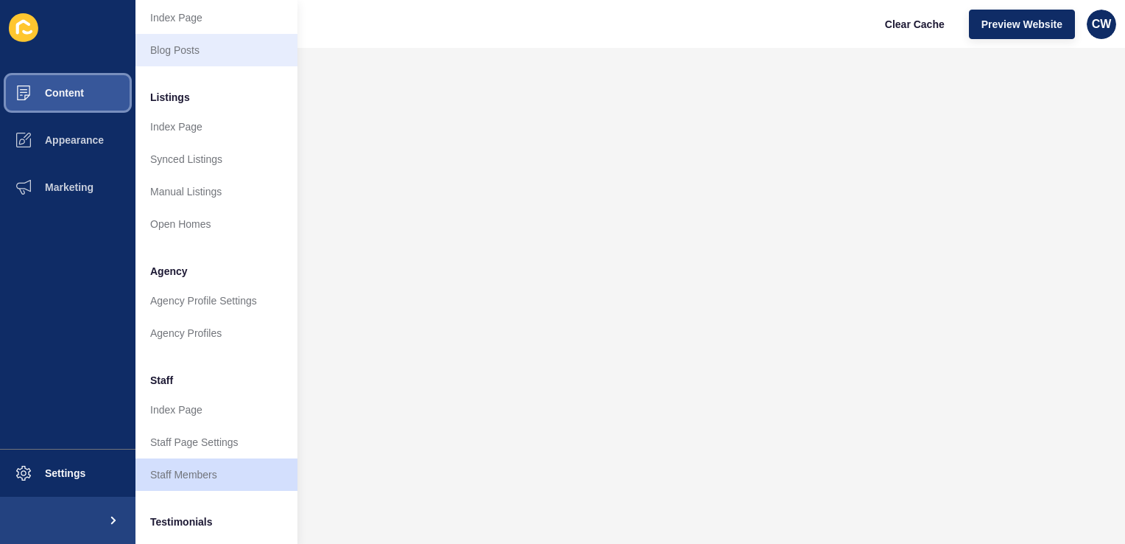
scroll to position [150, 11]
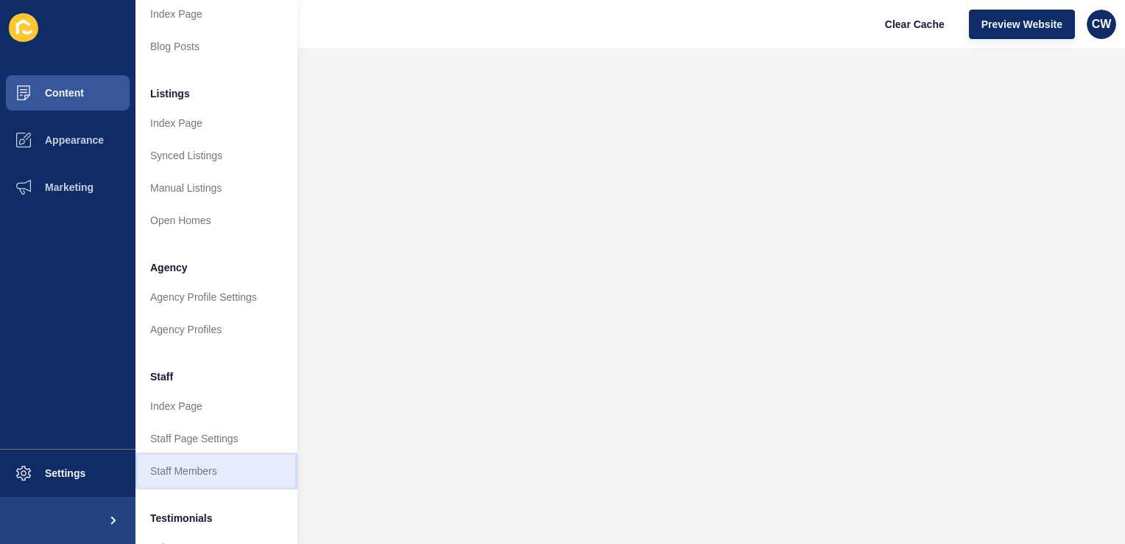
click at [253, 468] on link "Staff Members" at bounding box center [217, 470] width 162 height 32
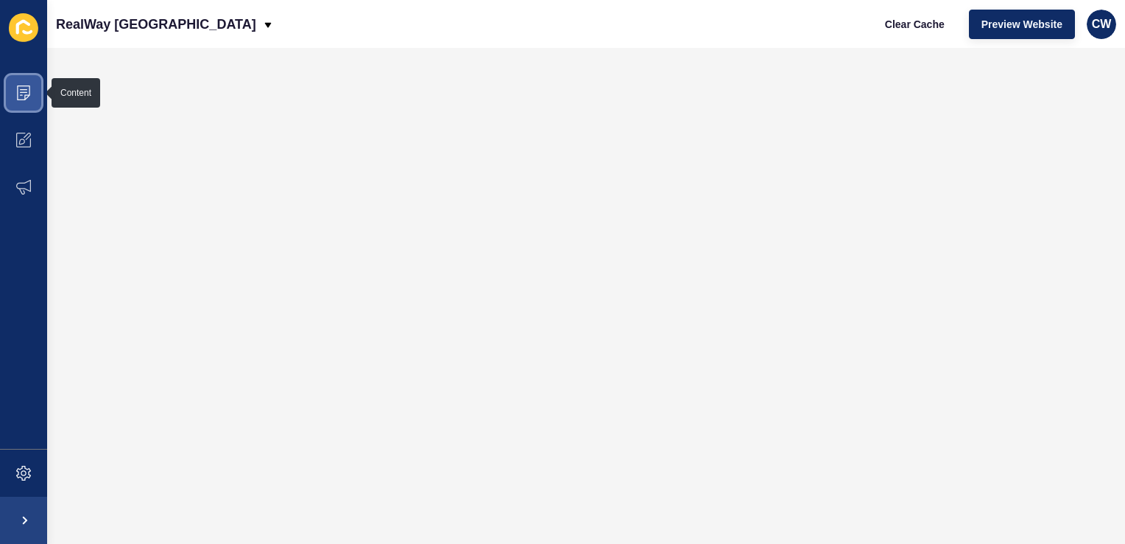
click at [24, 108] on span at bounding box center [23, 92] width 47 height 47
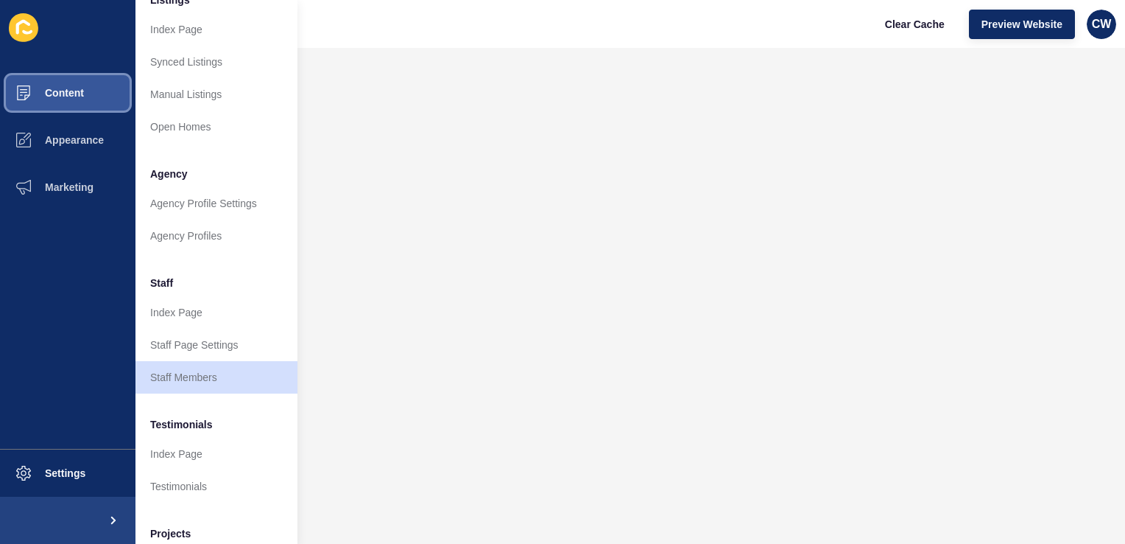
scroll to position [245, 0]
click at [189, 375] on link "Staff Members" at bounding box center [217, 375] width 162 height 32
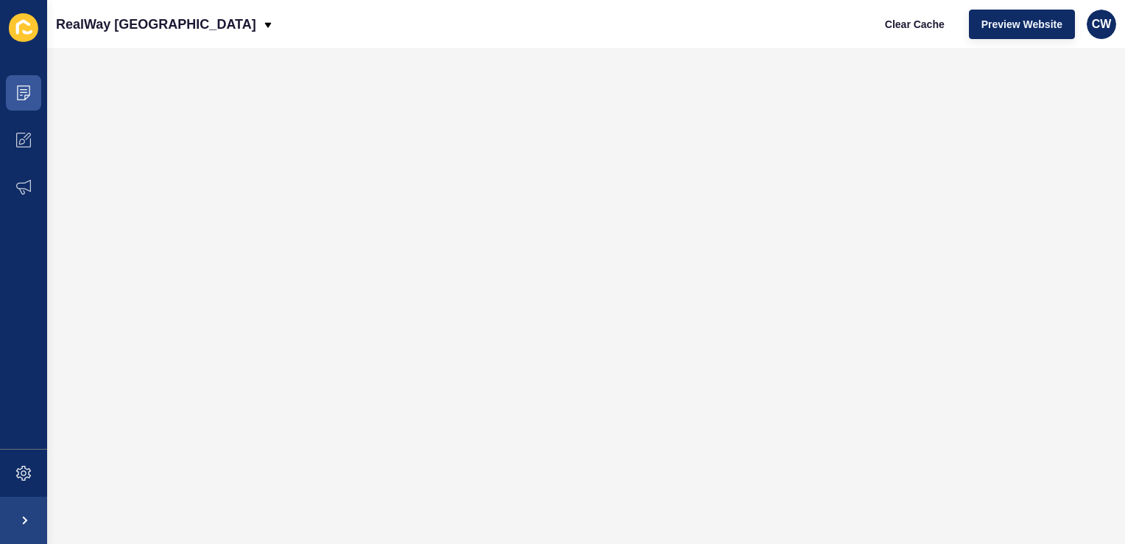
scroll to position [0, 0]
click at [41, 99] on span at bounding box center [23, 92] width 47 height 47
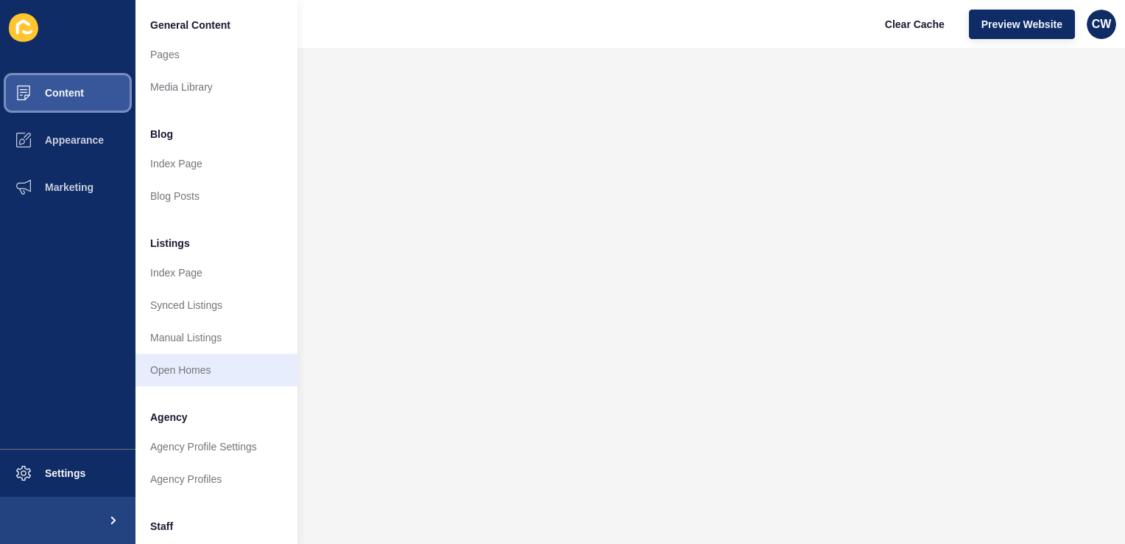
scroll to position [159, 0]
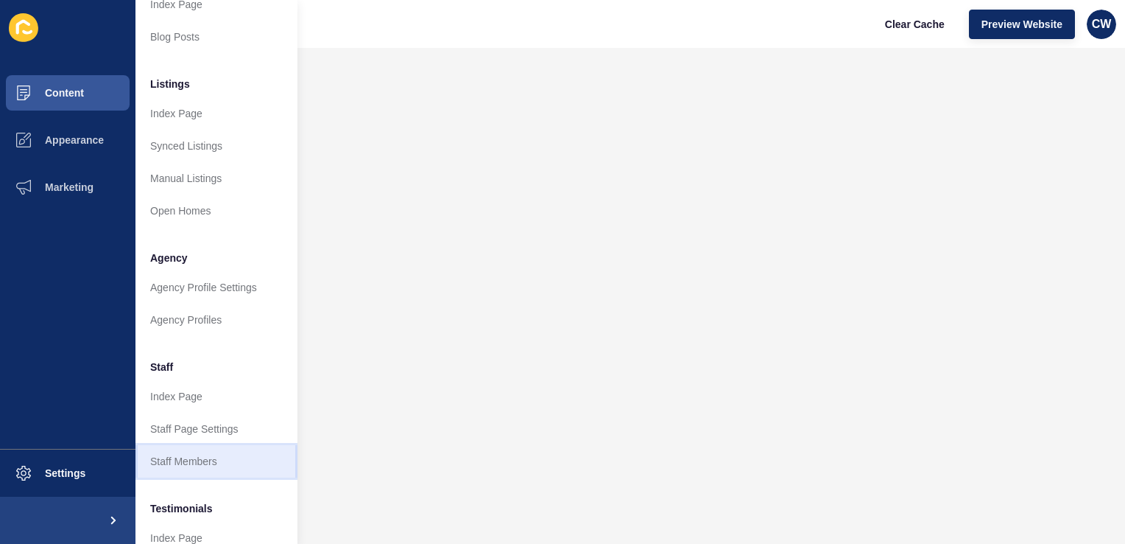
click at [194, 467] on link "Staff Members" at bounding box center [217, 461] width 162 height 32
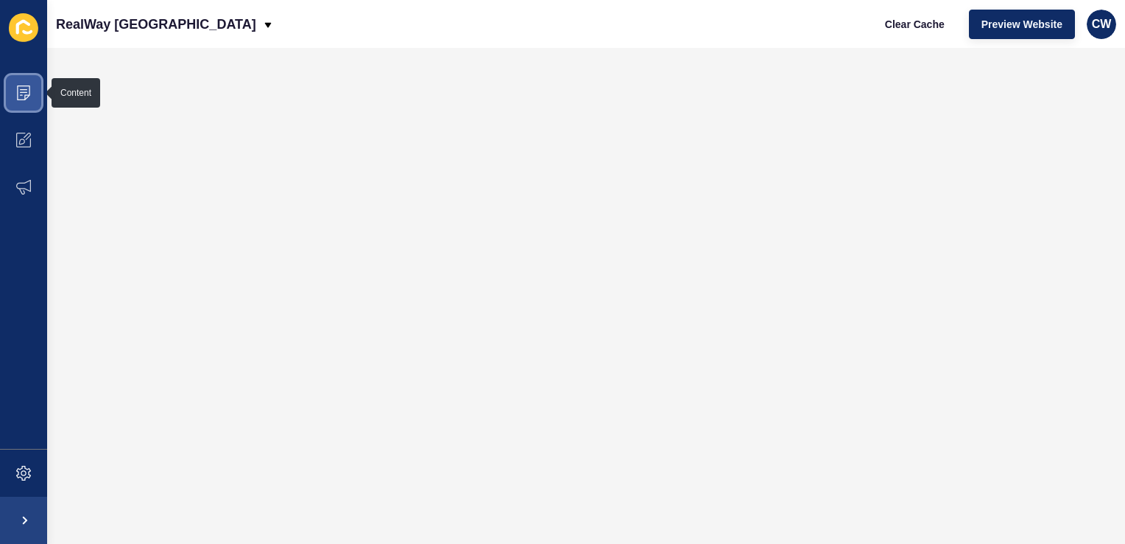
click at [7, 90] on span at bounding box center [23, 92] width 47 height 47
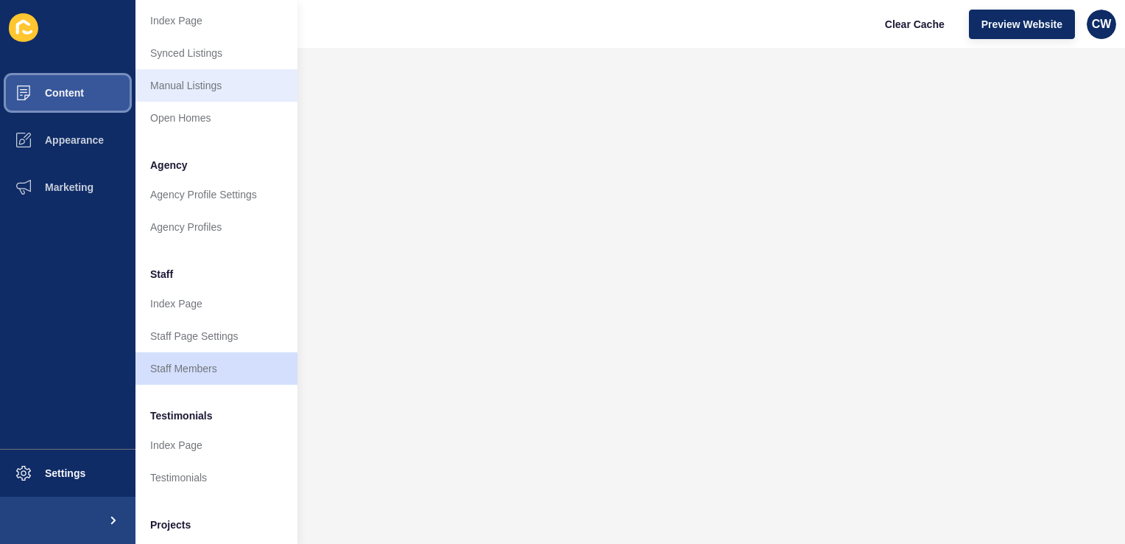
scroll to position [253, 0]
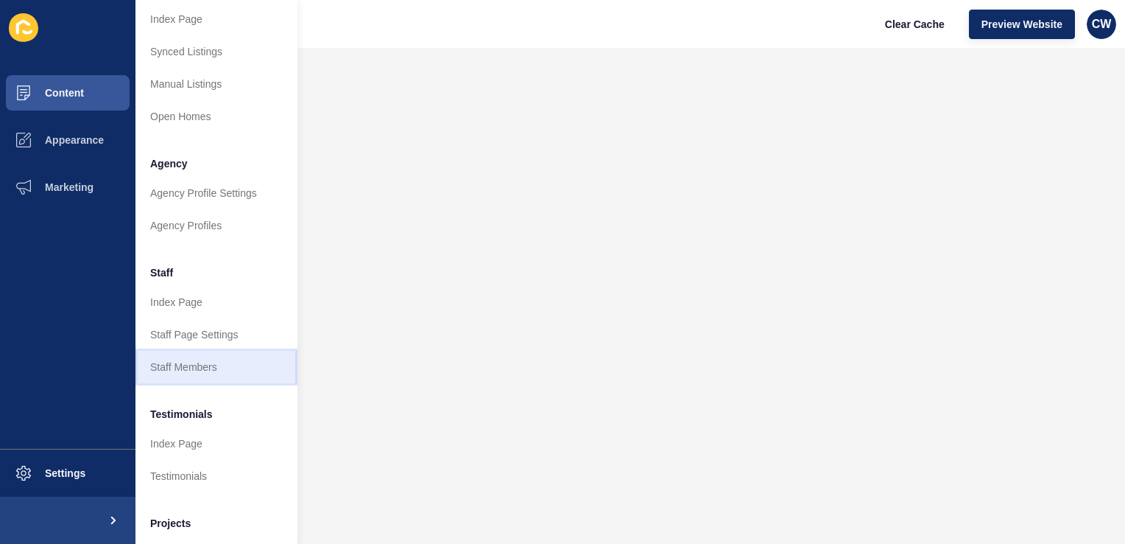
click at [239, 368] on link "Staff Members" at bounding box center [217, 367] width 162 height 32
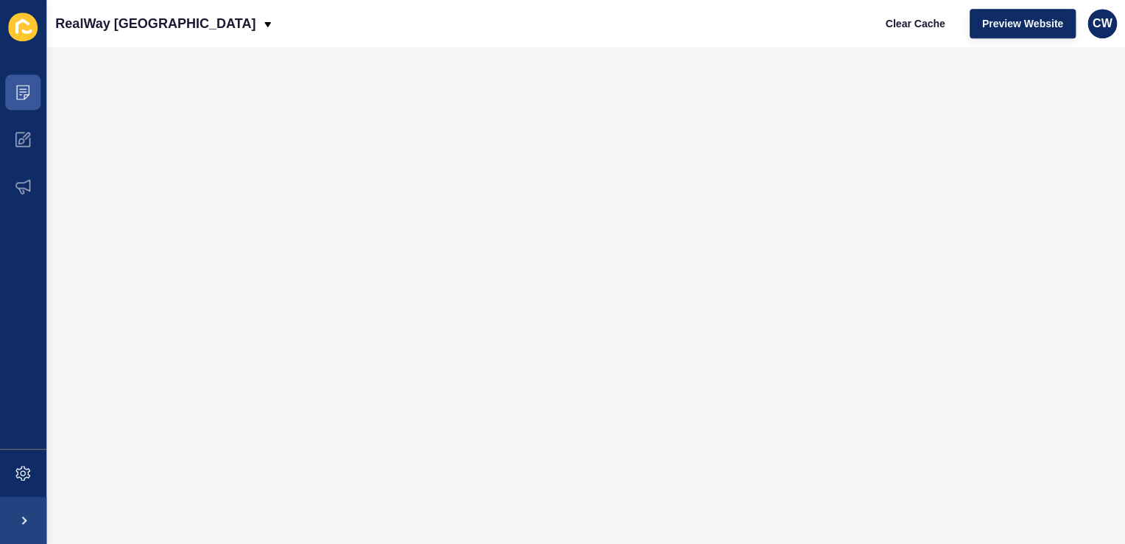
scroll to position [0, 0]
click at [46, 81] on span at bounding box center [23, 92] width 47 height 47
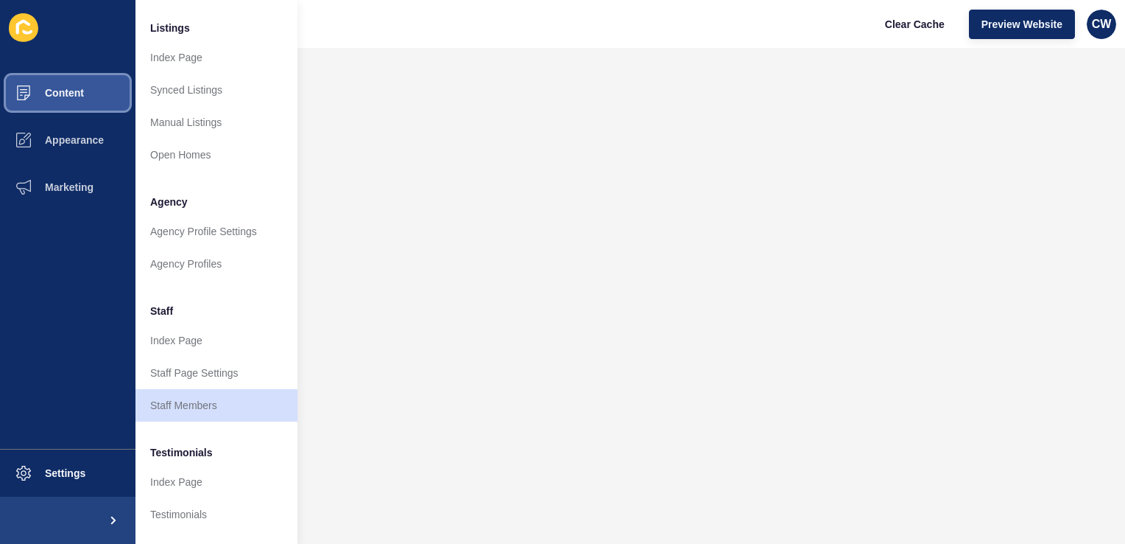
scroll to position [225, 0]
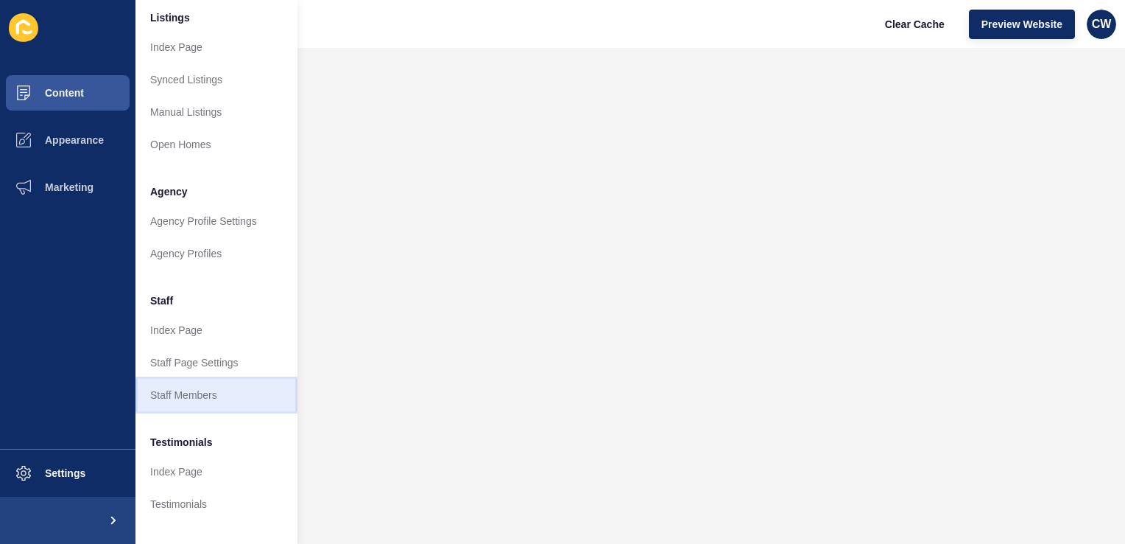
click at [215, 390] on link "Staff Members" at bounding box center [217, 395] width 162 height 32
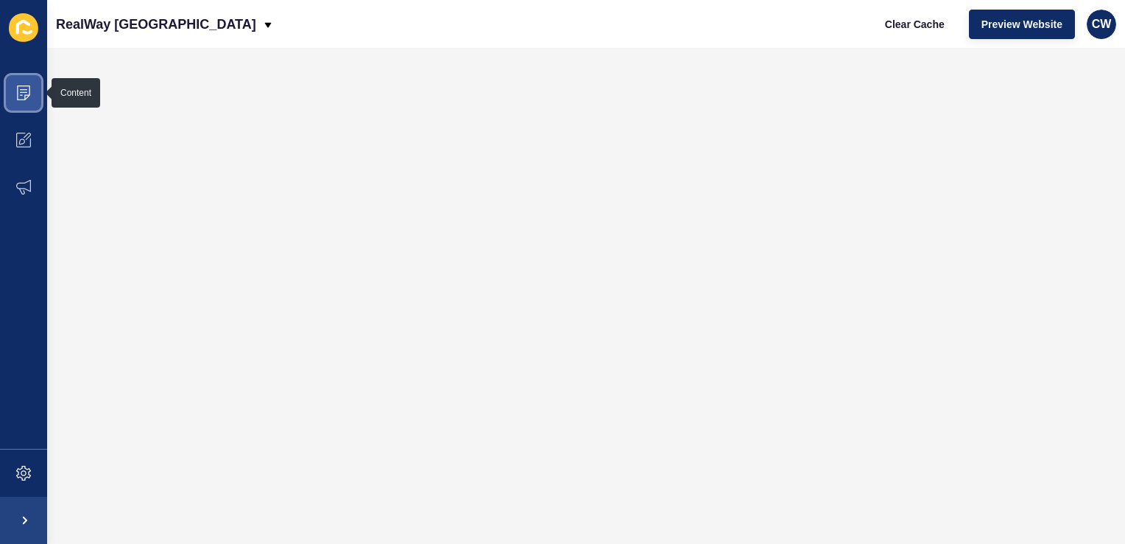
click at [27, 91] on icon at bounding box center [23, 92] width 15 height 15
click at [32, 99] on span at bounding box center [23, 92] width 47 height 47
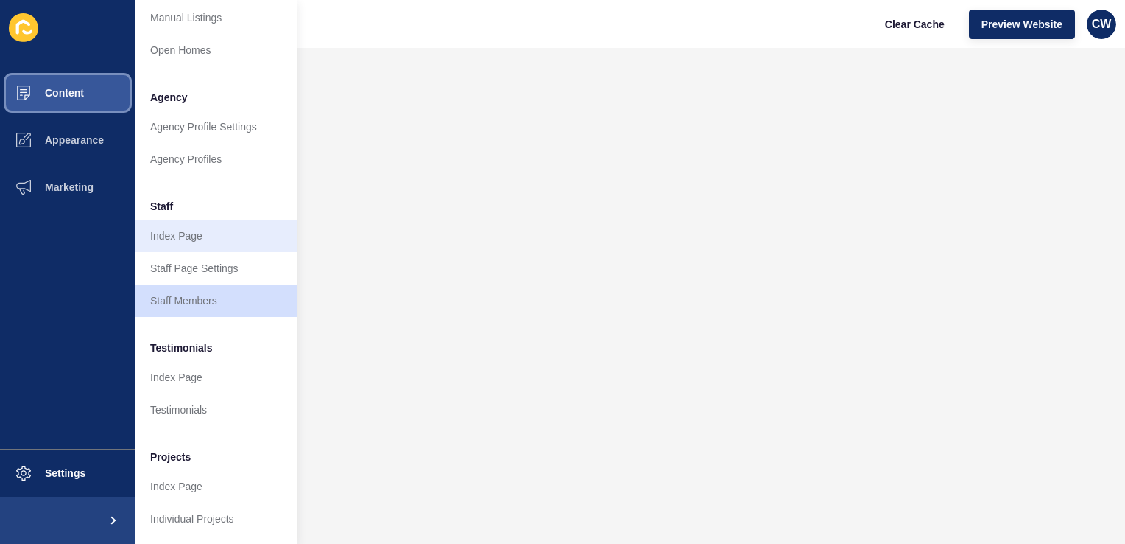
scroll to position [324, 0]
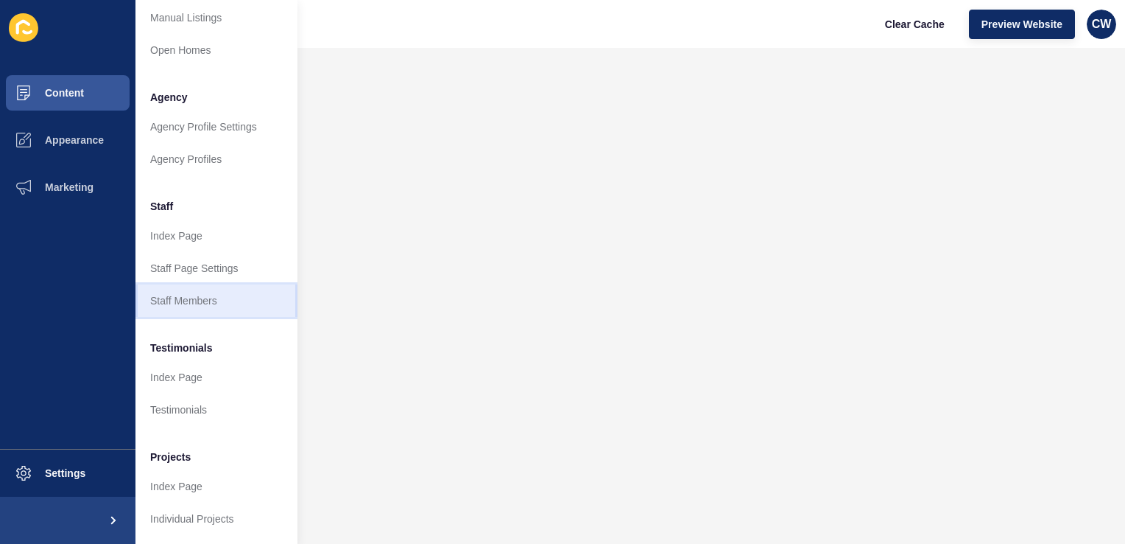
click at [208, 291] on link "Staff Members" at bounding box center [217, 300] width 162 height 32
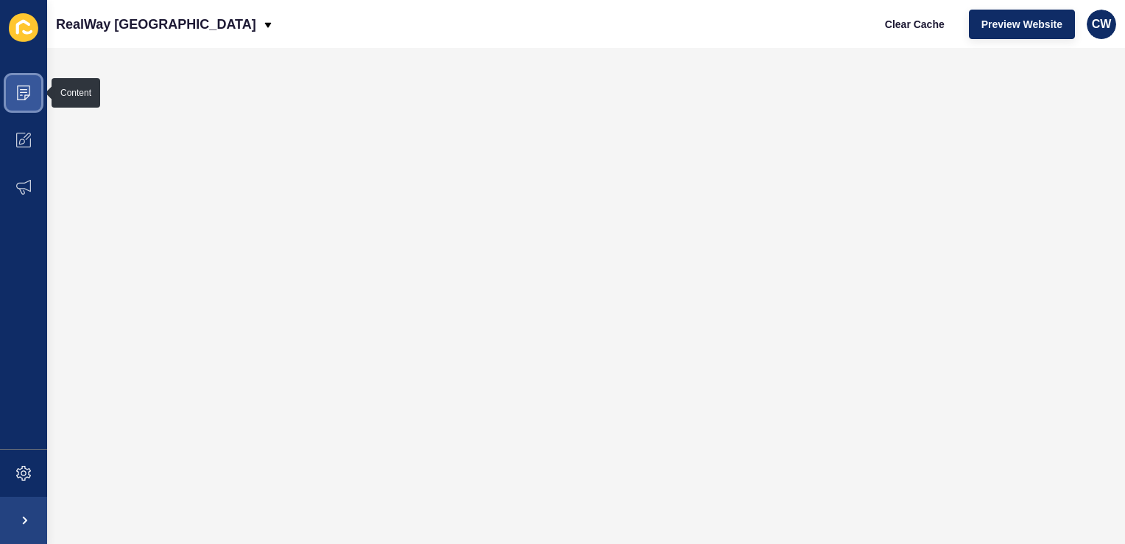
click at [20, 87] on icon at bounding box center [23, 92] width 15 height 15
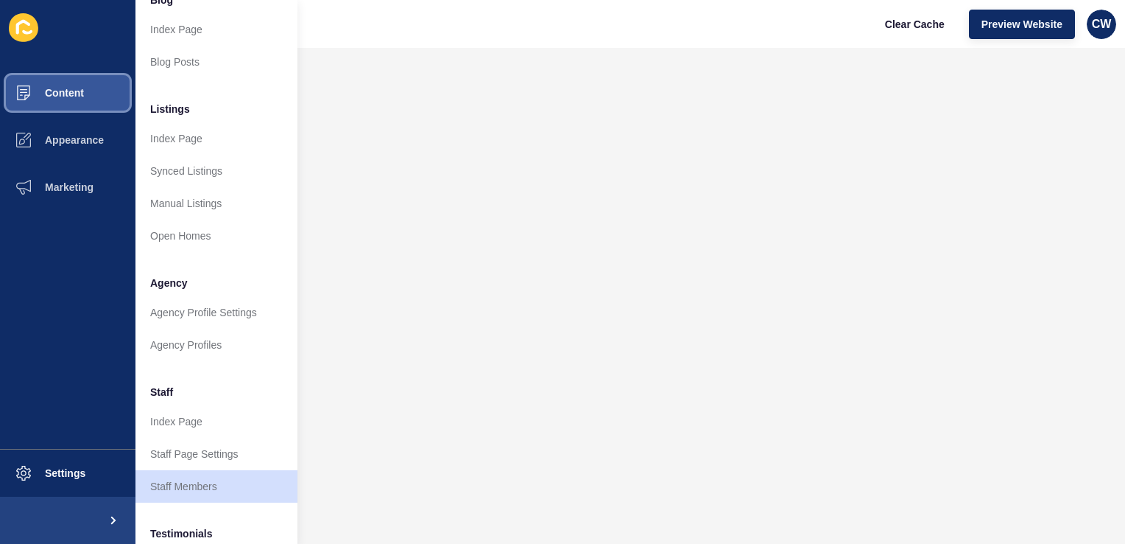
scroll to position [138, 0]
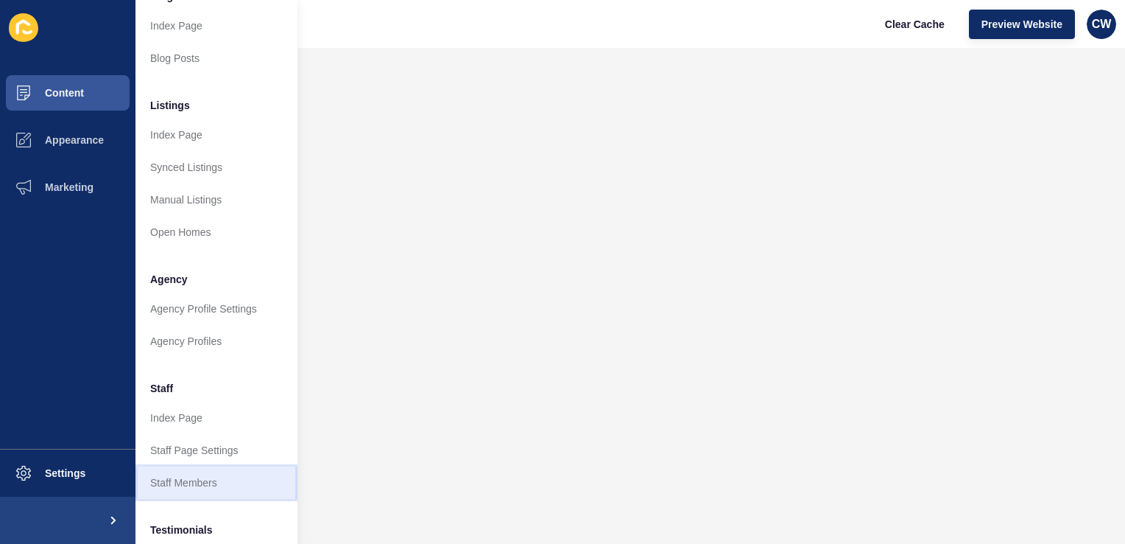
click at [204, 495] on link "Staff Members" at bounding box center [217, 482] width 162 height 32
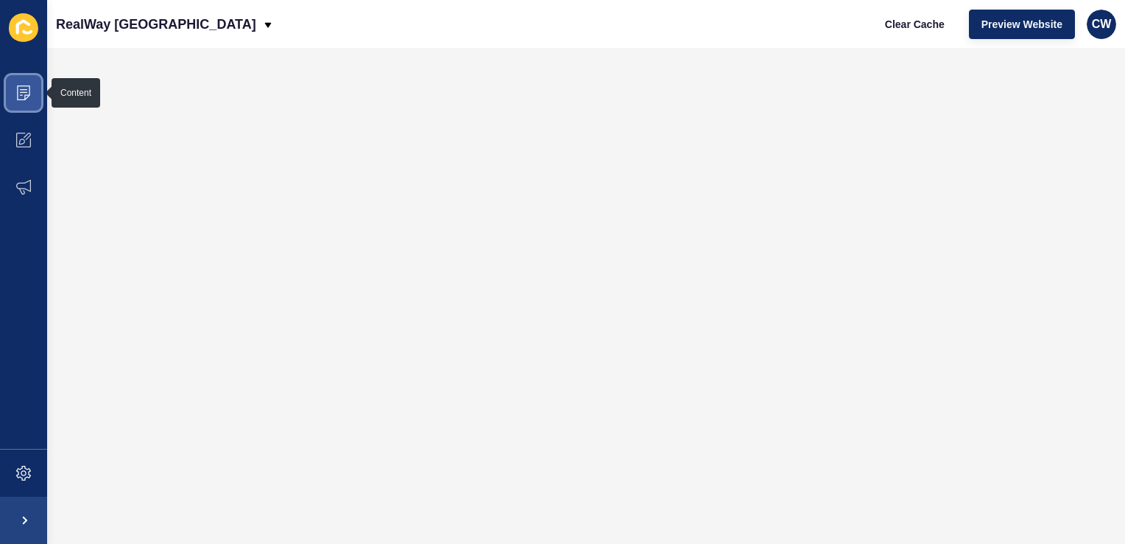
click at [30, 91] on icon at bounding box center [23, 92] width 15 height 15
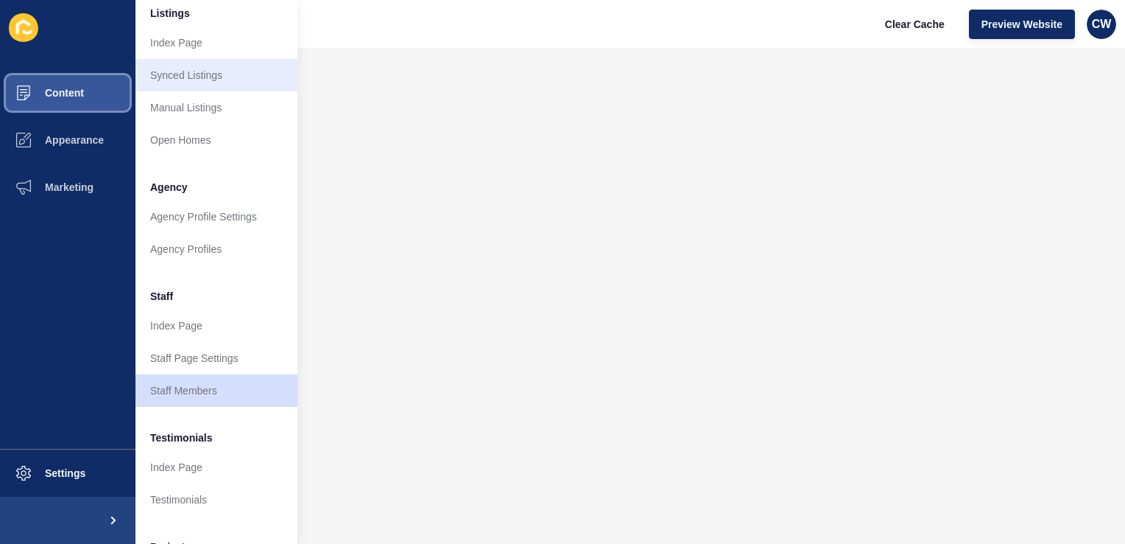
scroll to position [235, 0]
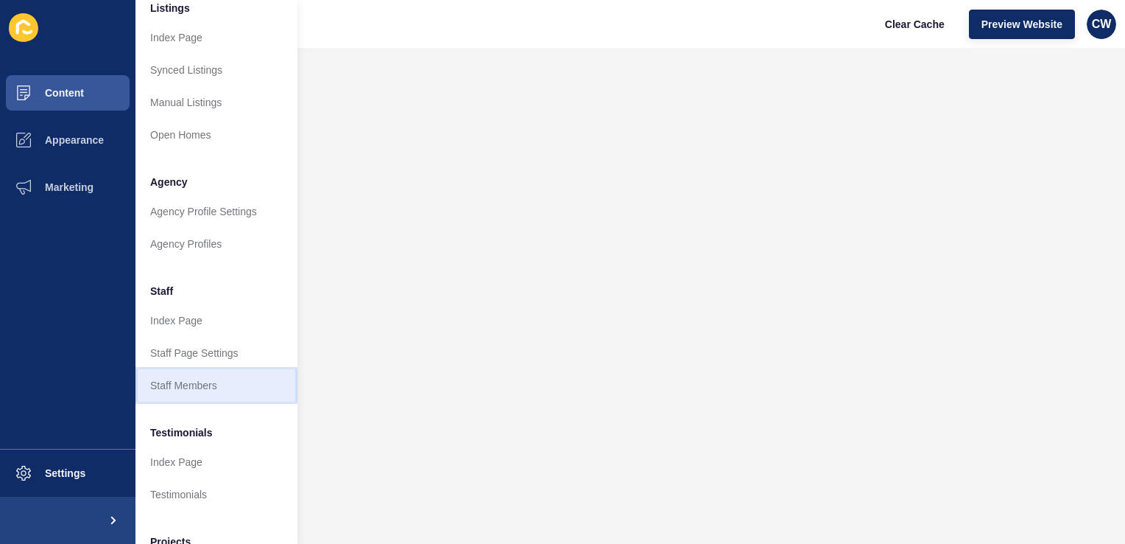
click at [189, 381] on link "Staff Members" at bounding box center [217, 385] width 162 height 32
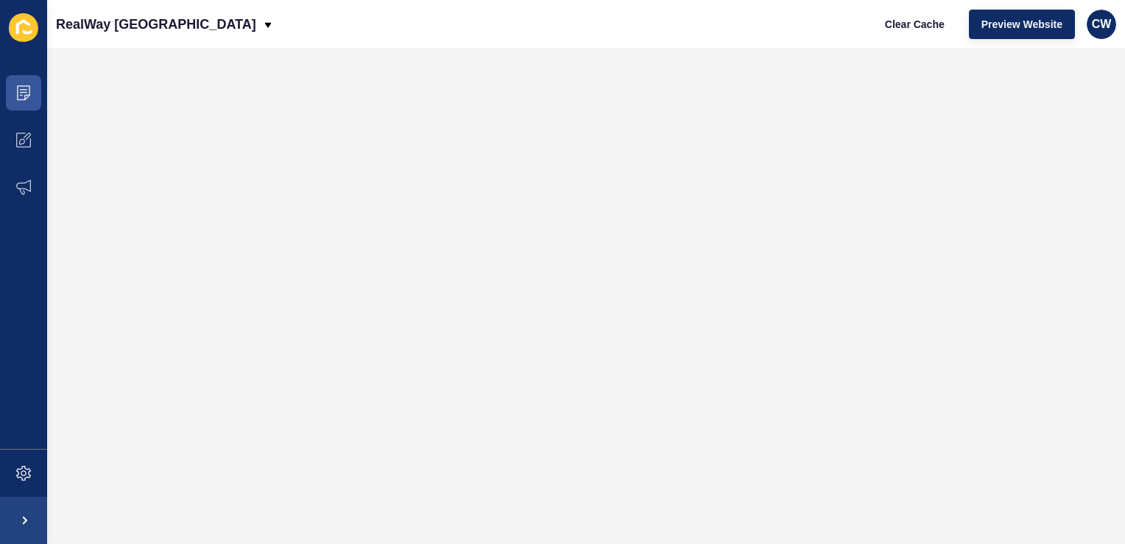
scroll to position [0, 0]
click at [28, 85] on icon at bounding box center [23, 92] width 15 height 15
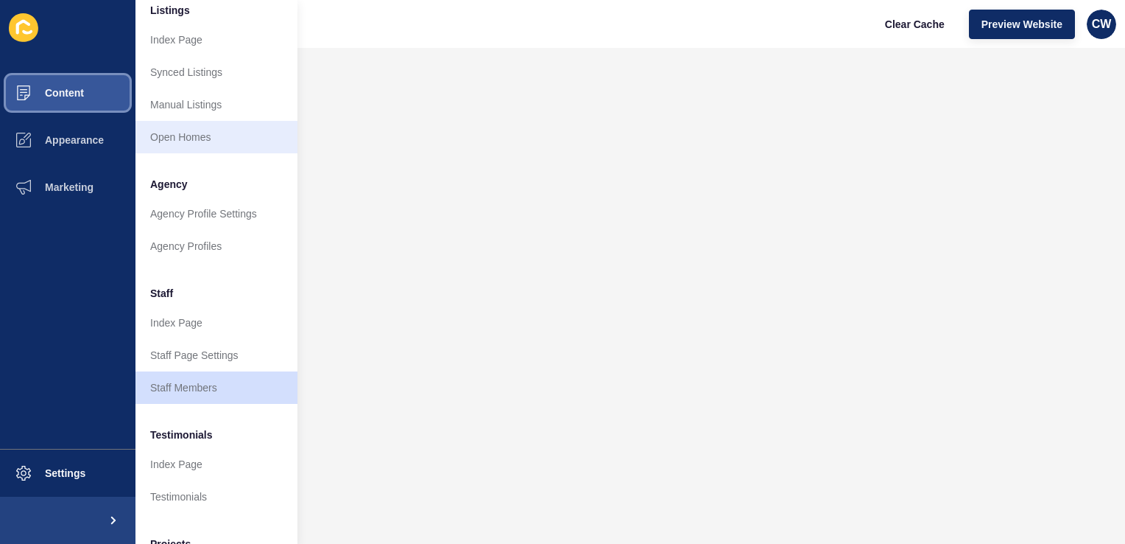
scroll to position [235, 0]
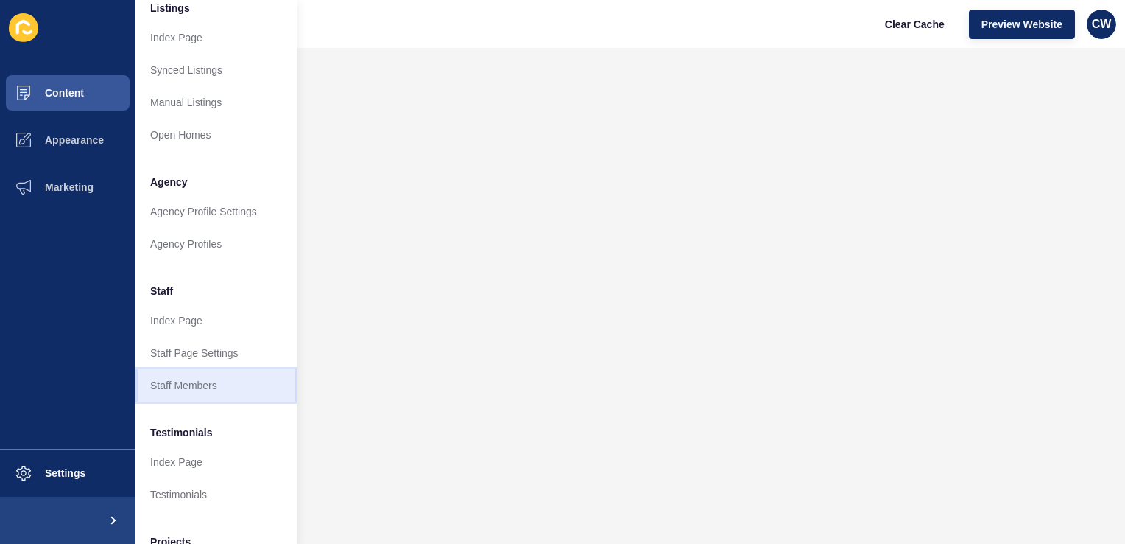
click at [185, 382] on link "Staff Members" at bounding box center [217, 385] width 162 height 32
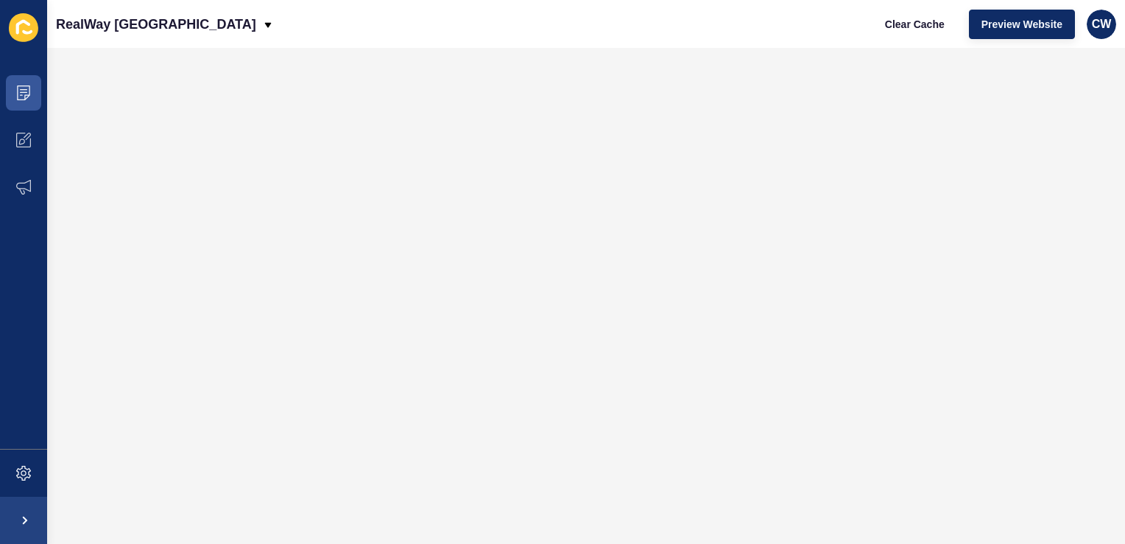
scroll to position [0, 0]
click at [32, 97] on span at bounding box center [23, 92] width 47 height 47
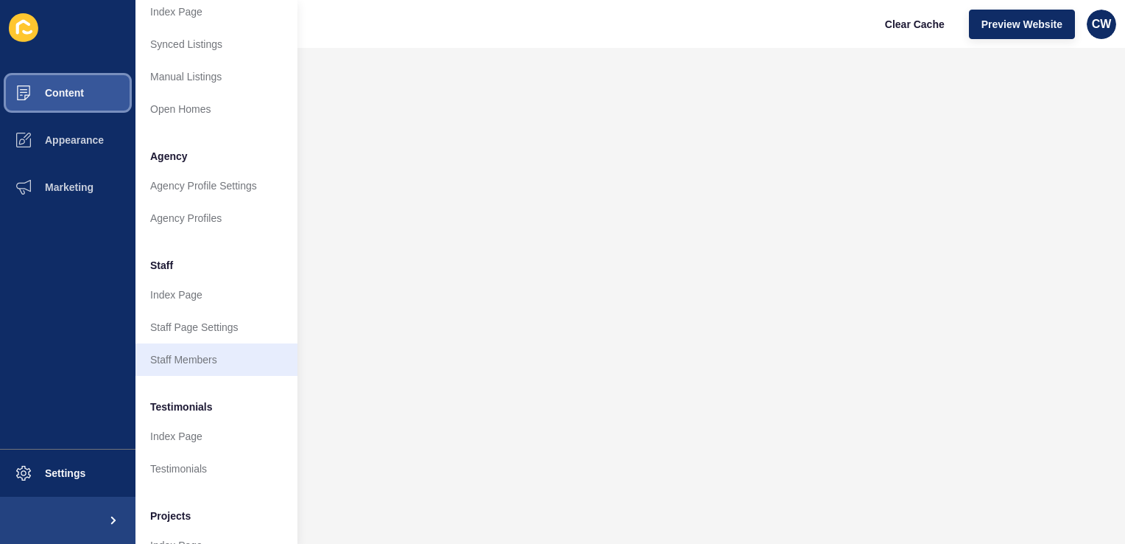
scroll to position [262, 0]
click at [236, 356] on link "Staff Members" at bounding box center [217, 358] width 162 height 32
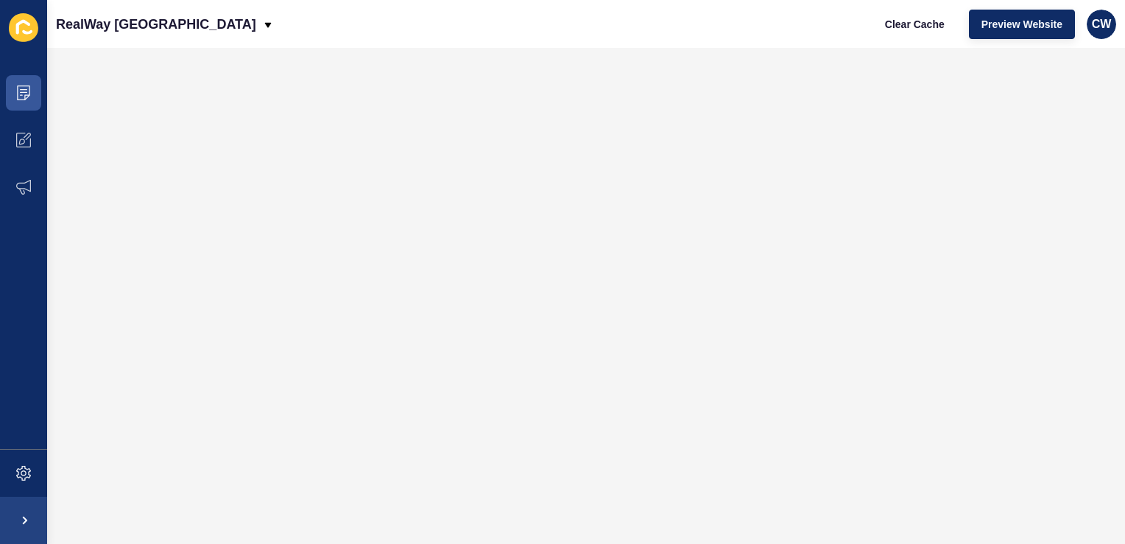
scroll to position [0, 0]
click at [15, 85] on span at bounding box center [23, 92] width 47 height 47
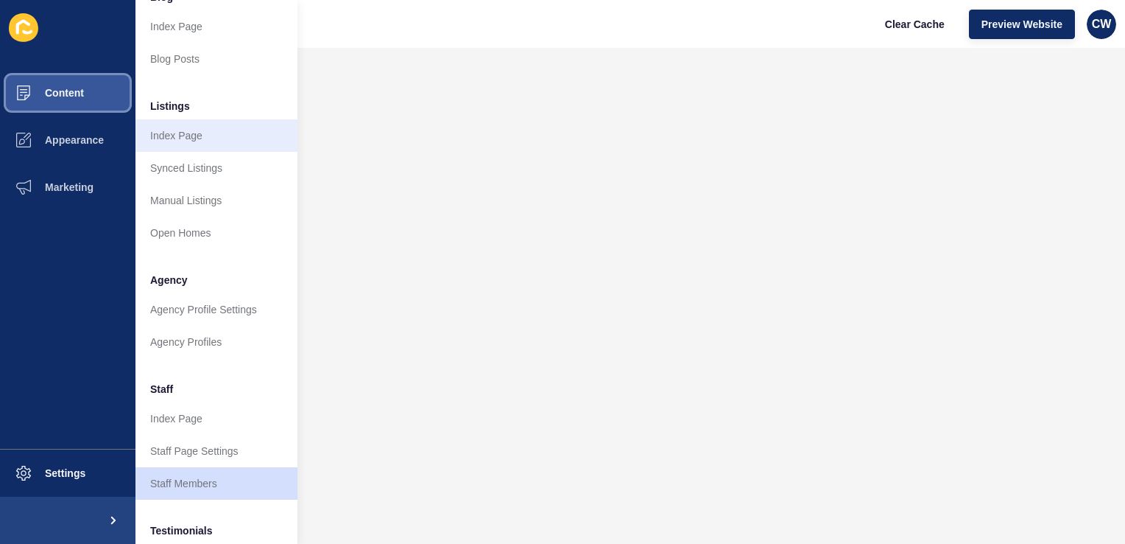
scroll to position [144, 0]
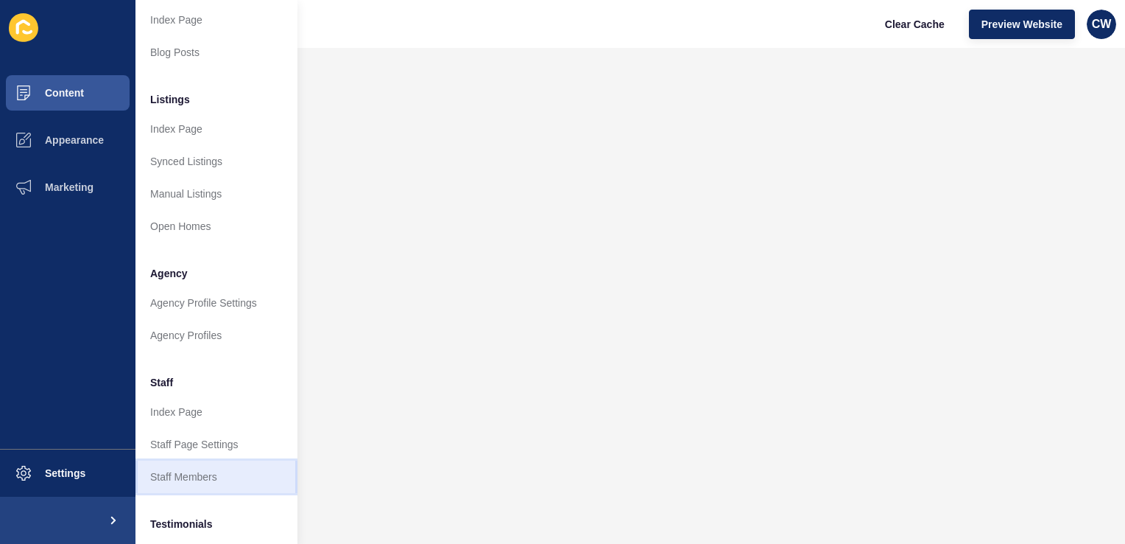
click at [200, 464] on link "Staff Members" at bounding box center [217, 476] width 162 height 32
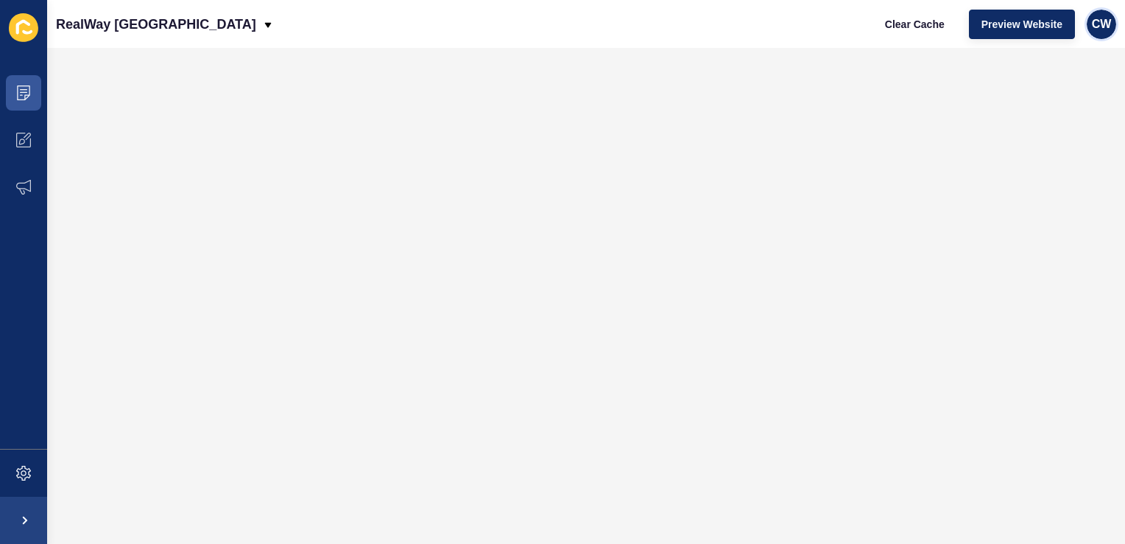
click at [1094, 25] on span "CW" at bounding box center [1102, 24] width 20 height 15
click at [1055, 124] on link "Logout" at bounding box center [1067, 123] width 108 height 32
